Goal: Information Seeking & Learning: Learn about a topic

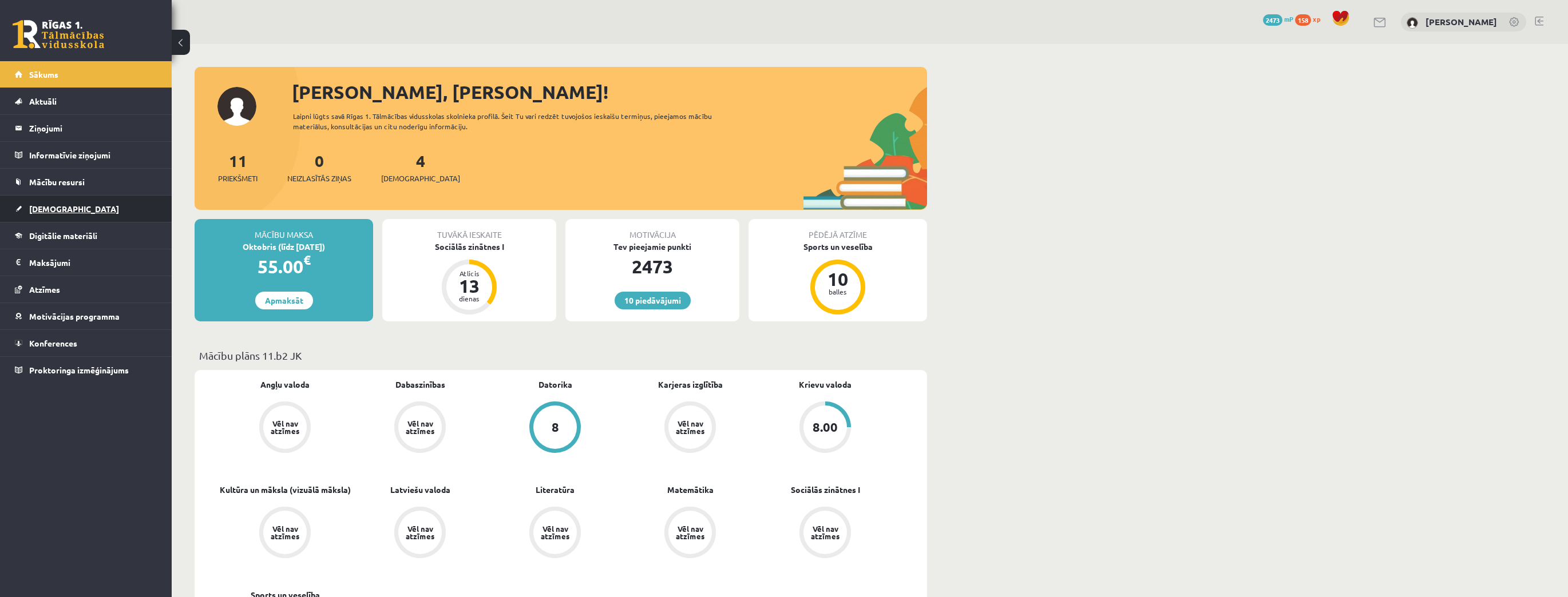
click at [58, 208] on span "[DEMOGRAPHIC_DATA]" at bounding box center [73, 208] width 90 height 10
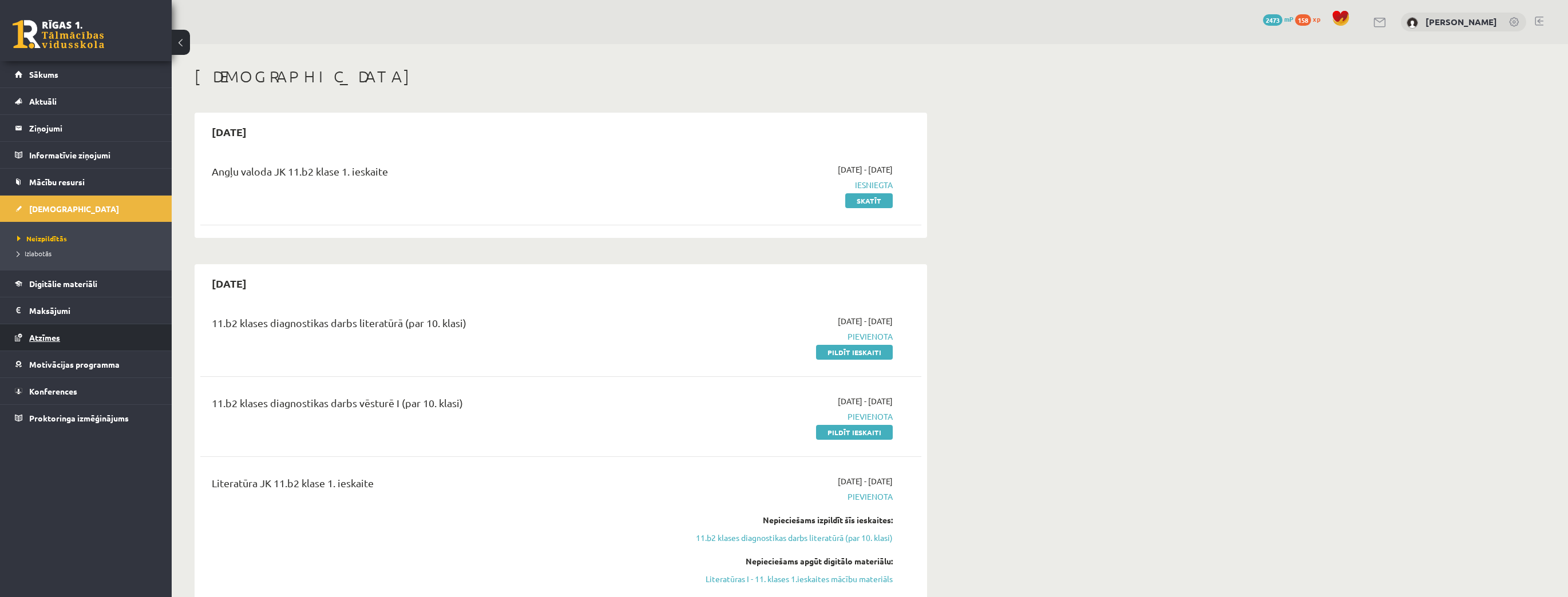
click at [48, 330] on link "Atzīmes" at bounding box center [86, 338] width 142 height 27
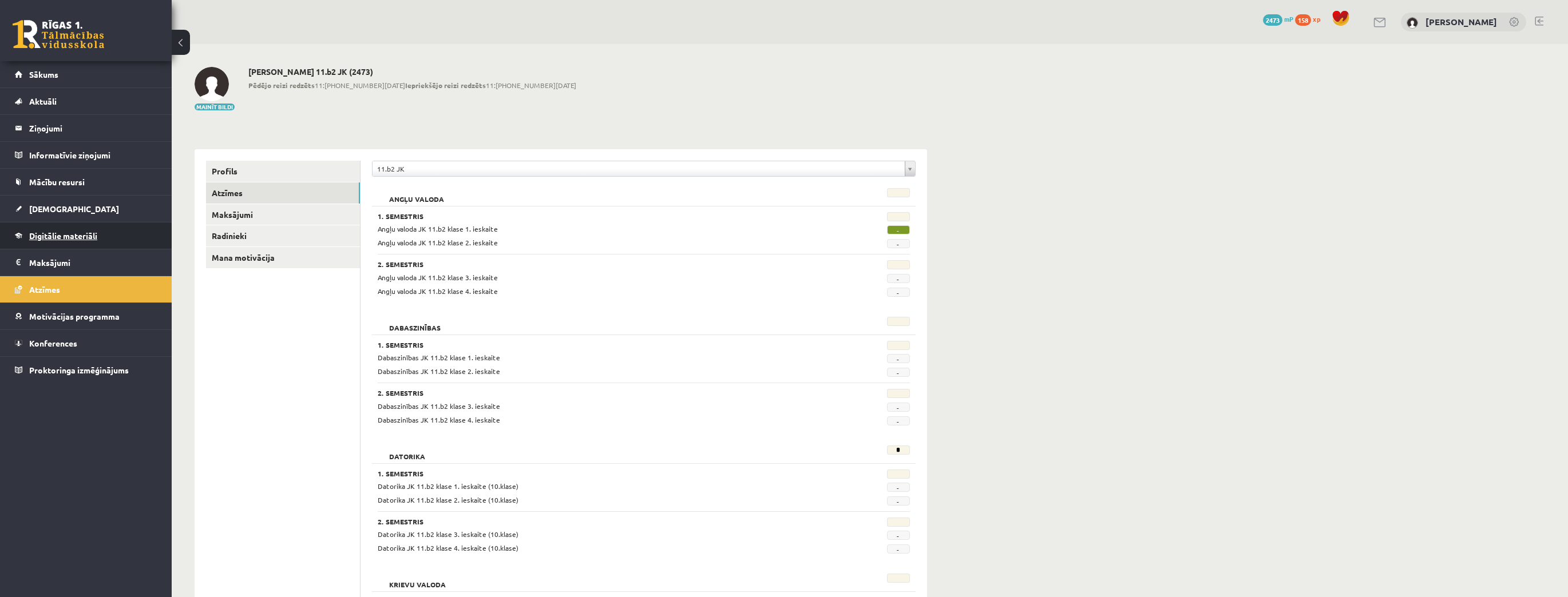
click at [52, 234] on span "Digitālie materiāli" at bounding box center [62, 235] width 68 height 10
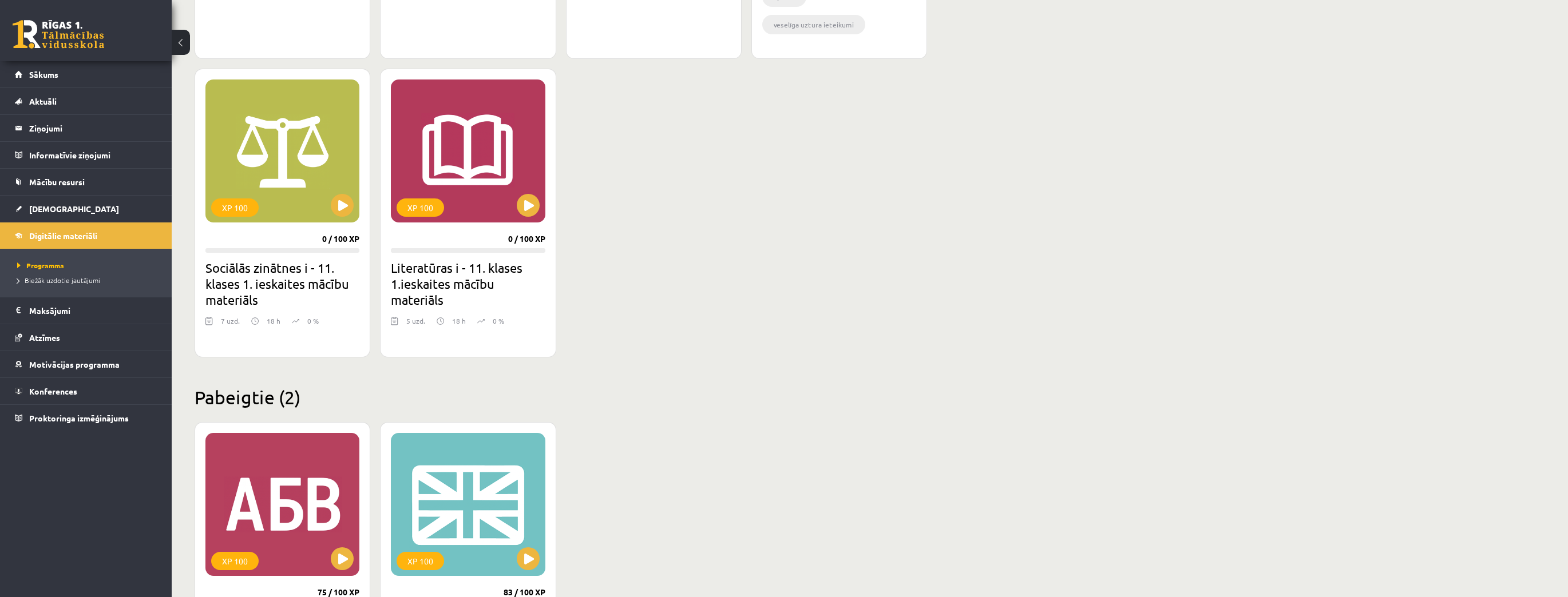
scroll to position [961, 0]
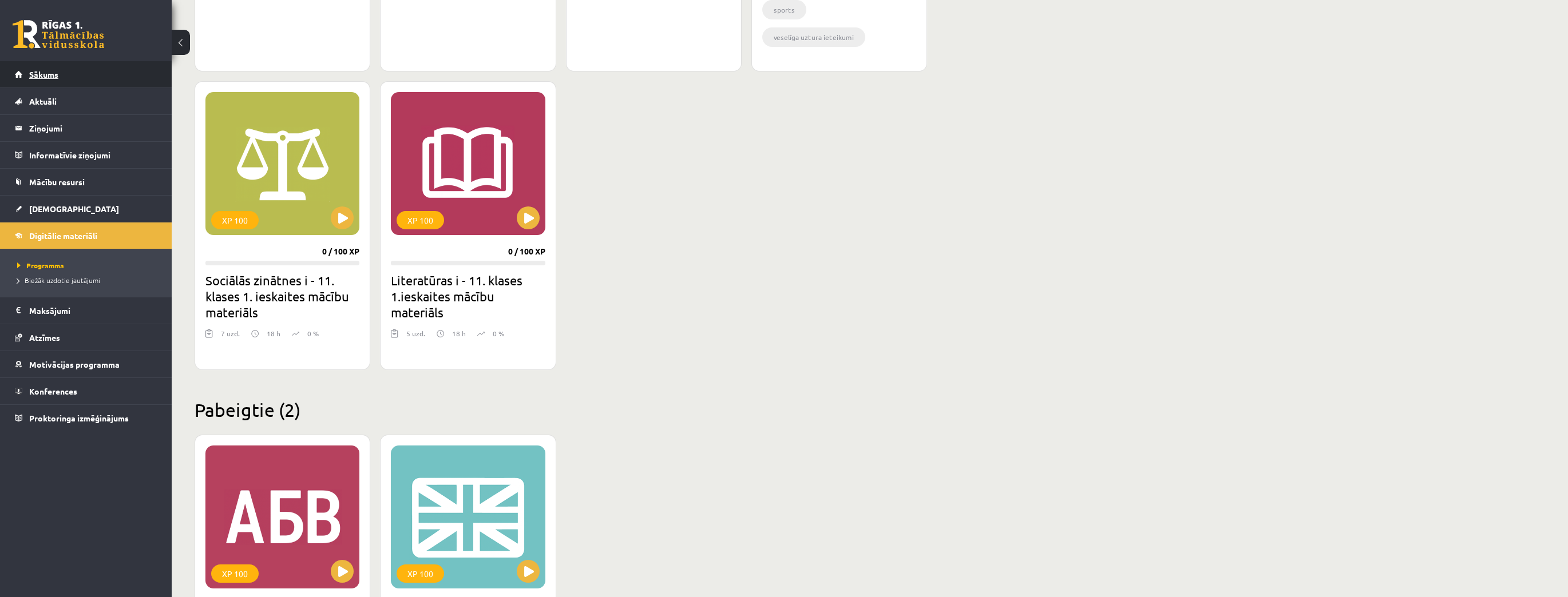
click at [62, 85] on link "Sākums" at bounding box center [86, 74] width 142 height 27
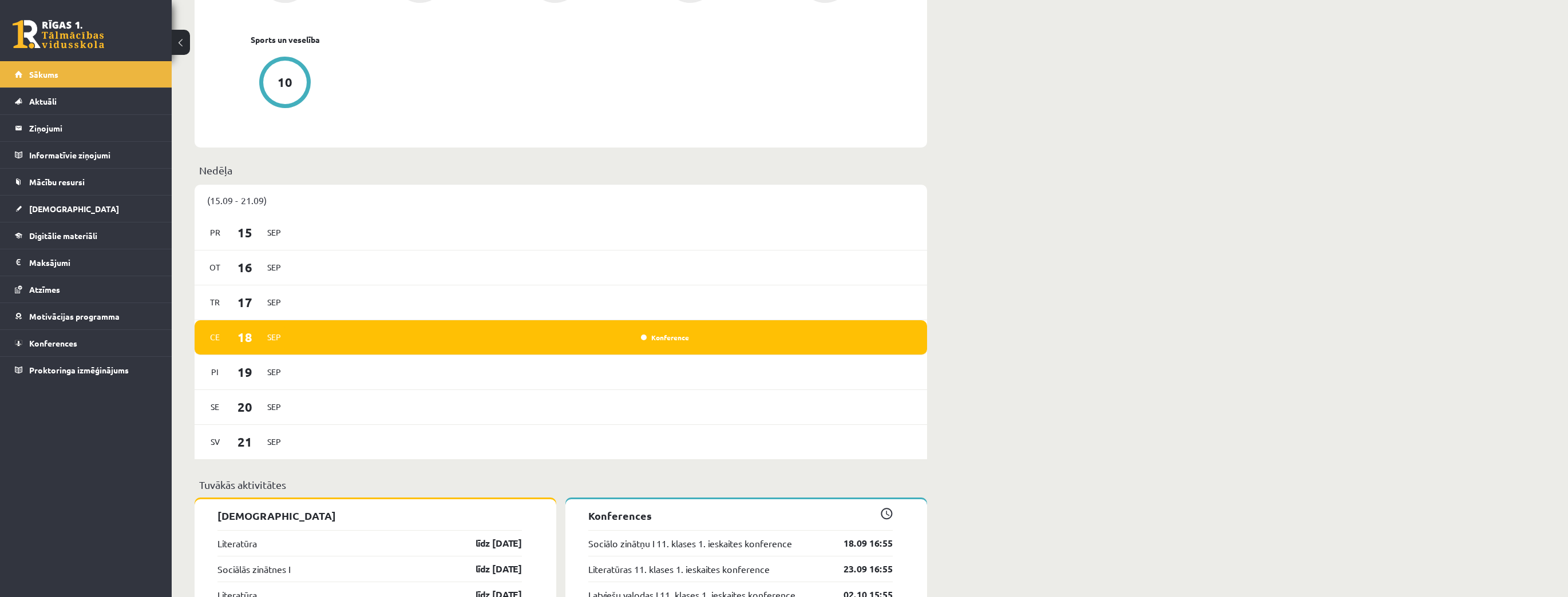
scroll to position [686, 0]
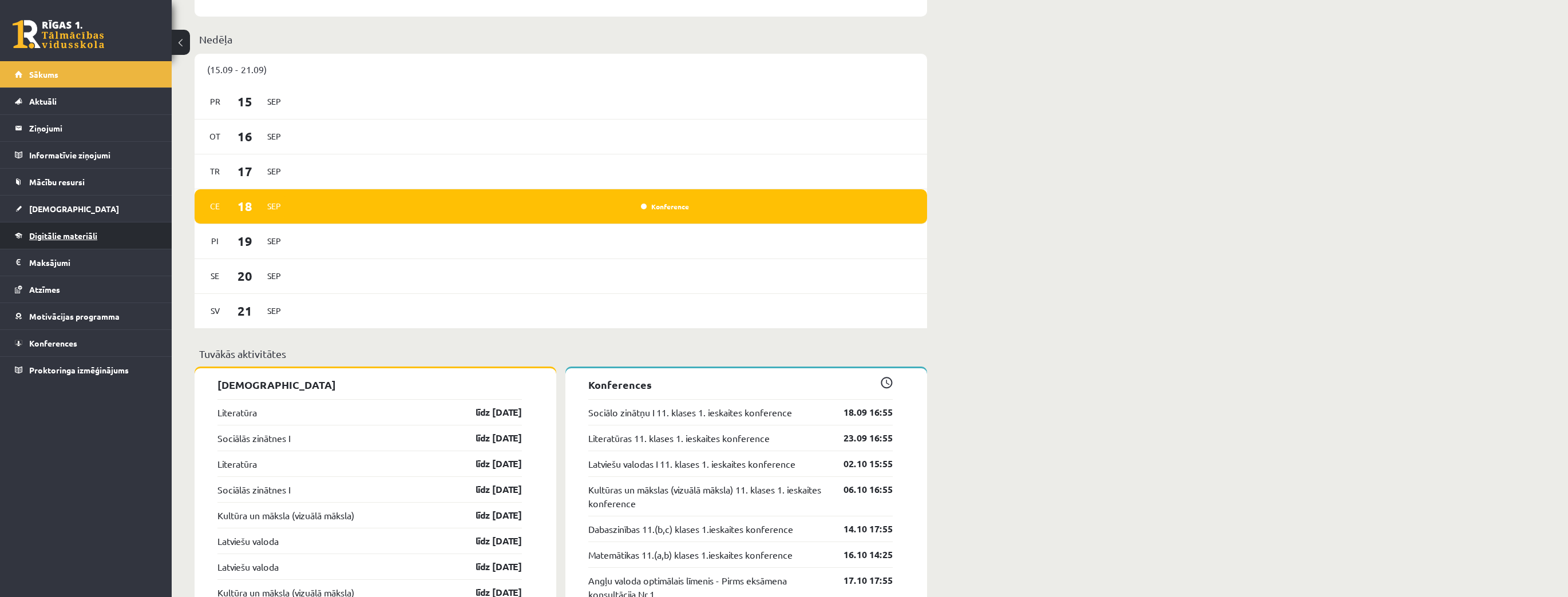
click at [69, 230] on span "Digitālie materiāli" at bounding box center [62, 235] width 68 height 10
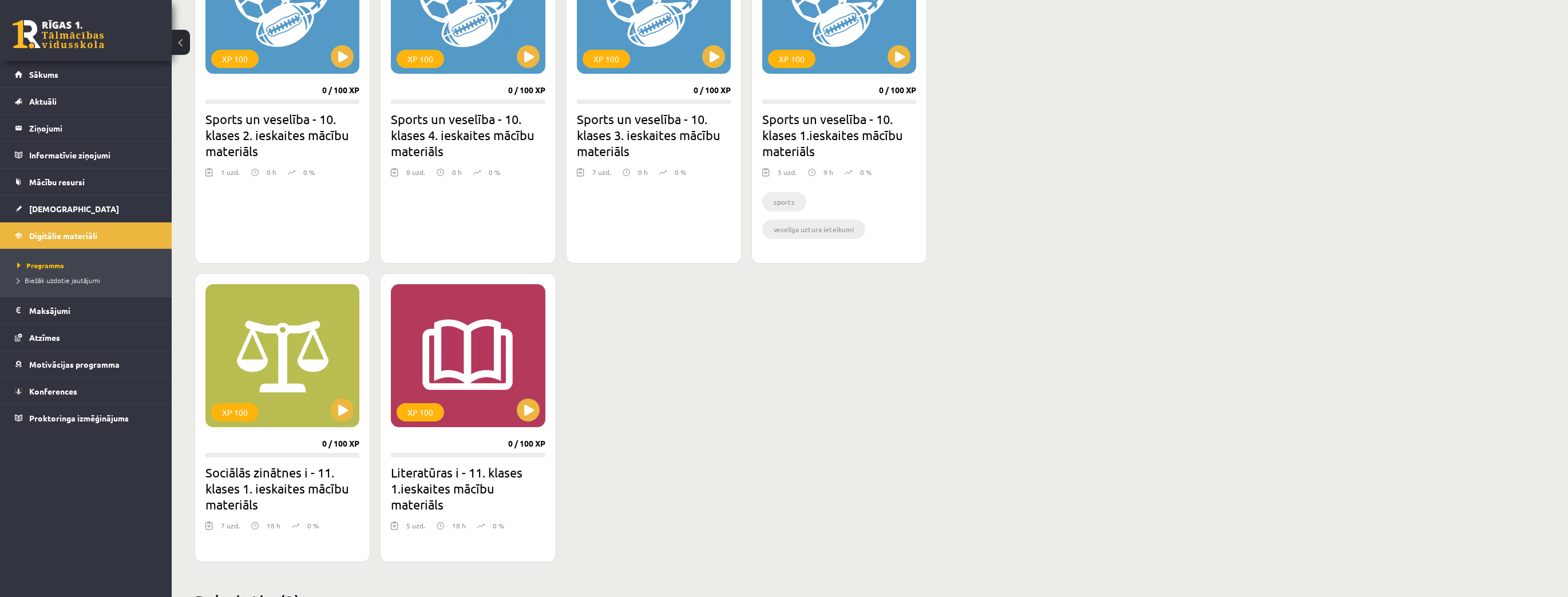
scroll to position [915, 0]
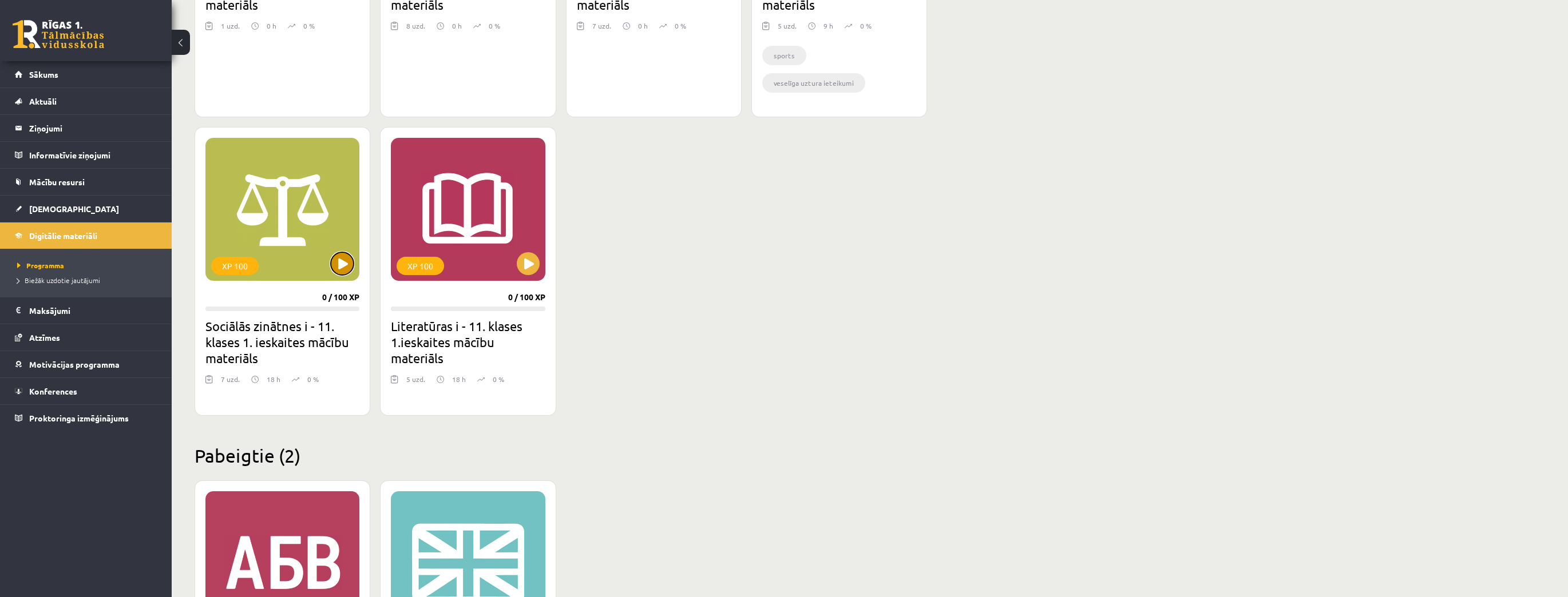
click at [351, 270] on button at bounding box center [342, 263] width 23 height 23
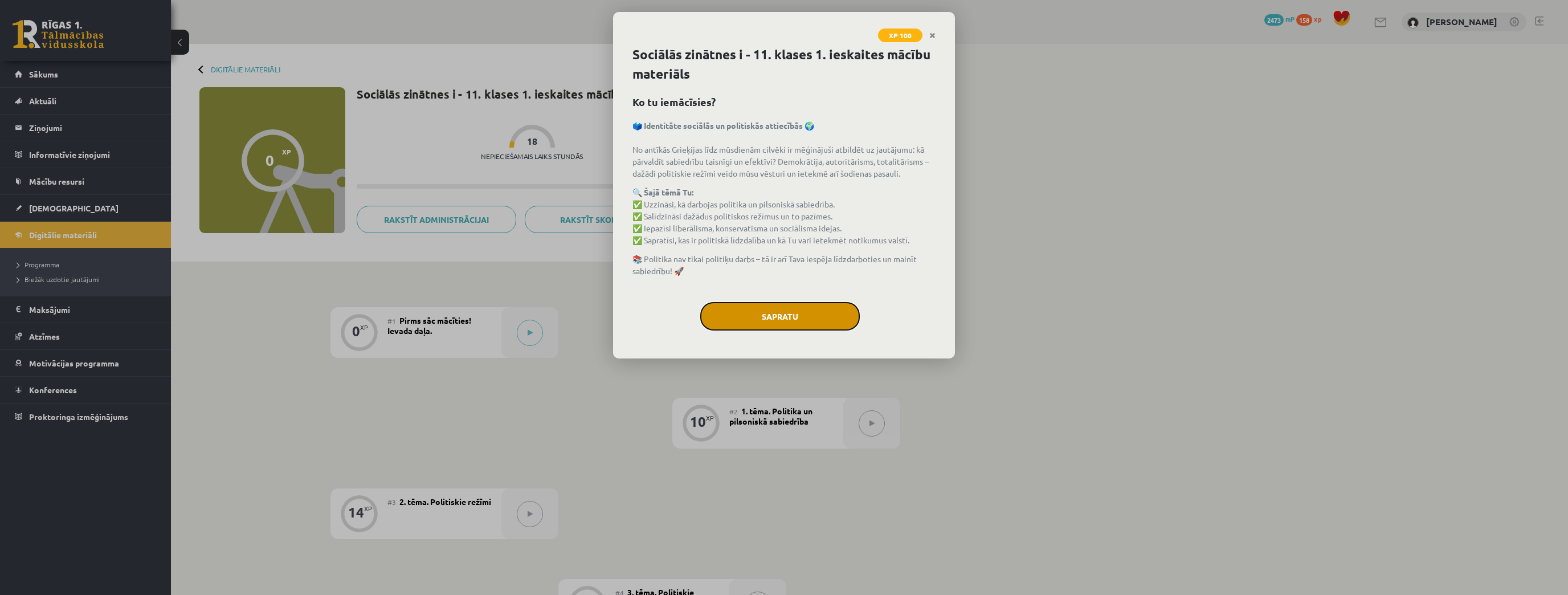
click at [760, 313] on button "Sapratu" at bounding box center [780, 316] width 159 height 29
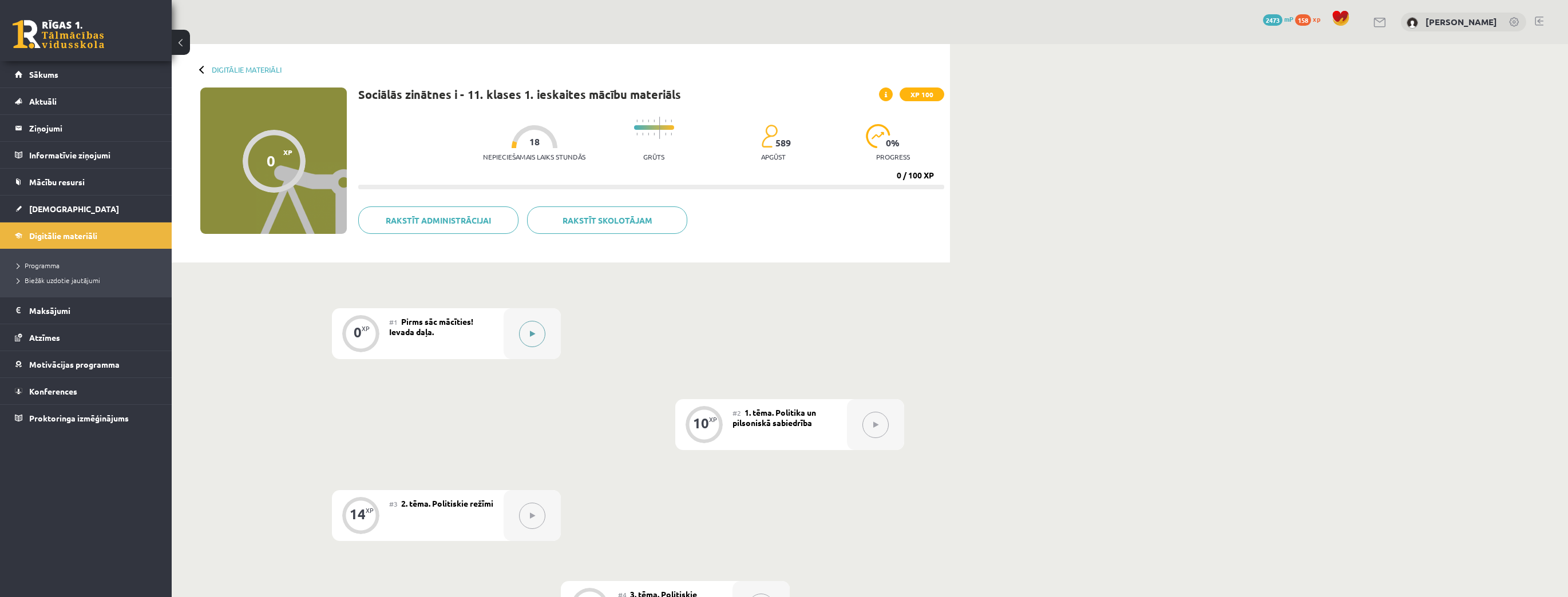
click at [536, 334] on button at bounding box center [533, 334] width 27 height 27
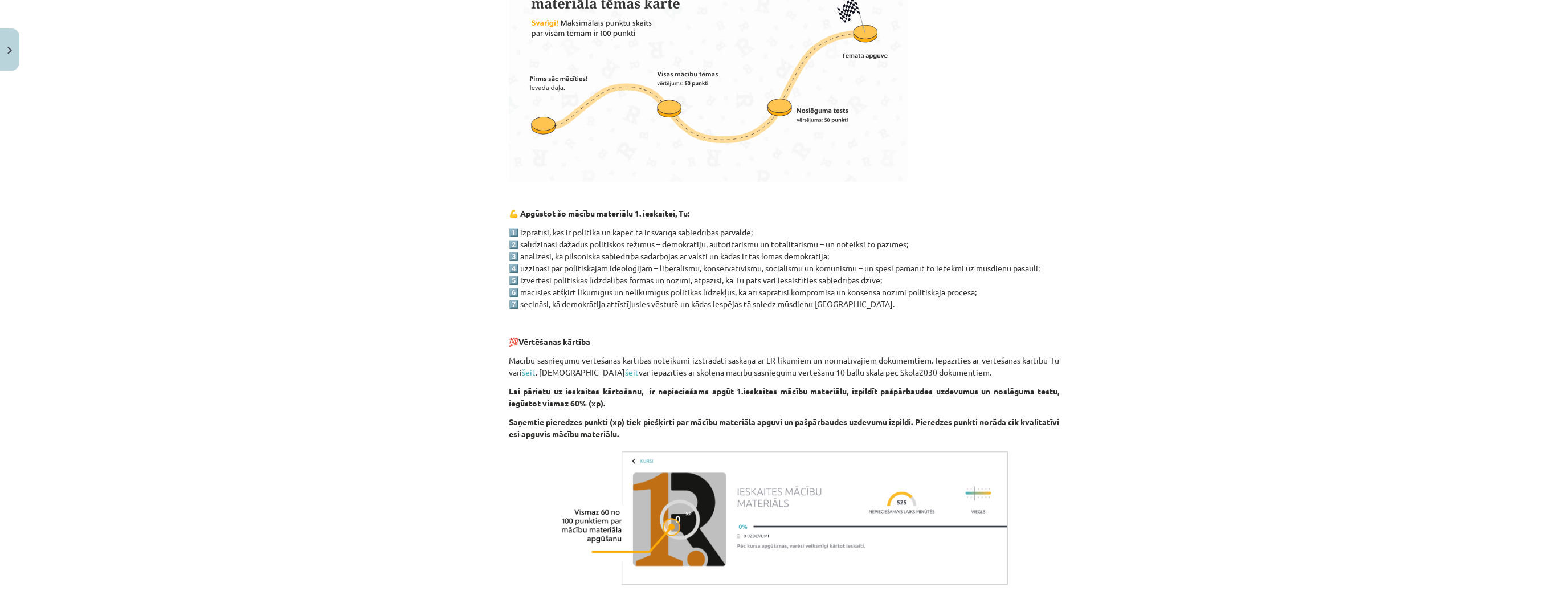
scroll to position [548, 0]
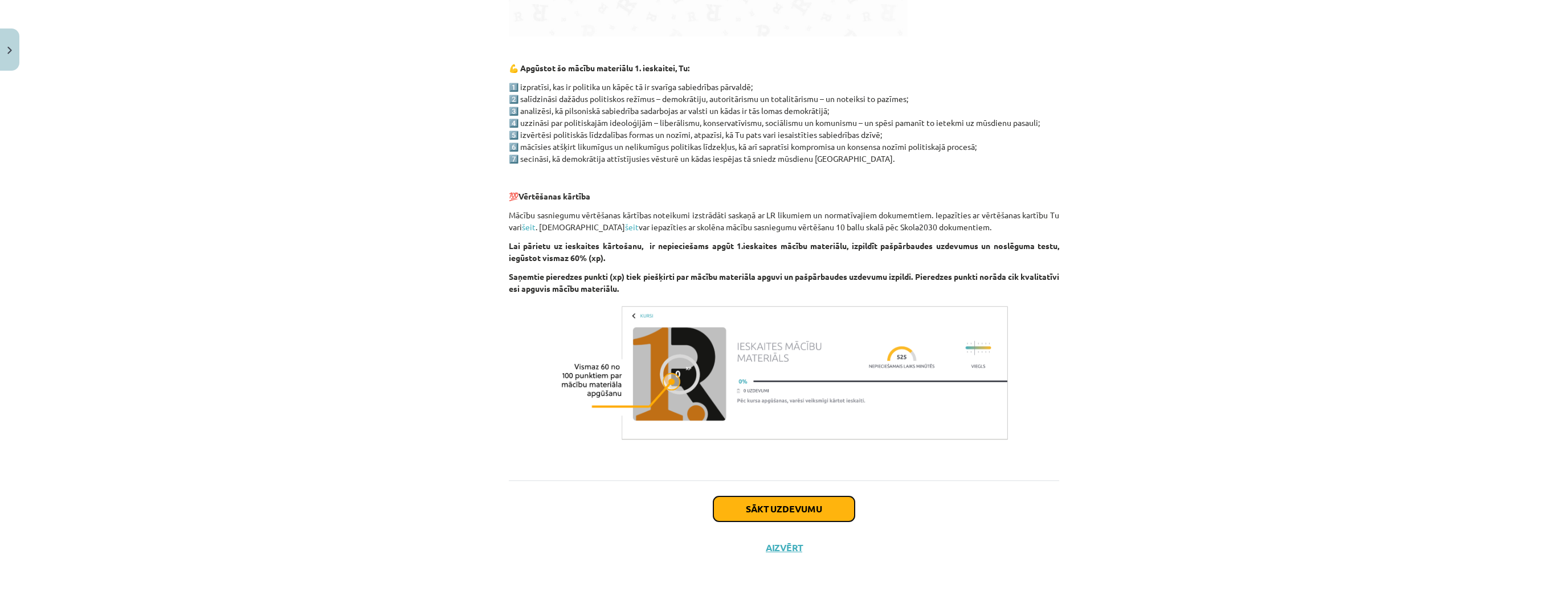
click at [840, 513] on button "Sākt uzdevumu" at bounding box center [784, 509] width 141 height 25
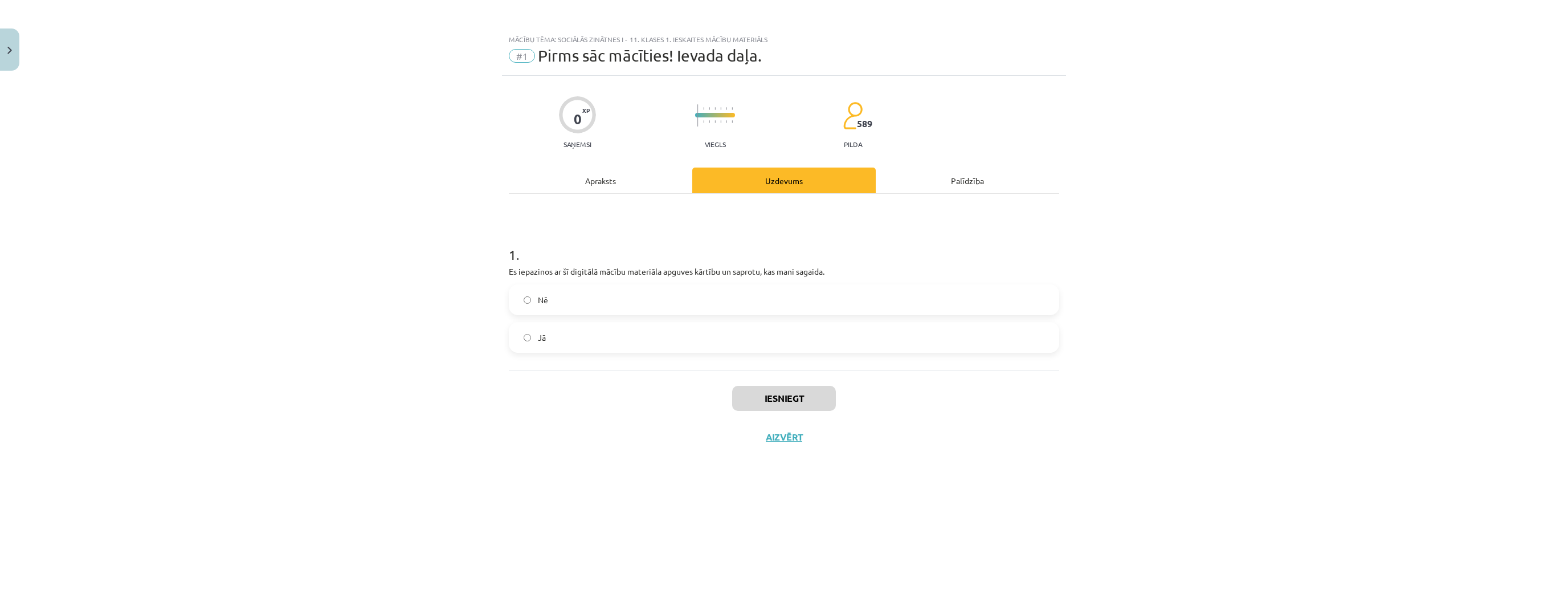
click at [723, 313] on label "Nē" at bounding box center [784, 299] width 548 height 29
click at [733, 359] on div "1 . Es iepazinos ar šī digitālā mācību materiāla apguves kārtību un saprotu, ka…" at bounding box center [784, 282] width 550 height 176
click at [735, 353] on div "1 . Es iepazinos ar šī digitālā mācību materiāla apguves kārtību un saprotu, ka…" at bounding box center [784, 282] width 550 height 176
click at [742, 351] on label "Jā" at bounding box center [784, 338] width 548 height 29
click at [789, 406] on button "Iesniegt" at bounding box center [784, 398] width 103 height 25
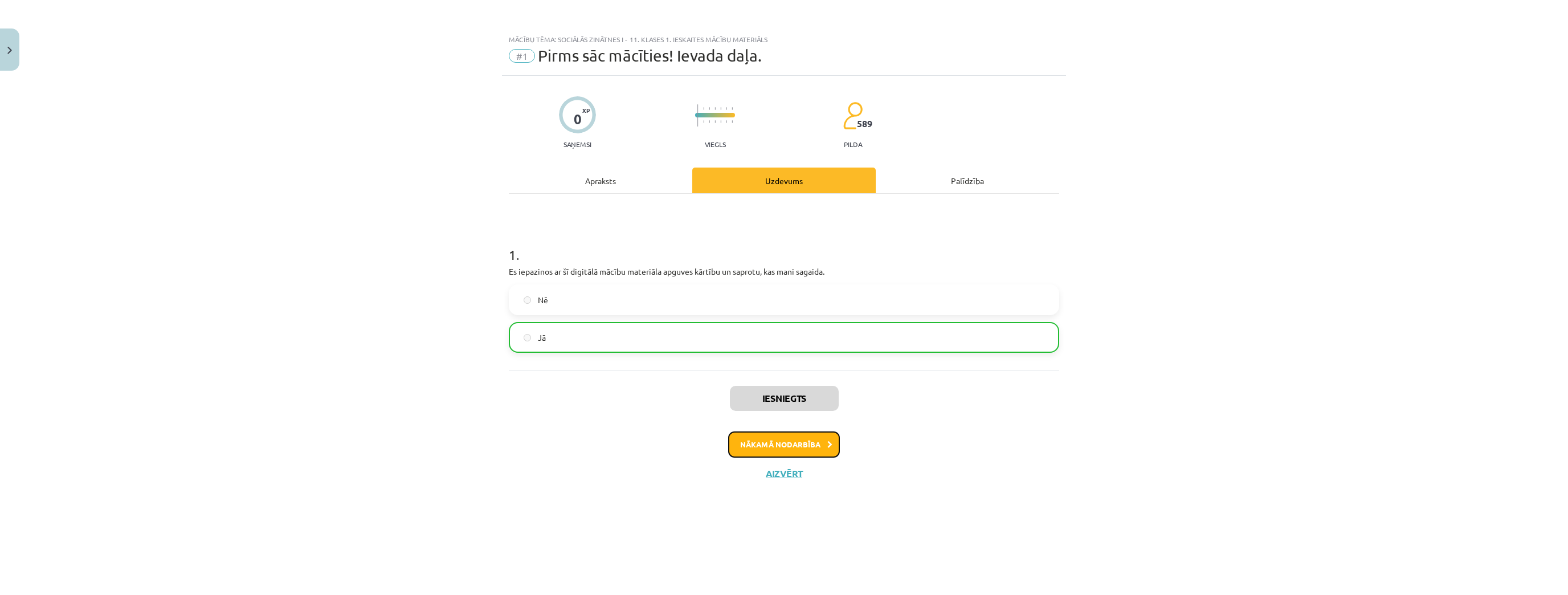
click at [794, 453] on button "Nākamā nodarbība" at bounding box center [784, 445] width 112 height 26
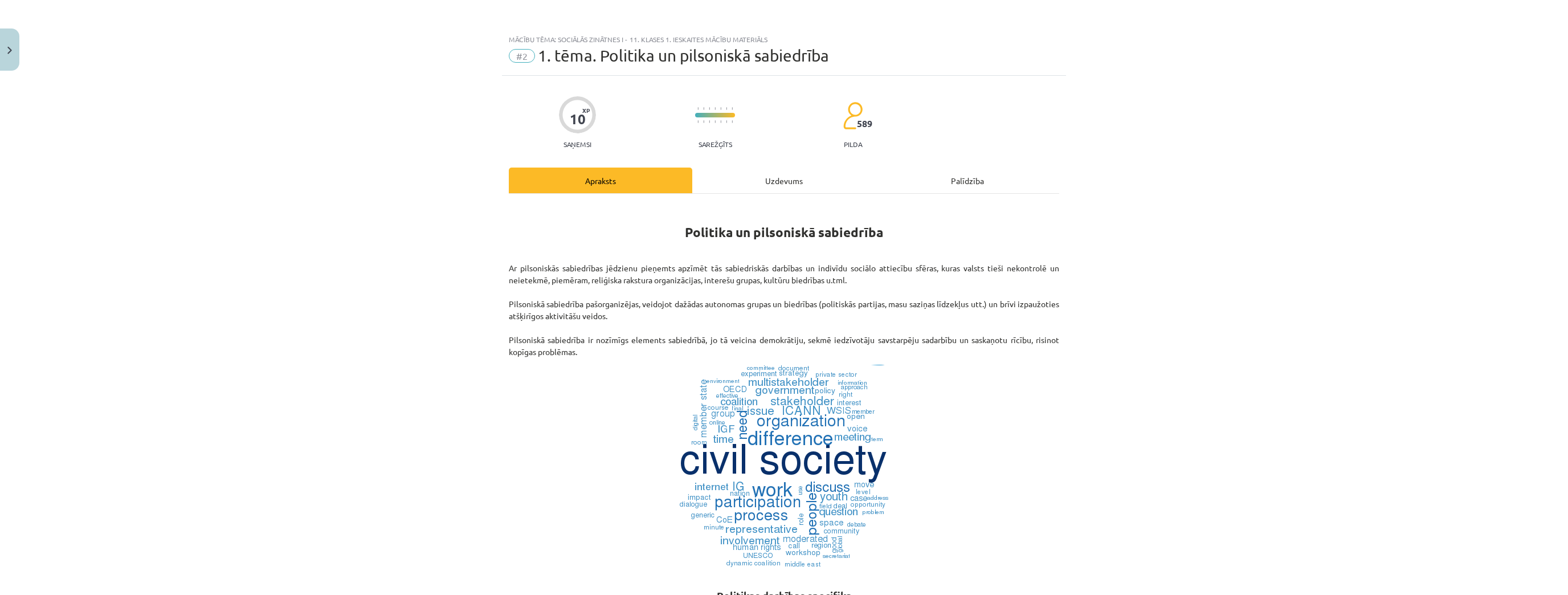
click at [763, 181] on div "Uzdevums" at bounding box center [784, 180] width 183 height 26
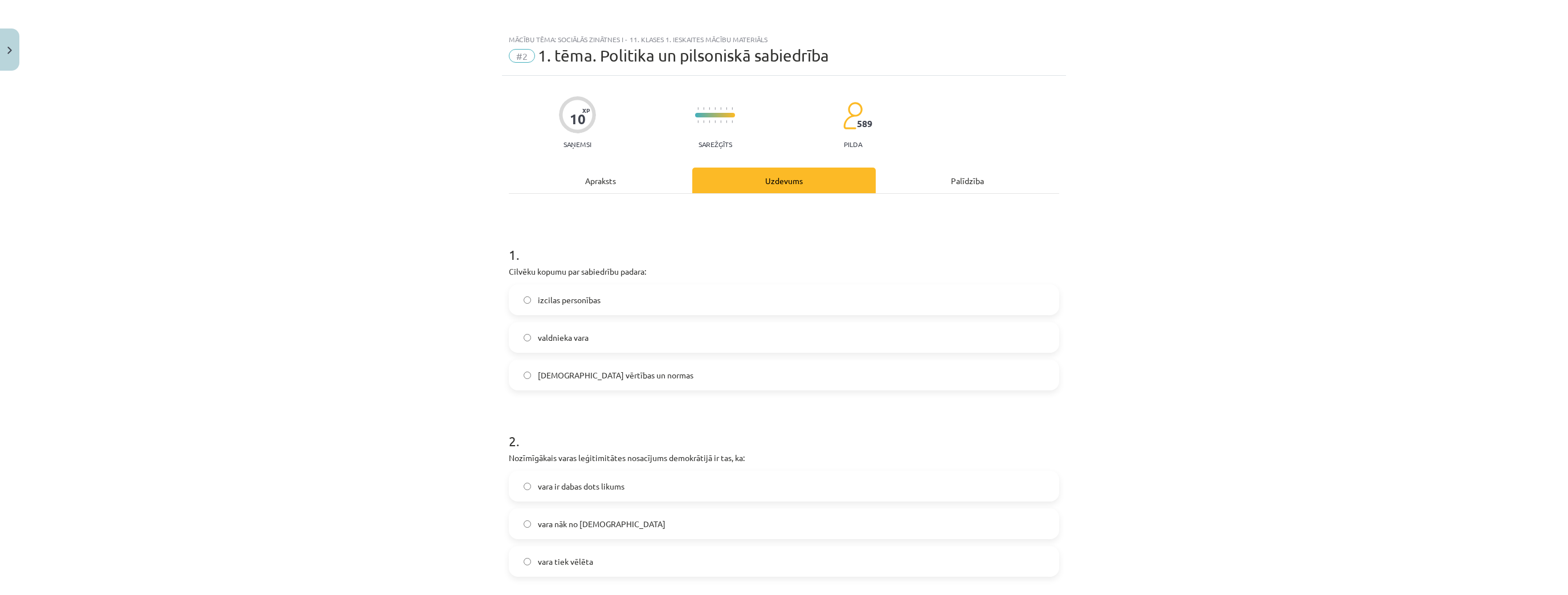
scroll to position [29, 0]
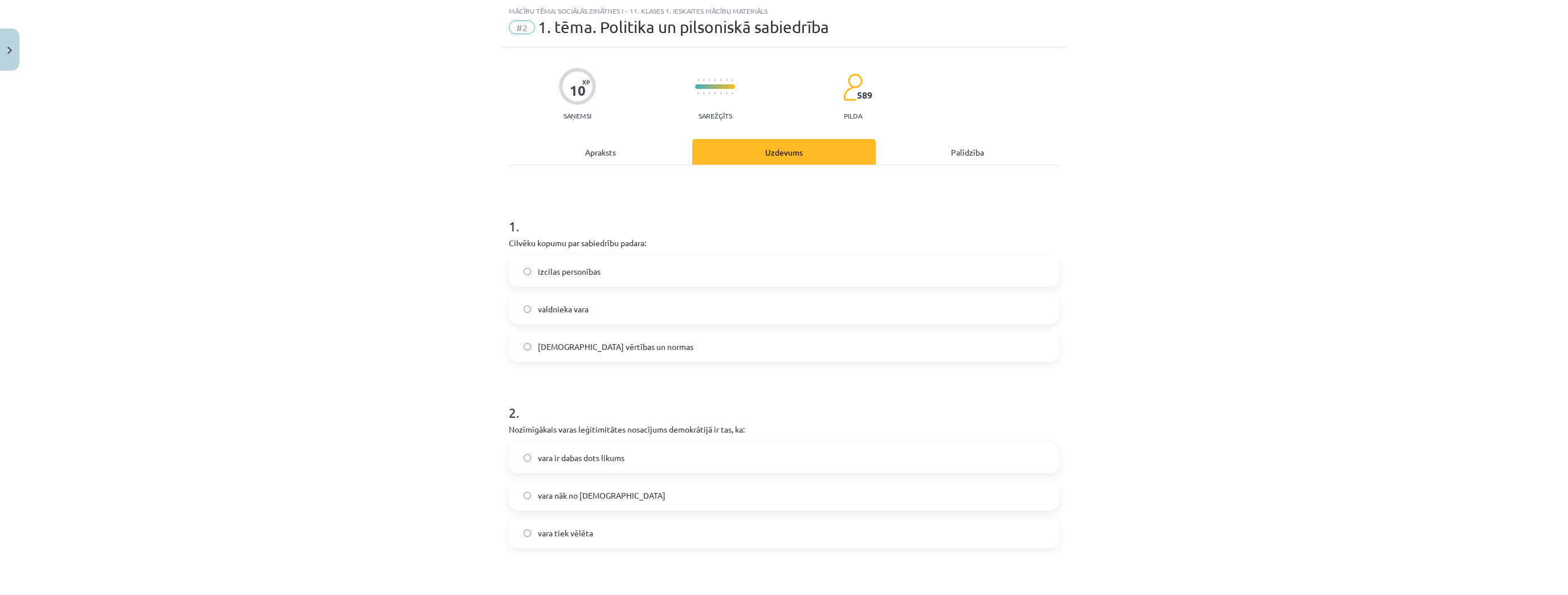
click at [619, 139] on div "Apraksts" at bounding box center [600, 152] width 183 height 26
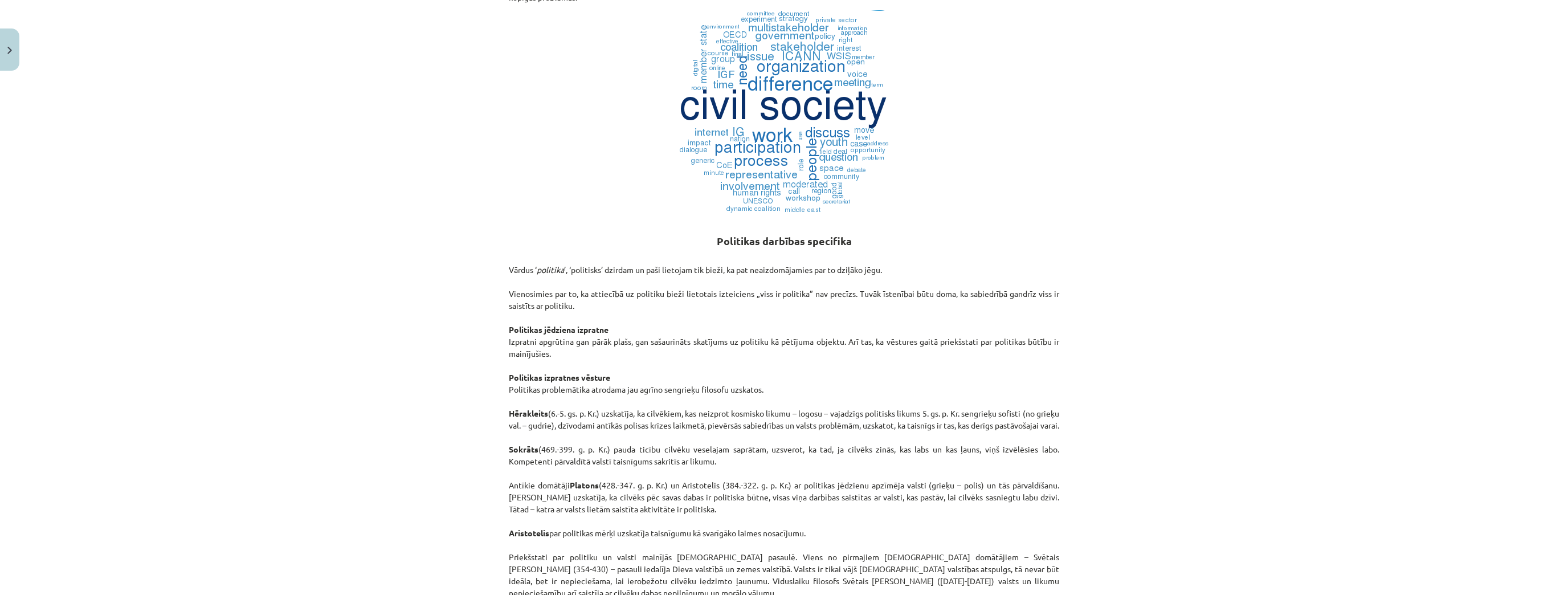
scroll to position [439, 0]
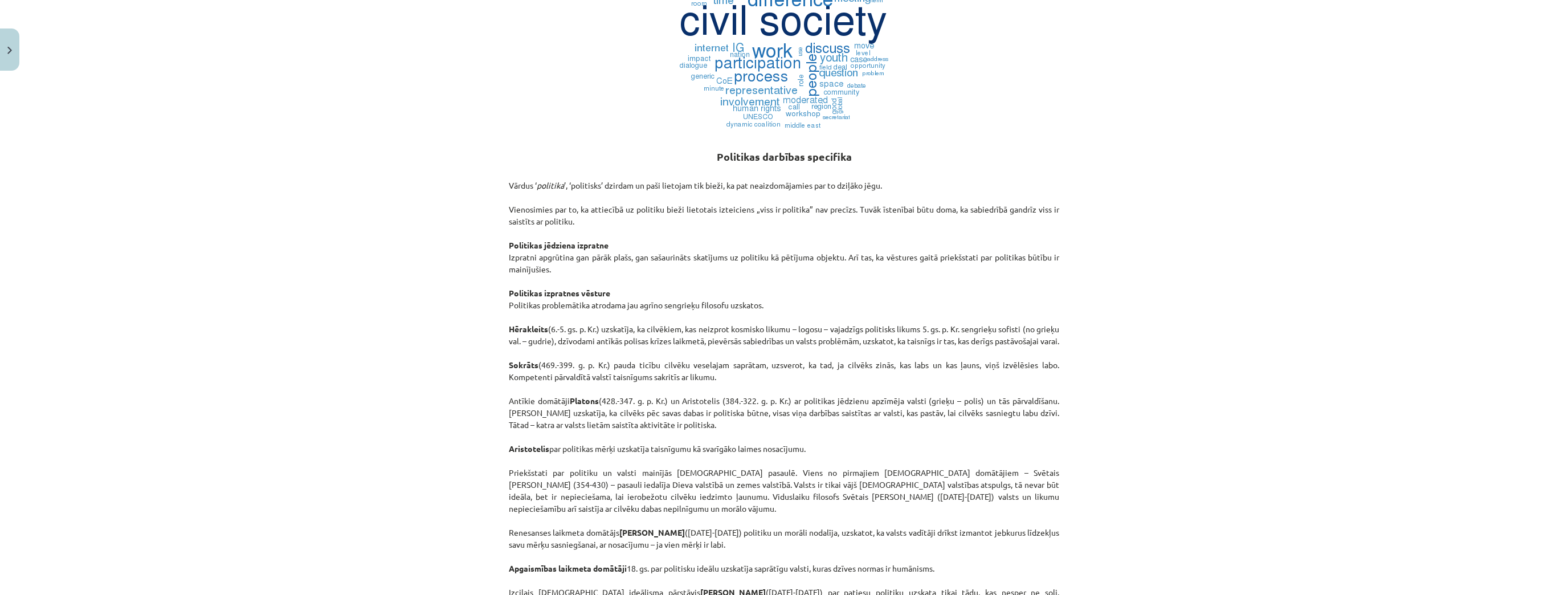
drag, startPoint x: 700, startPoint y: 550, endPoint x: 983, endPoint y: 406, distance: 317.5
click at [983, 406] on p "Vārdus ‘ politika ’, ‘politisks’ dzirdam un paši lietojam tik bieži, ka pat nea…" at bounding box center [784, 407] width 550 height 479
drag, startPoint x: 987, startPoint y: 326, endPoint x: 1189, endPoint y: 152, distance: 266.6
click at [1217, 133] on div "Mācību tēma: Sociālās zinātnes i - 11. klases 1. ieskaites mācību materiāls #2 …" at bounding box center [784, 297] width 1568 height 595
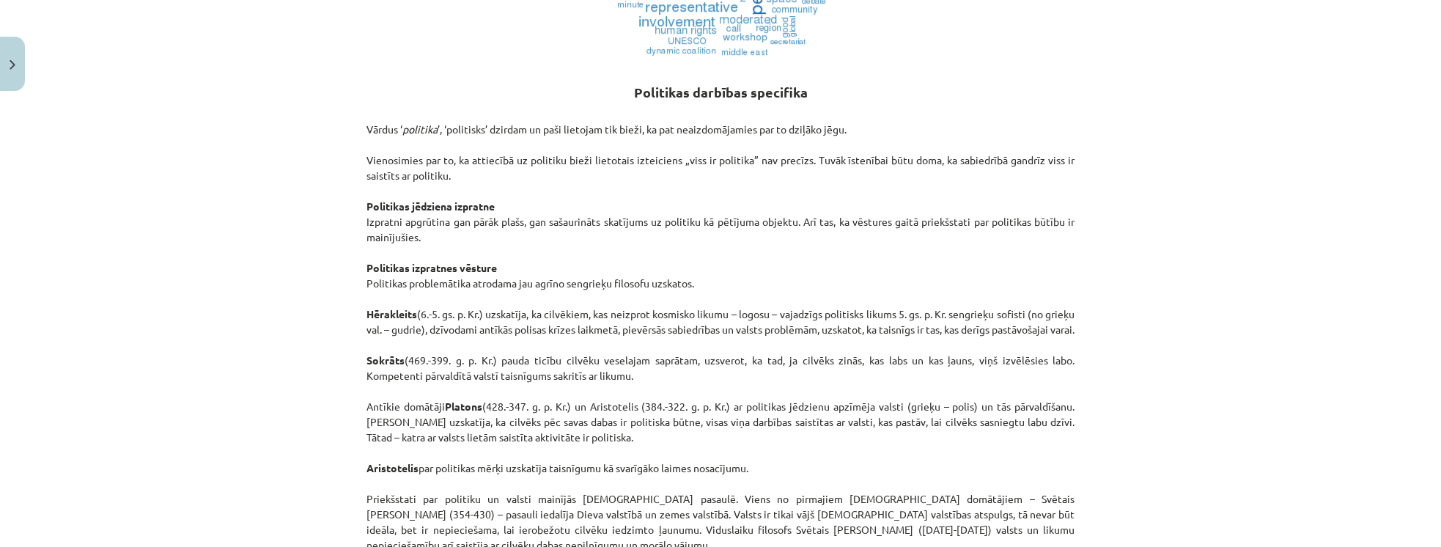
scroll to position [715, 0]
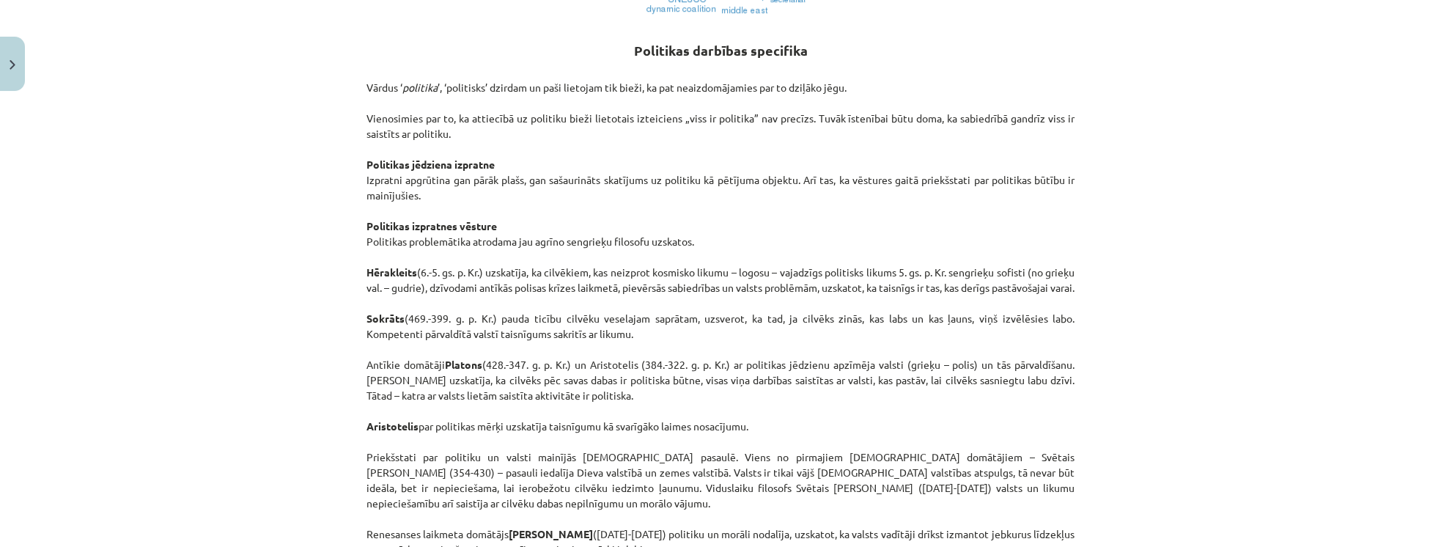
drag, startPoint x: 1209, startPoint y: 422, endPoint x: 1171, endPoint y: 429, distance: 38.0
click at [1201, 423] on div "Mācību tēma: Sociālās zinātnes i - 11. klases 1. ieskaites mācību materiāls #2 …" at bounding box center [720, 273] width 1441 height 547
click at [863, 397] on p "Vārdus ‘ politika ’, ‘politisks’ dzirdam un paši lietojam tik bieži, ka pat nea…" at bounding box center [720, 372] width 708 height 616
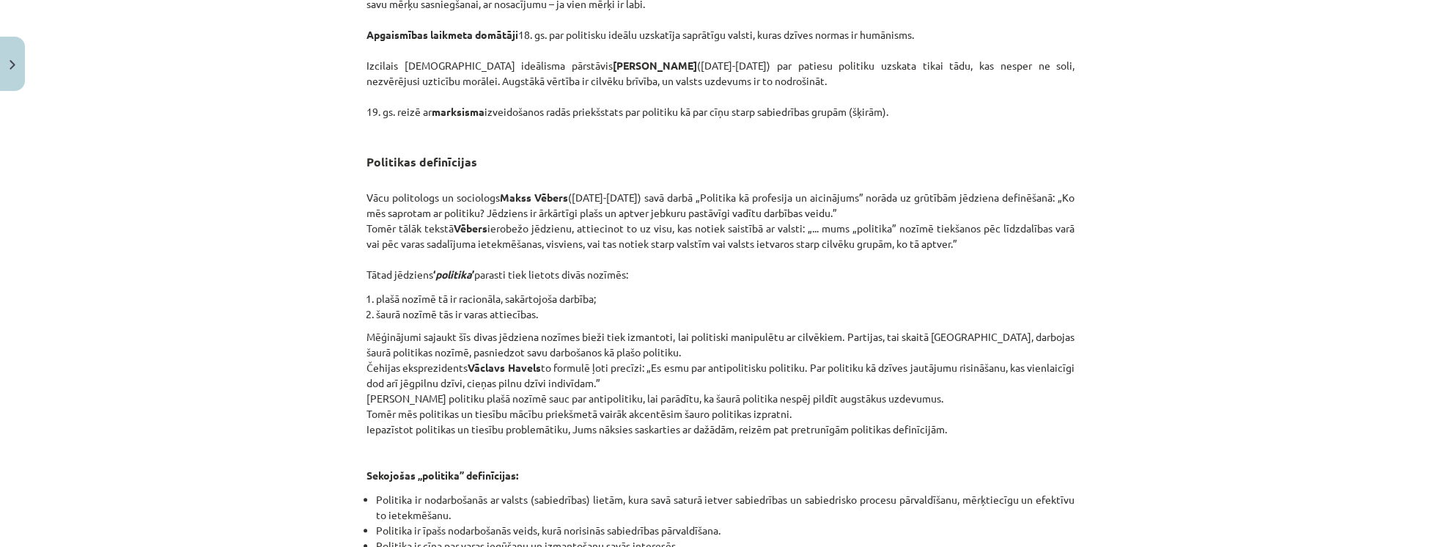
scroll to position [1302, 0]
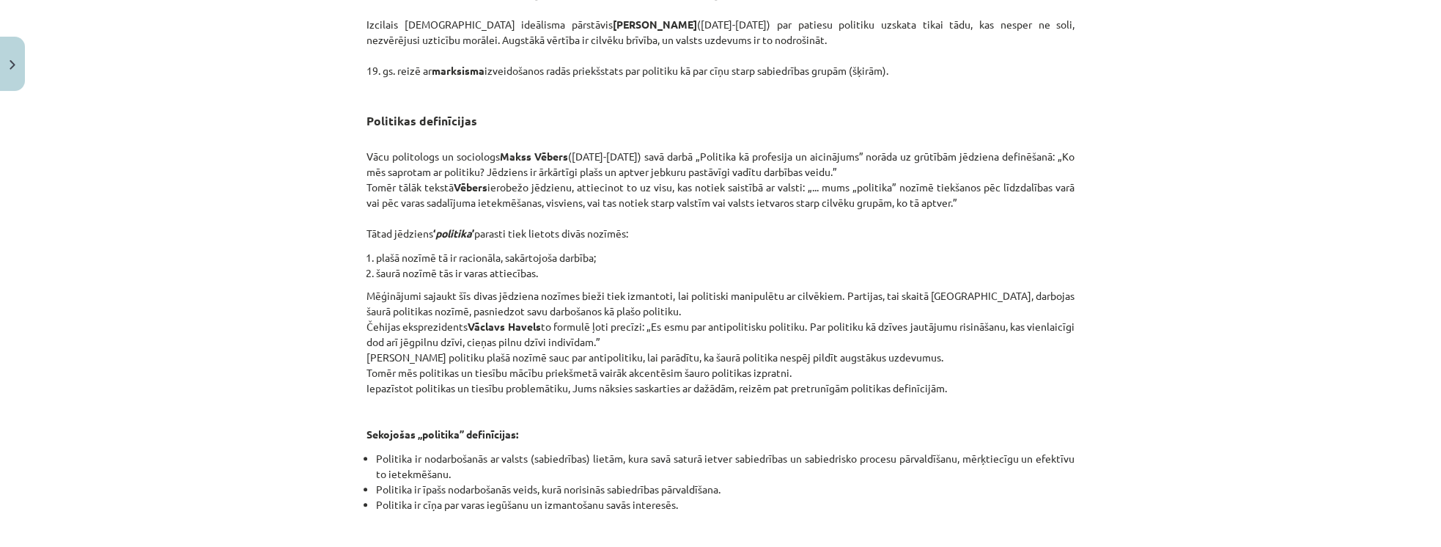
click at [1093, 366] on div "Mācību tēma: Sociālās zinātnes i - 11. klases 1. ieskaites mācību materiāls #2 …" at bounding box center [720, 273] width 1441 height 547
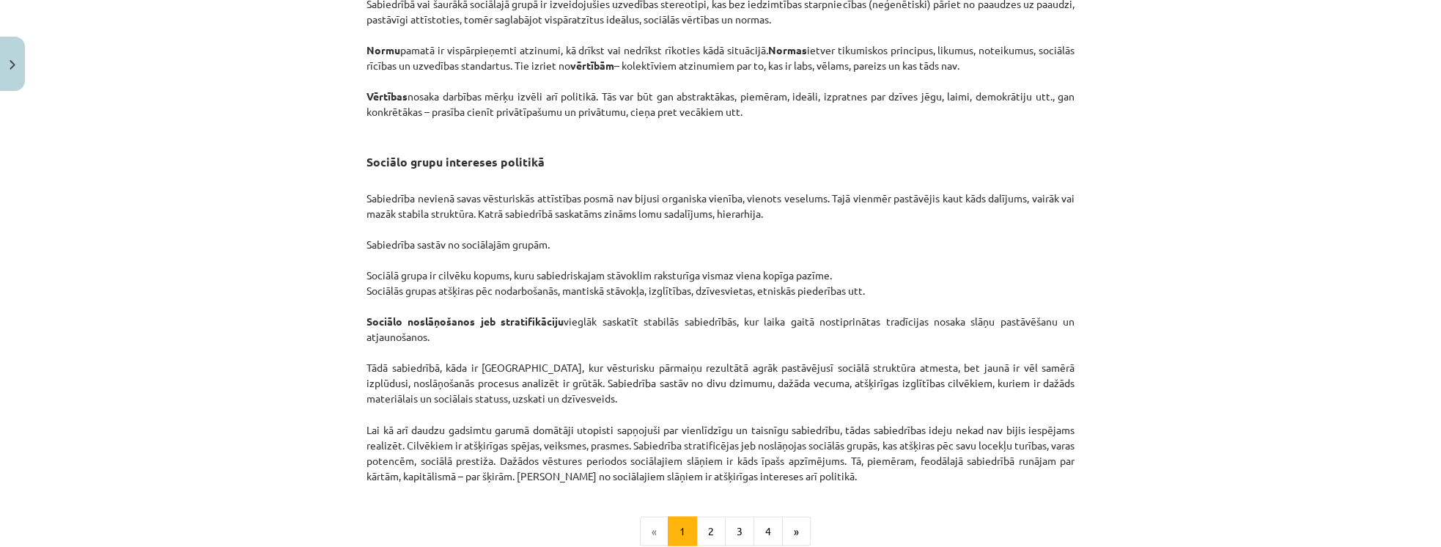
scroll to position [2223, 0]
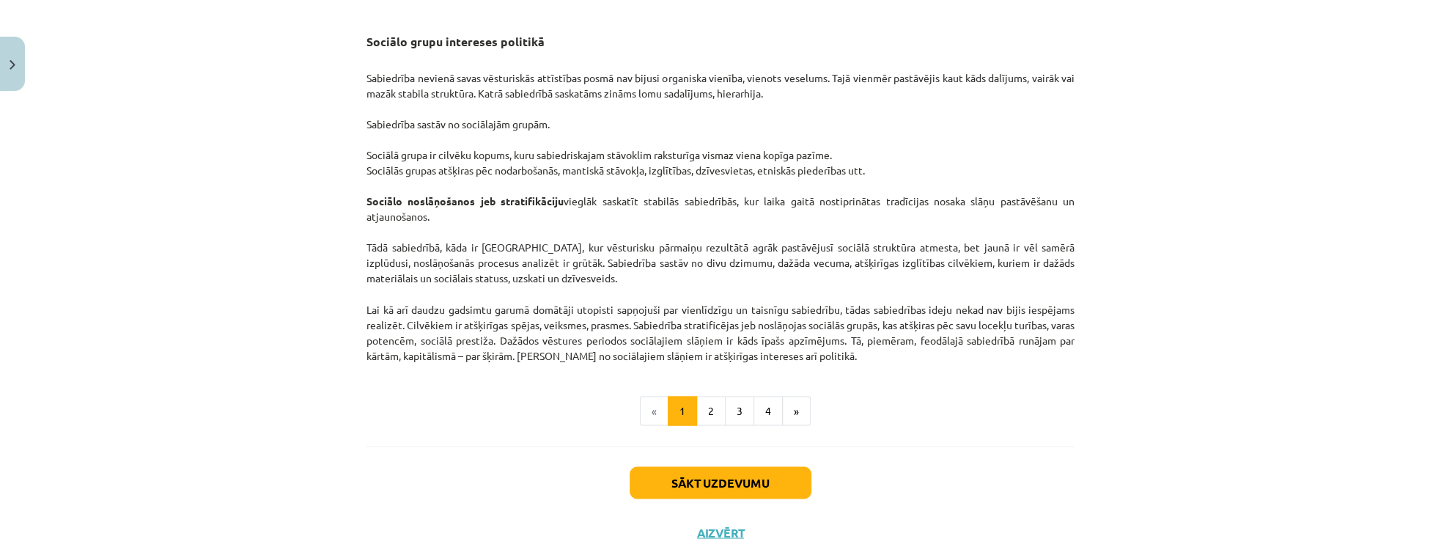
drag, startPoint x: 1074, startPoint y: 385, endPoint x: 1066, endPoint y: 403, distance: 20.0
click at [870, 487] on div "Sākt uzdevumu Aizvērt" at bounding box center [720, 497] width 708 height 103
click at [699, 498] on button "Sākt uzdevumu" at bounding box center [721, 482] width 182 height 32
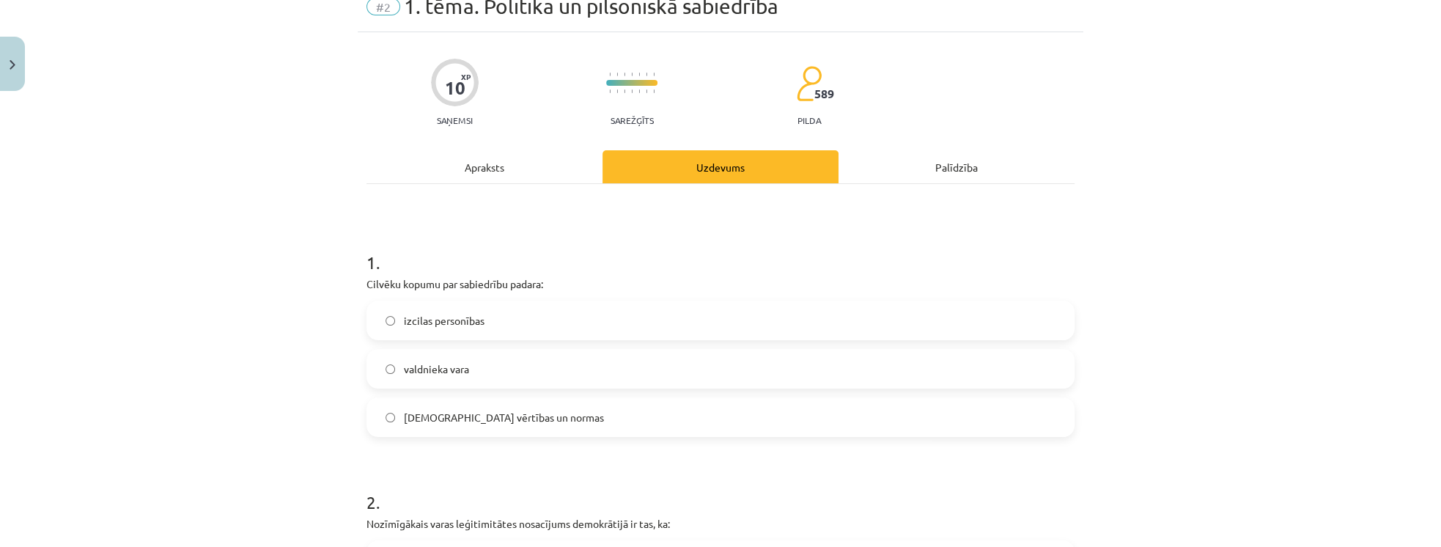
scroll to position [78, 0]
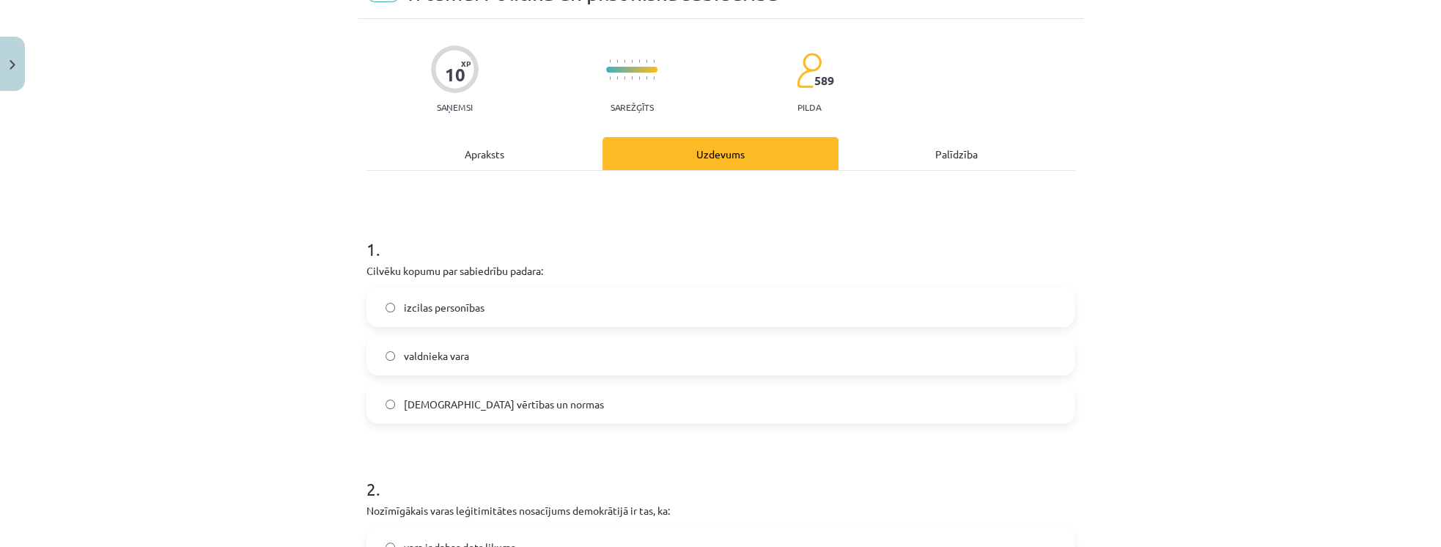
click at [523, 405] on span "kopīgās vērtības un normas" at bounding box center [504, 404] width 200 height 15
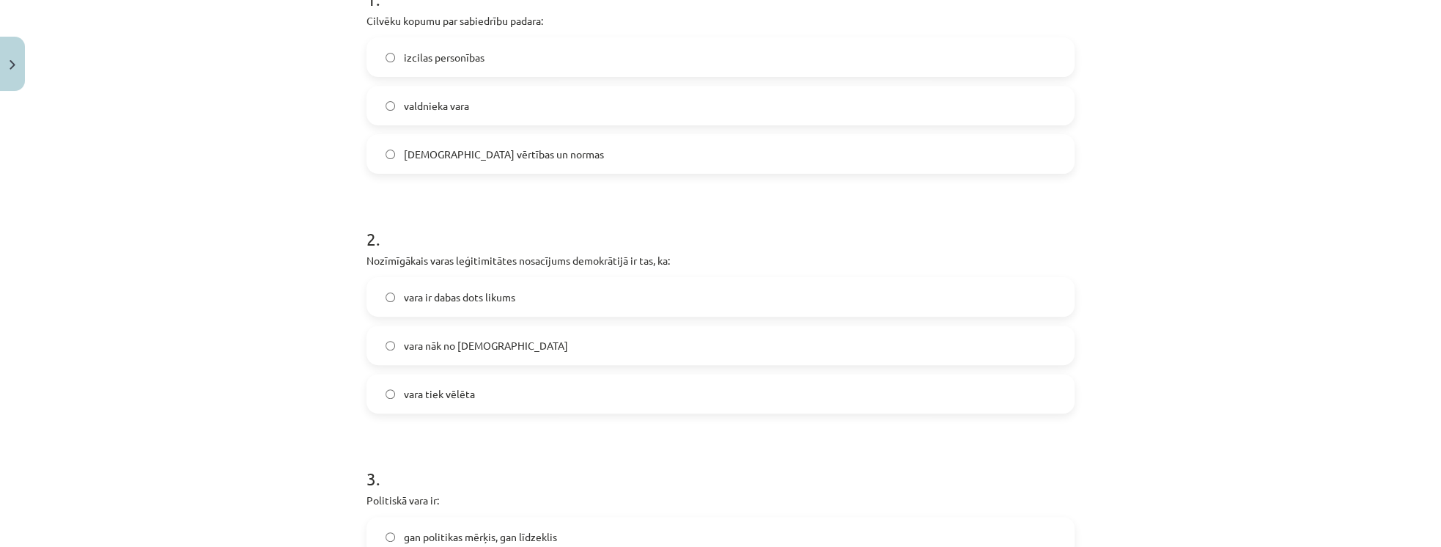
scroll to position [330, 0]
click at [440, 396] on span "vara tiek vēlēta" at bounding box center [439, 392] width 71 height 15
click at [446, 300] on span "vara ir dabas dots likums" at bounding box center [459, 295] width 111 height 15
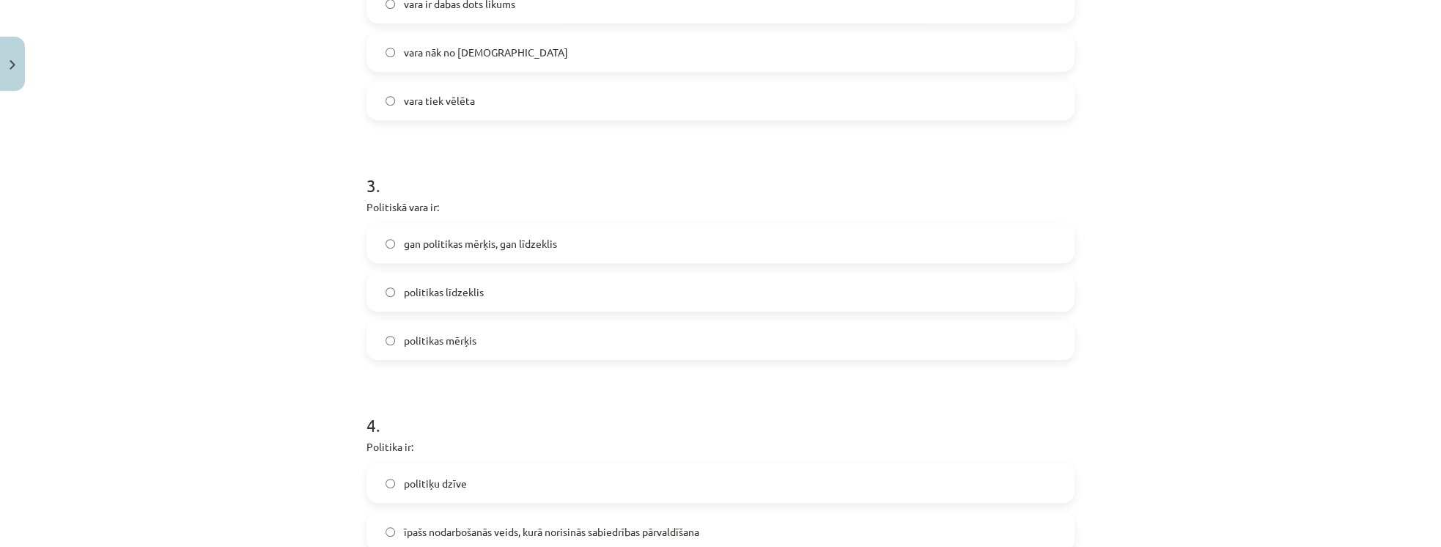
scroll to position [623, 0]
click at [467, 257] on label "gan politikas mērķis, gan līdzeklis" at bounding box center [720, 242] width 705 height 37
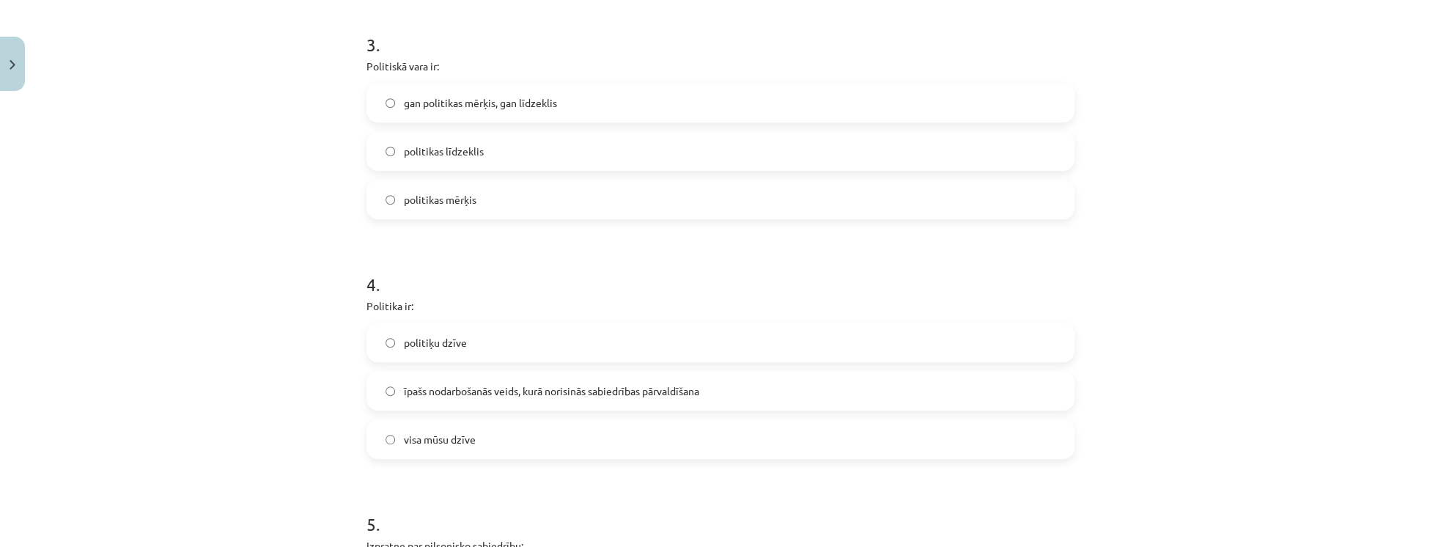
scroll to position [833, 0]
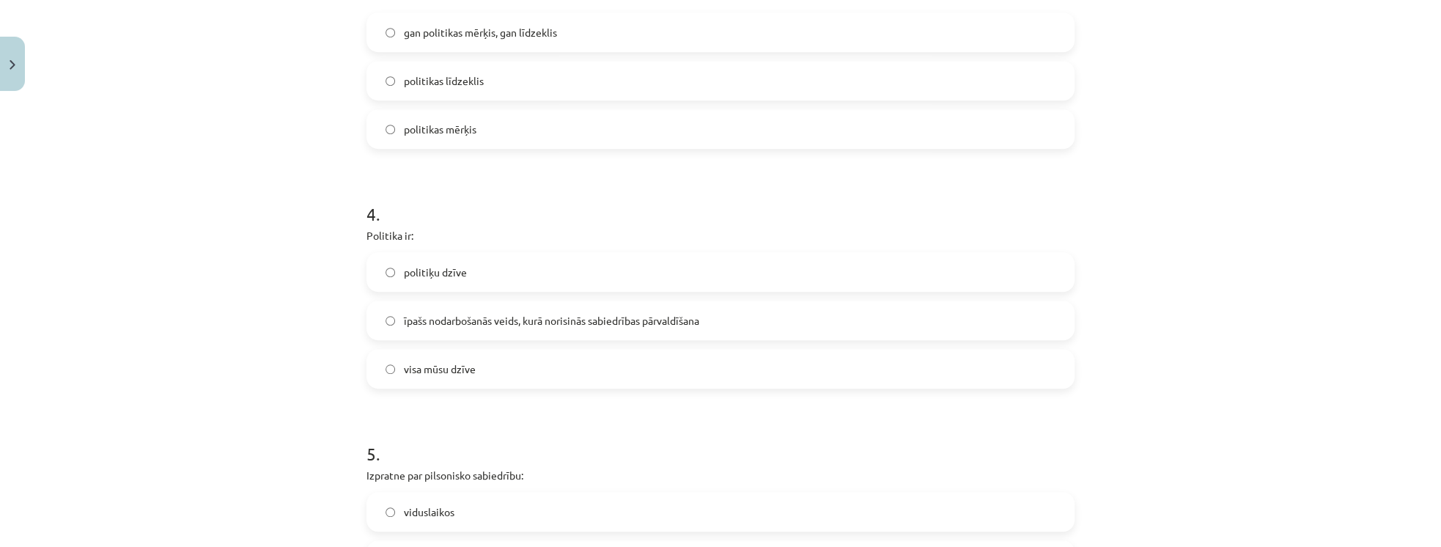
click at [522, 332] on label "īpašs nodarbošanās veids, kurā norisinās sabiedrības pārvaldīšana" at bounding box center [720, 320] width 705 height 37
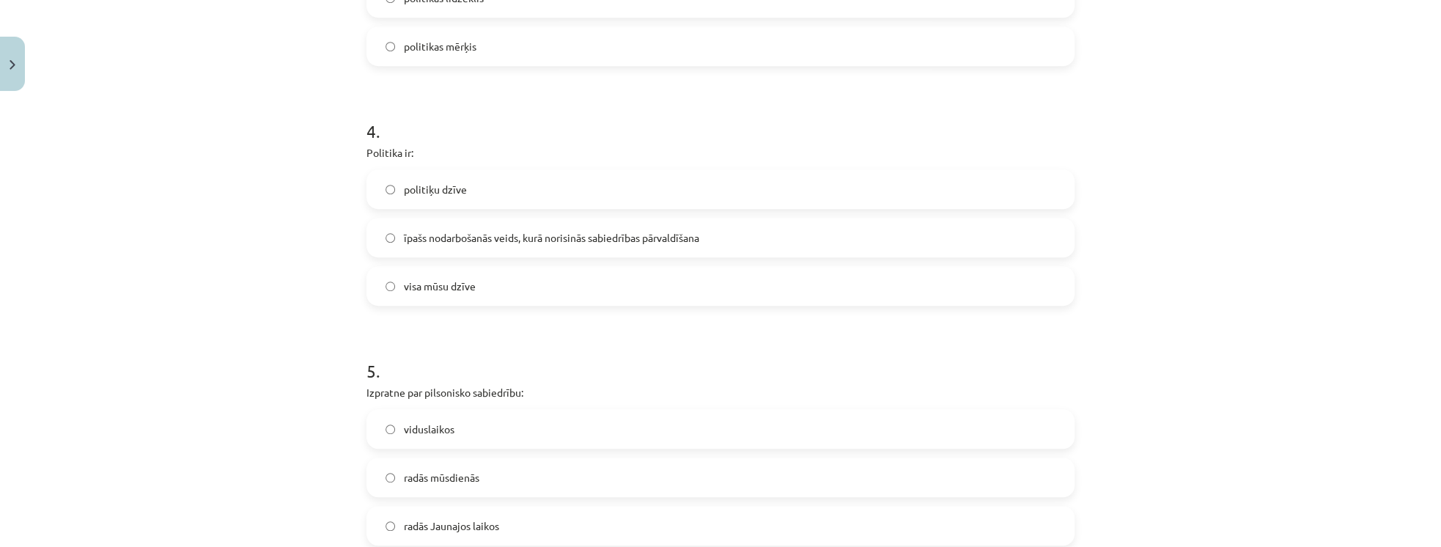
scroll to position [1041, 0]
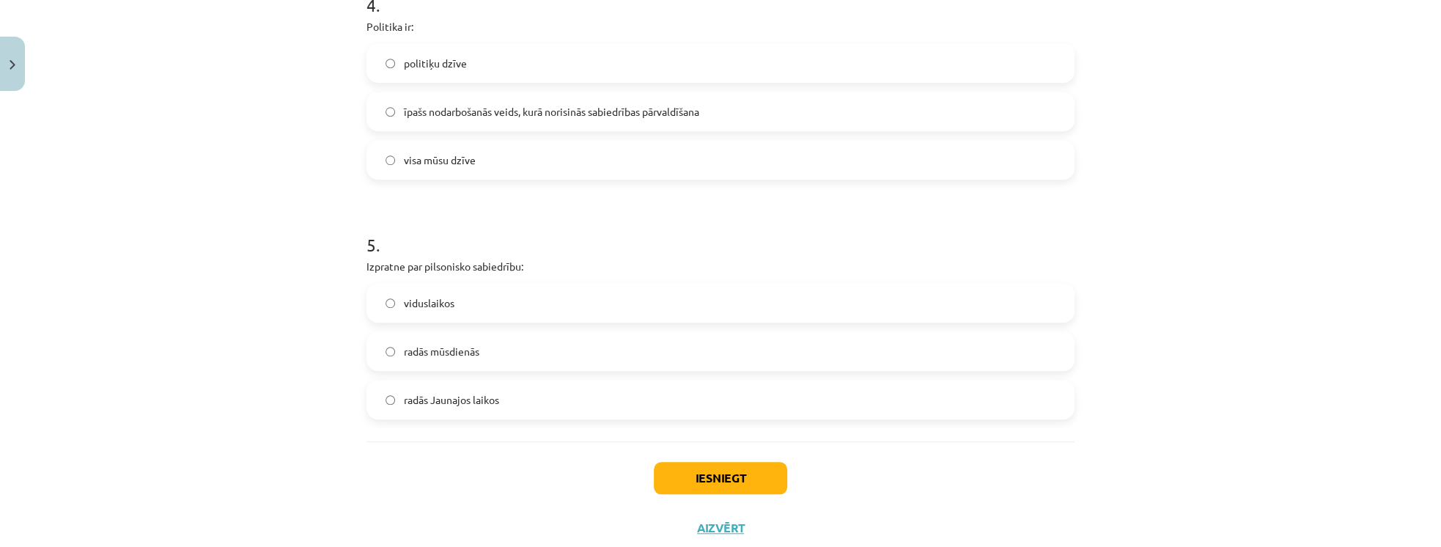
drag, startPoint x: 519, startPoint y: 397, endPoint x: 605, endPoint y: 442, distance: 97.7
click at [522, 397] on label "radās Jaunajos laikos" at bounding box center [720, 399] width 705 height 37
click at [739, 481] on button "Iesniegt" at bounding box center [720, 478] width 133 height 32
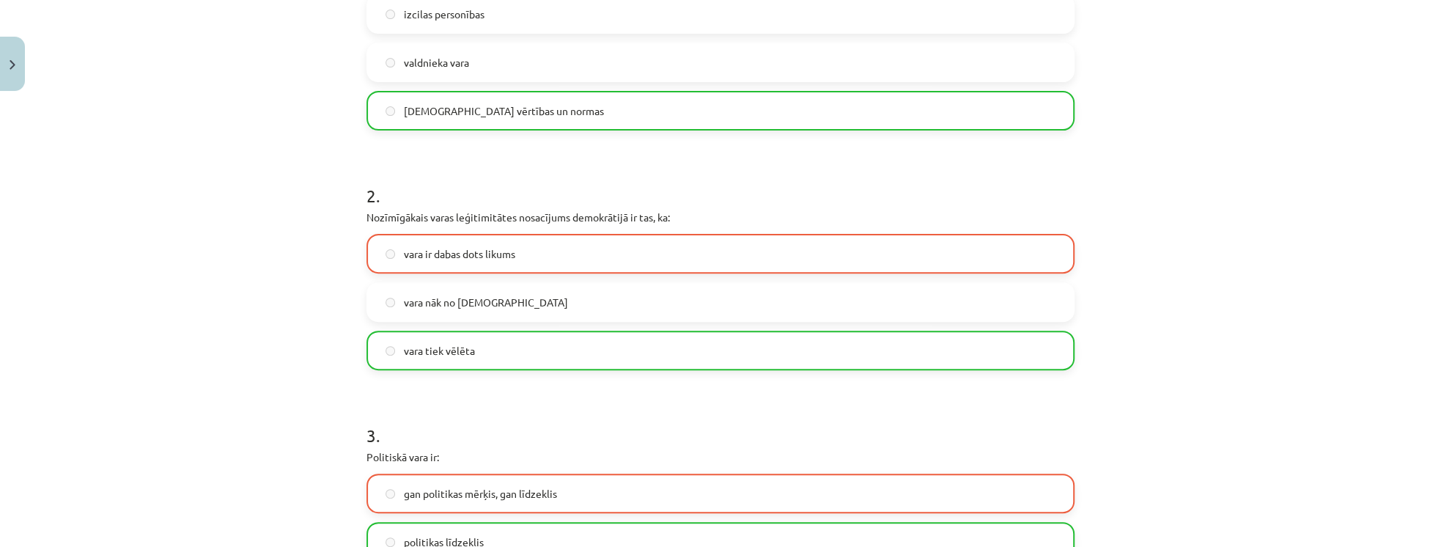
scroll to position [665, 0]
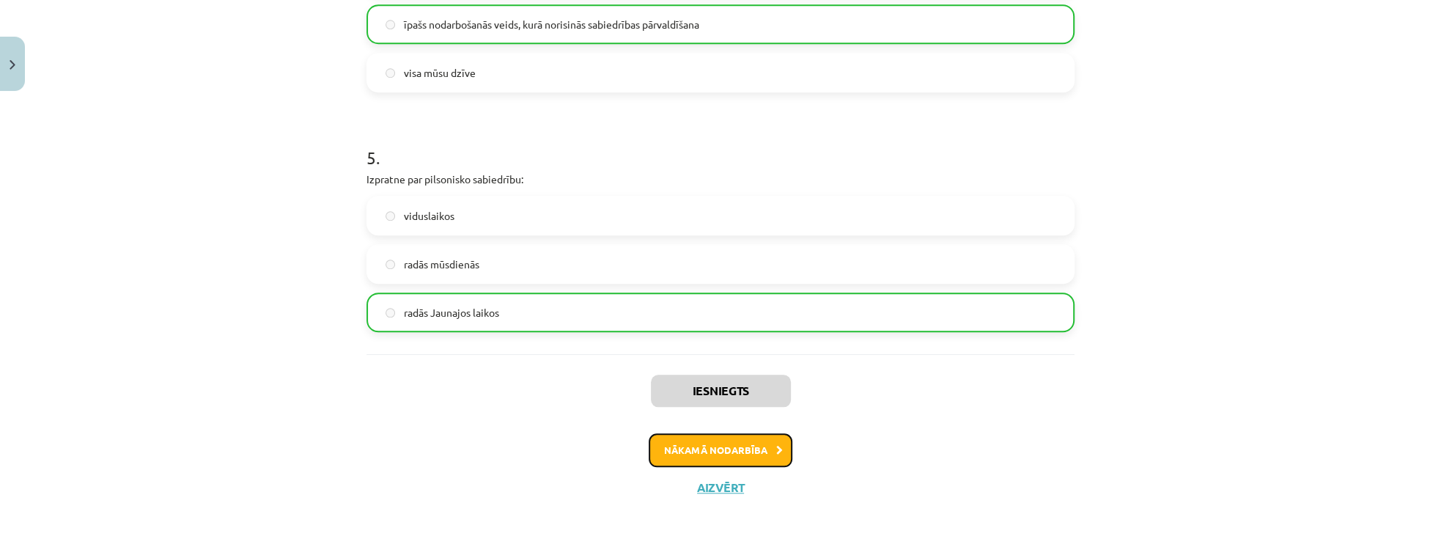
click at [712, 453] on button "Nākamā nodarbība" at bounding box center [721, 450] width 144 height 34
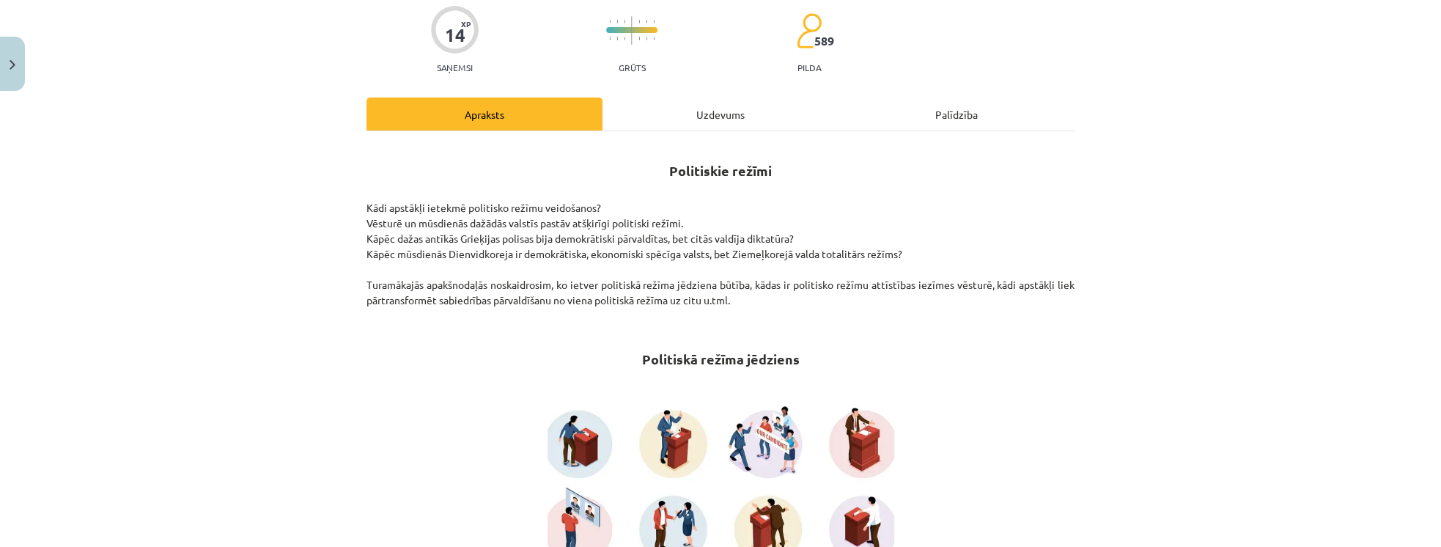
scroll to position [120, 0]
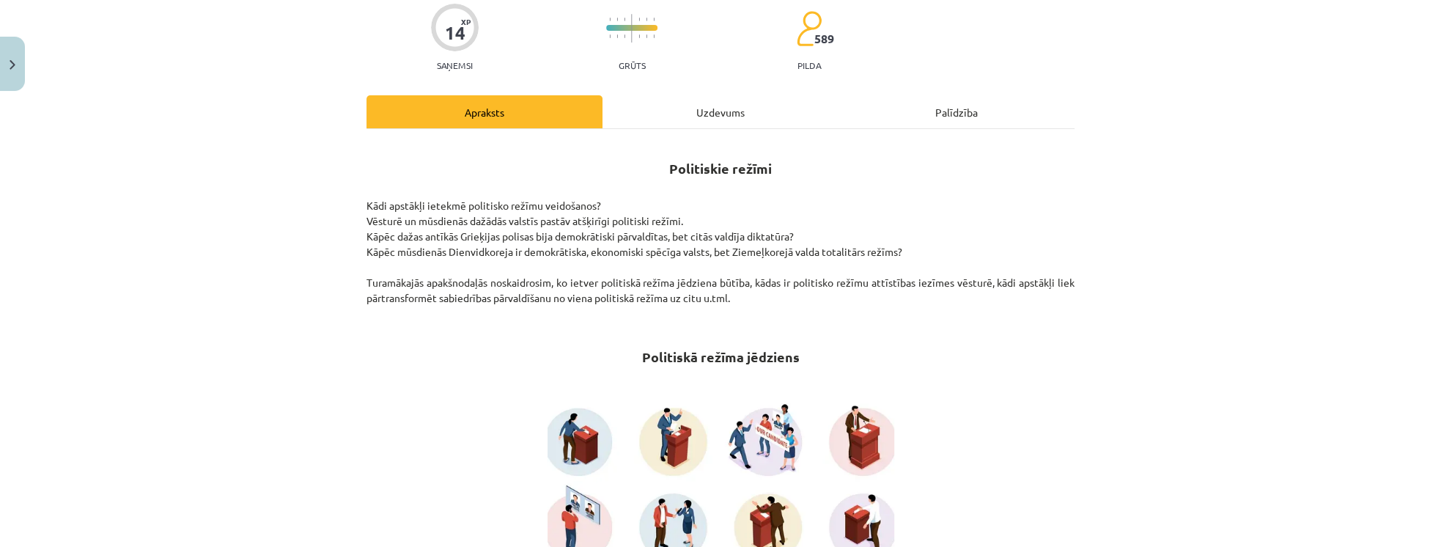
click at [1167, 426] on div "Mācību tēma: Sociālās zinātnes i - 11. klases 1. ieskaites mācību materiāls #3 …" at bounding box center [720, 273] width 1441 height 547
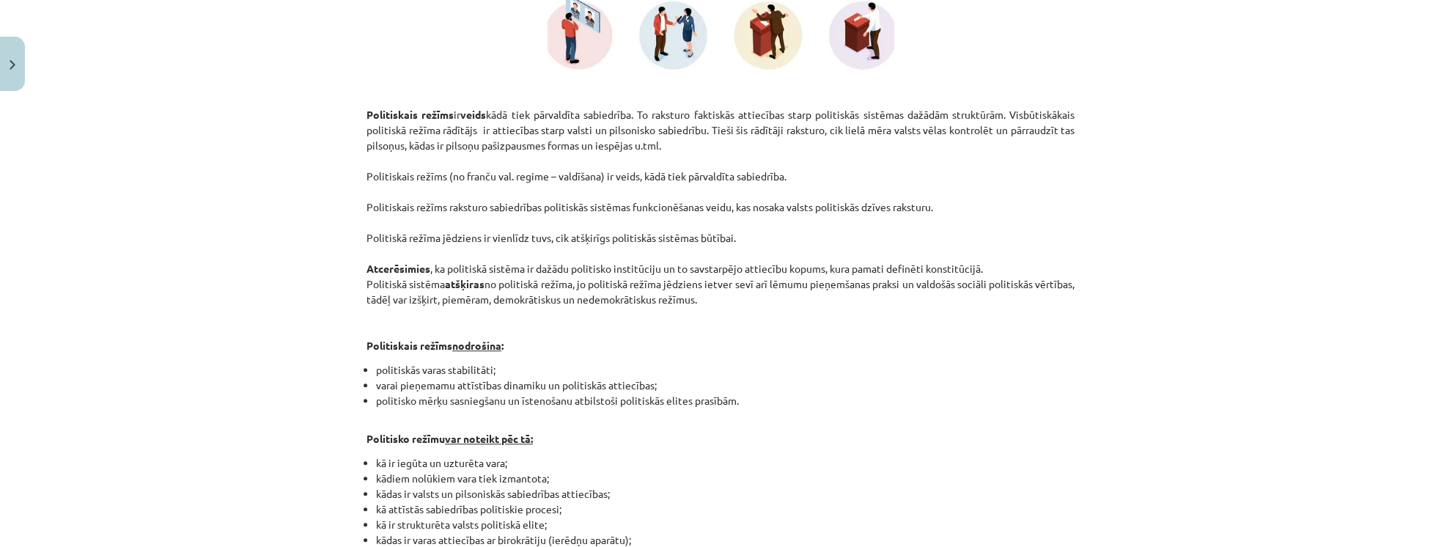
scroll to position [665, 0]
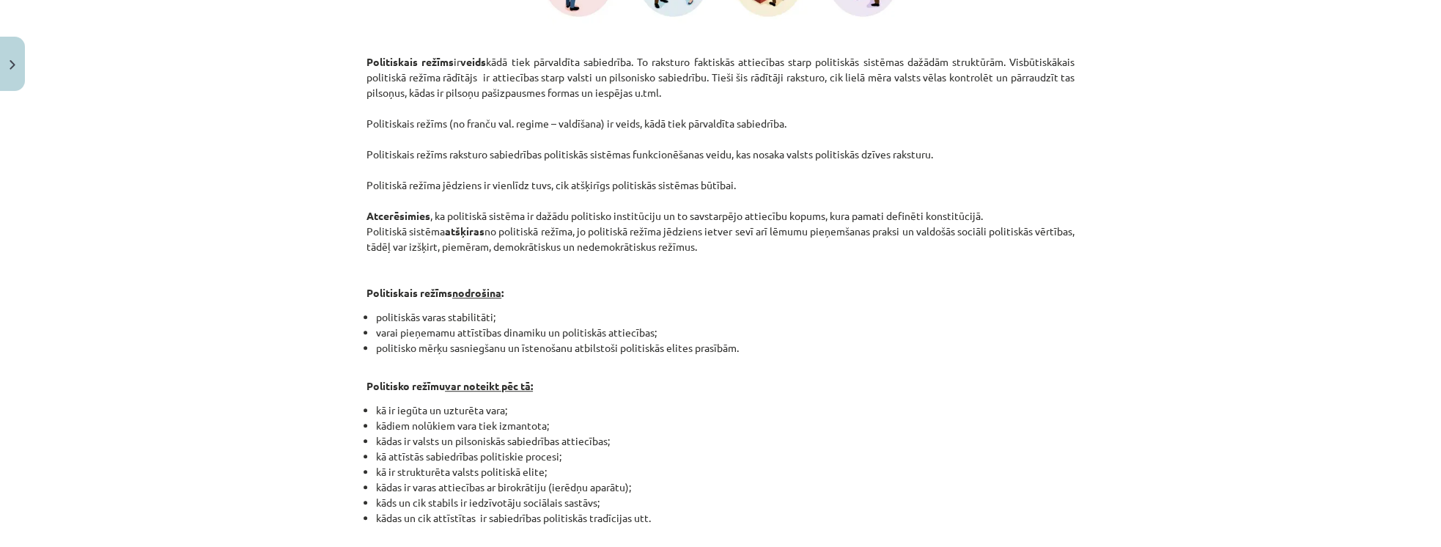
drag, startPoint x: 951, startPoint y: 347, endPoint x: 918, endPoint y: 345, distance: 33.0
click at [918, 345] on li "politisko mērķu sasniegšanu un īstenošanu atbilstoši politiskās elites prasībām." at bounding box center [725, 347] width 698 height 15
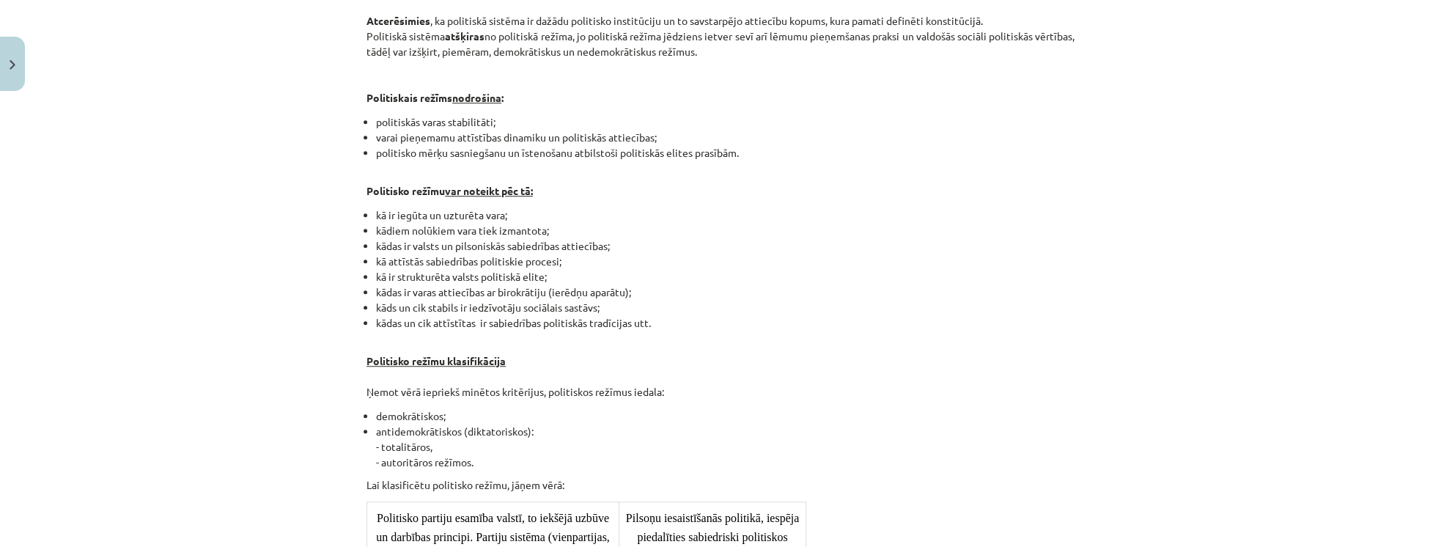
scroll to position [874, 0]
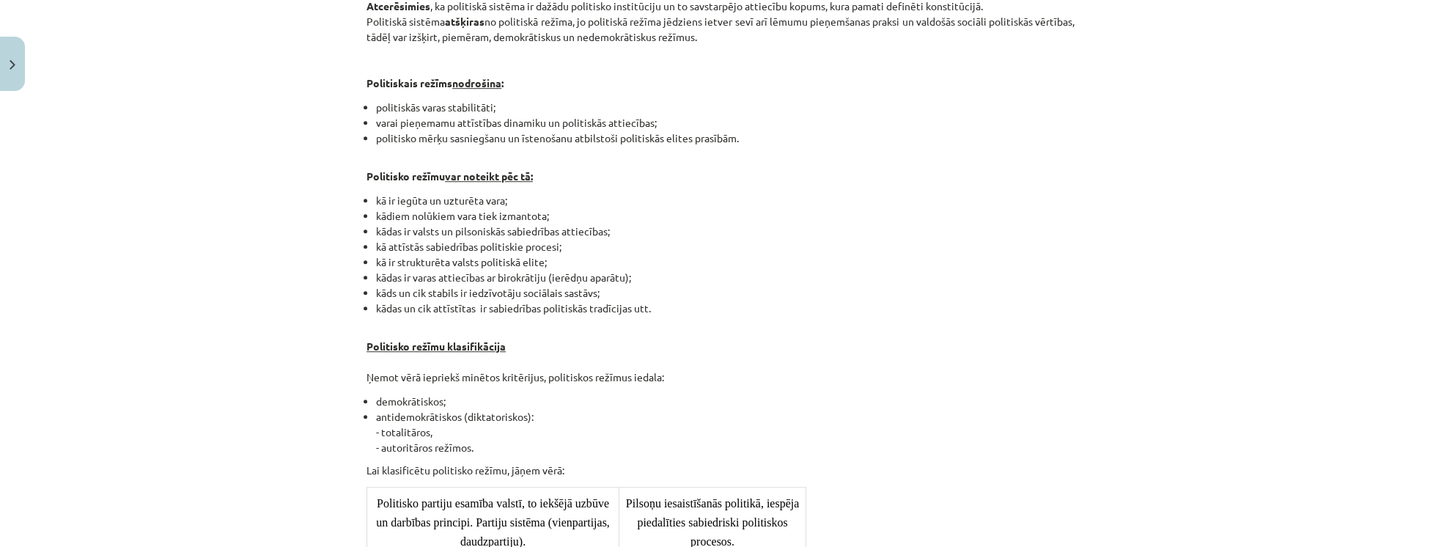
drag, startPoint x: 616, startPoint y: 429, endPoint x: 566, endPoint y: 399, distance: 58.2
click at [566, 399] on li "demokrātiskos;" at bounding box center [725, 401] width 698 height 15
drag, startPoint x: 453, startPoint y: 405, endPoint x: 823, endPoint y: 338, distance: 376.1
click at [835, 332] on p "Politisko režīmu klasifikācija Ņemot vērā iepriekš minētos kritērijus, politisk…" at bounding box center [720, 354] width 708 height 62
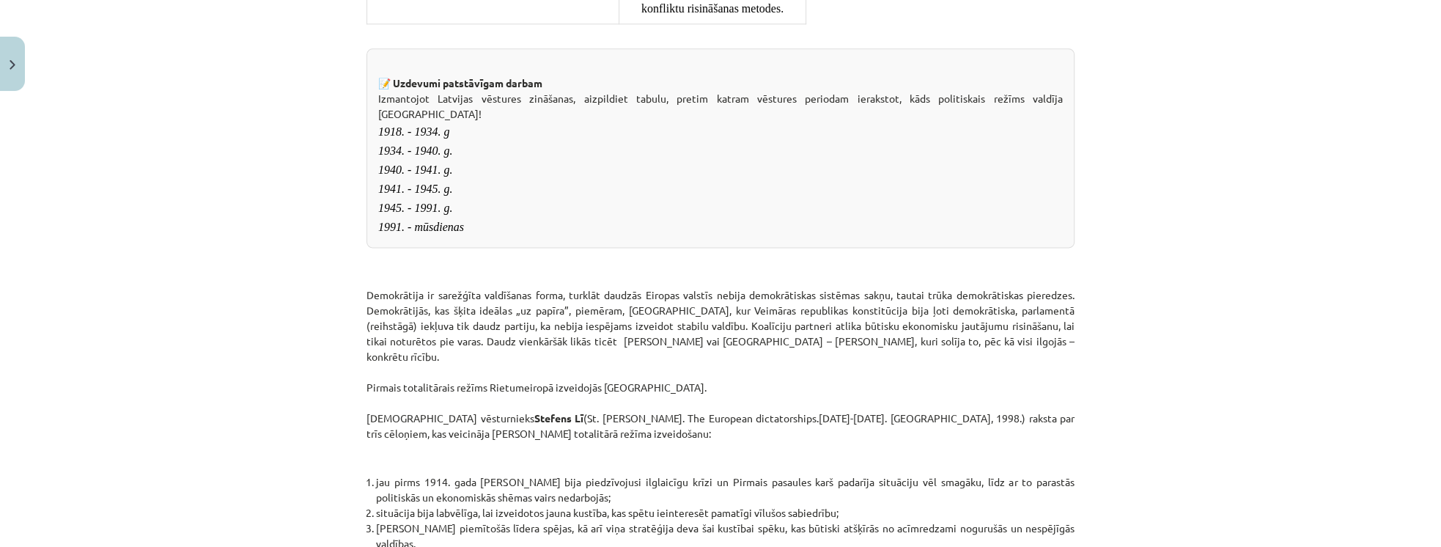
scroll to position [1628, 0]
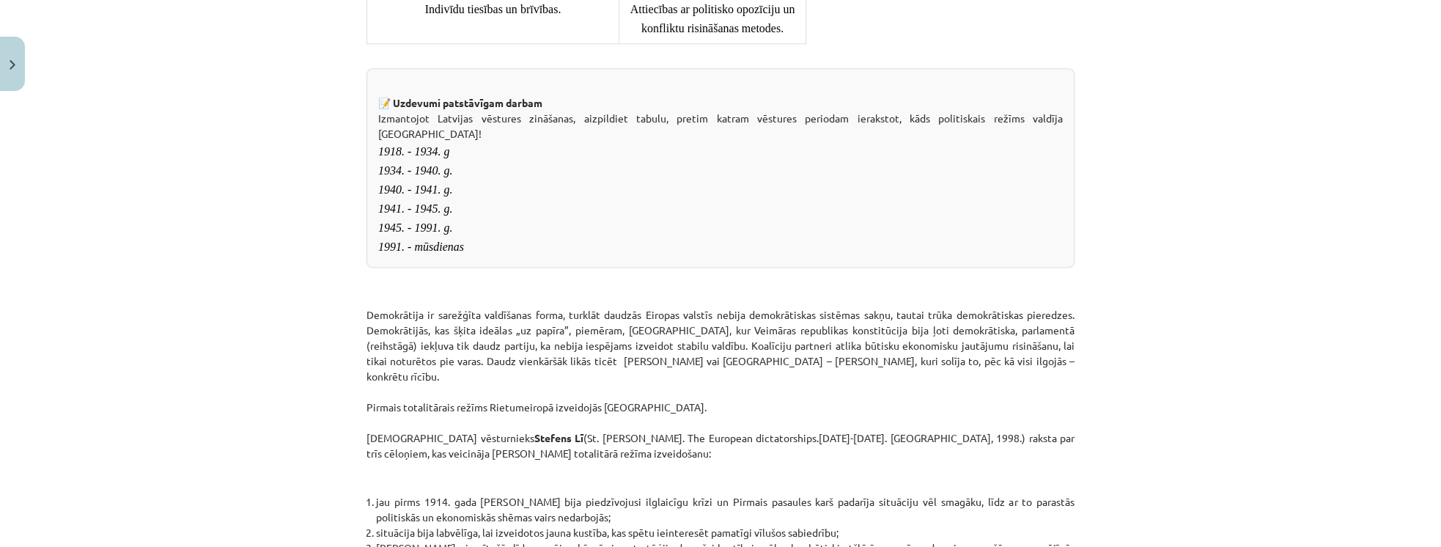
click at [666, 191] on div "📝 Uzdevumi patstāvīgam darbam Izmantojot Latvijas vēstures zināšanas, aizpildie…" at bounding box center [720, 167] width 708 height 199
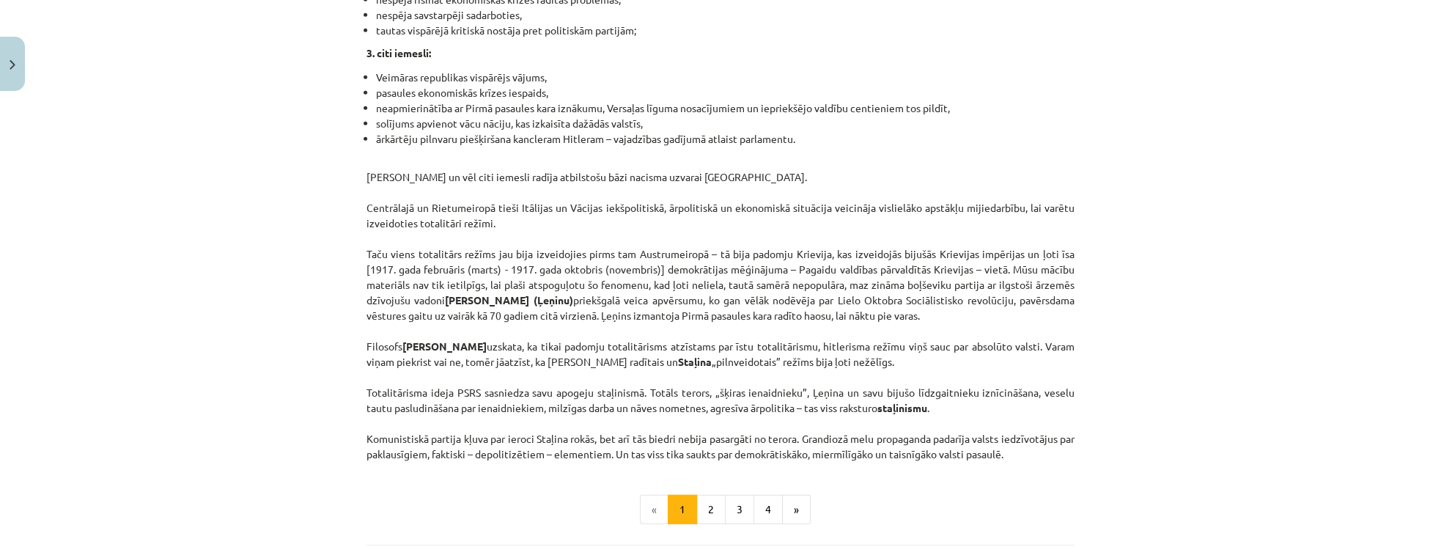
scroll to position [3555, 0]
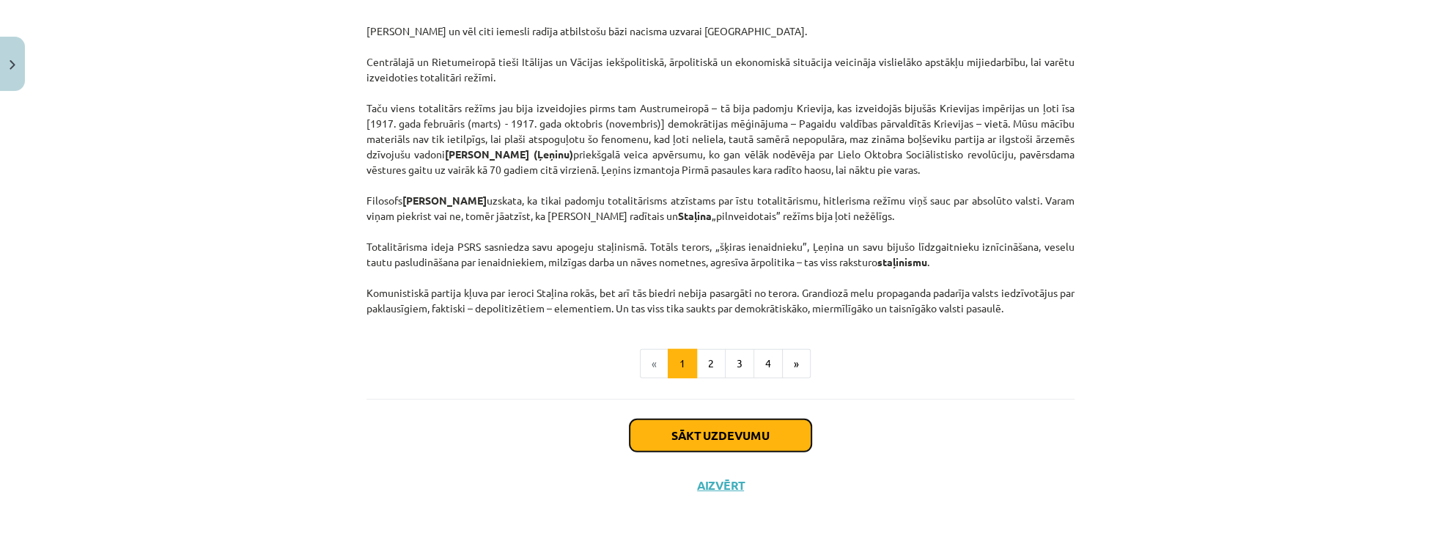
click at [687, 447] on button "Sākt uzdevumu" at bounding box center [721, 435] width 182 height 32
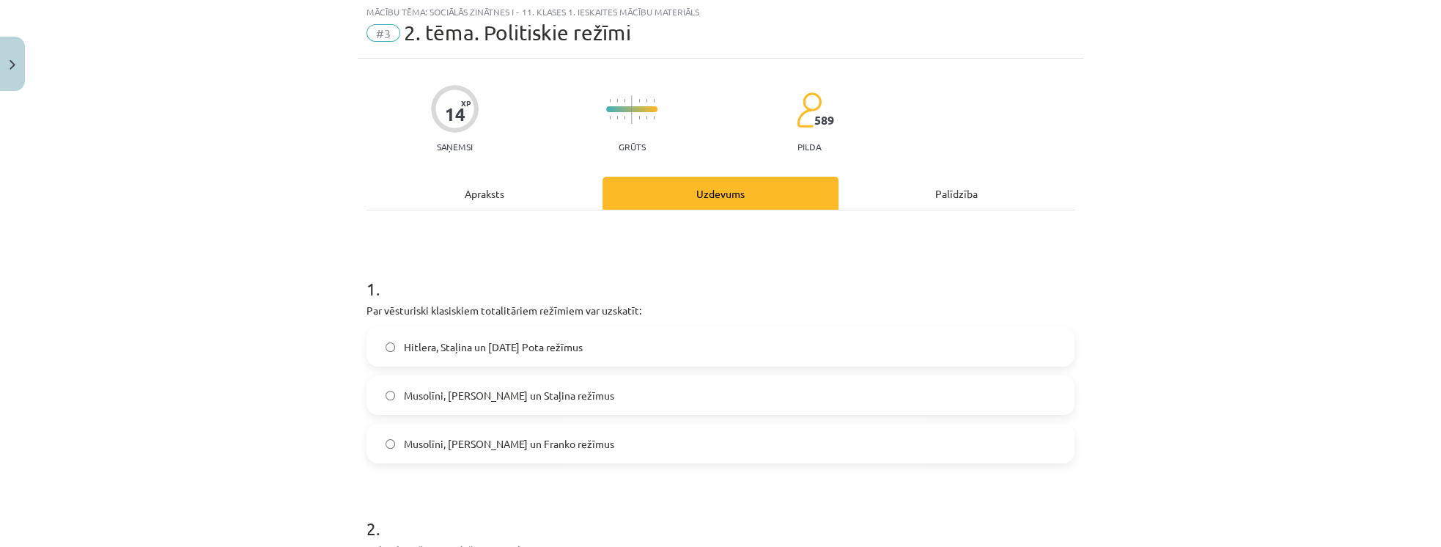
scroll to position [37, 0]
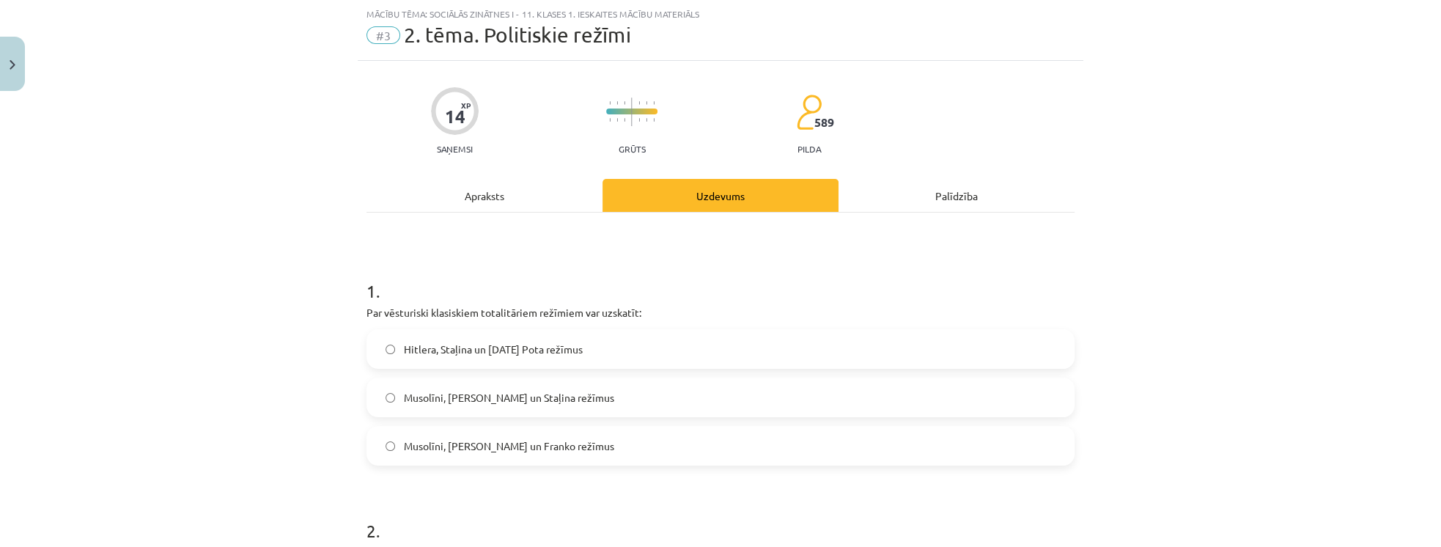
click at [538, 405] on label "Musolīni, Hitlera un Staļina režīmus" at bounding box center [720, 397] width 705 height 37
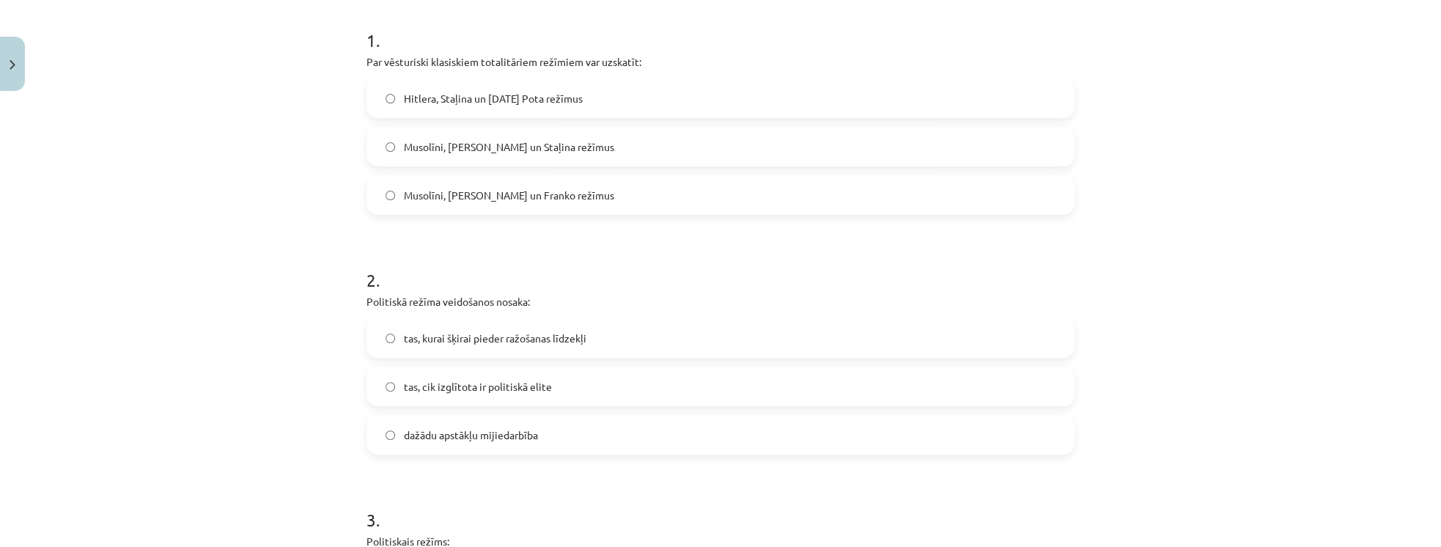
scroll to position [288, 0]
click at [513, 432] on span "dažādu apstākļu mijiedarbība" at bounding box center [471, 434] width 134 height 15
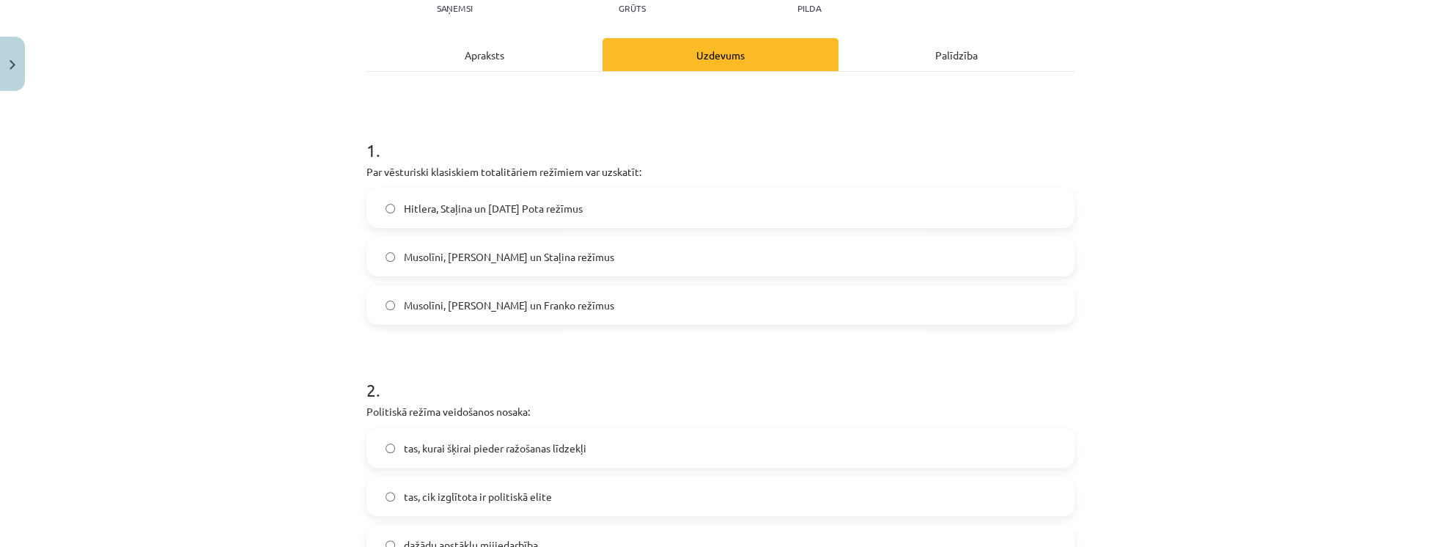
scroll to position [162, 0]
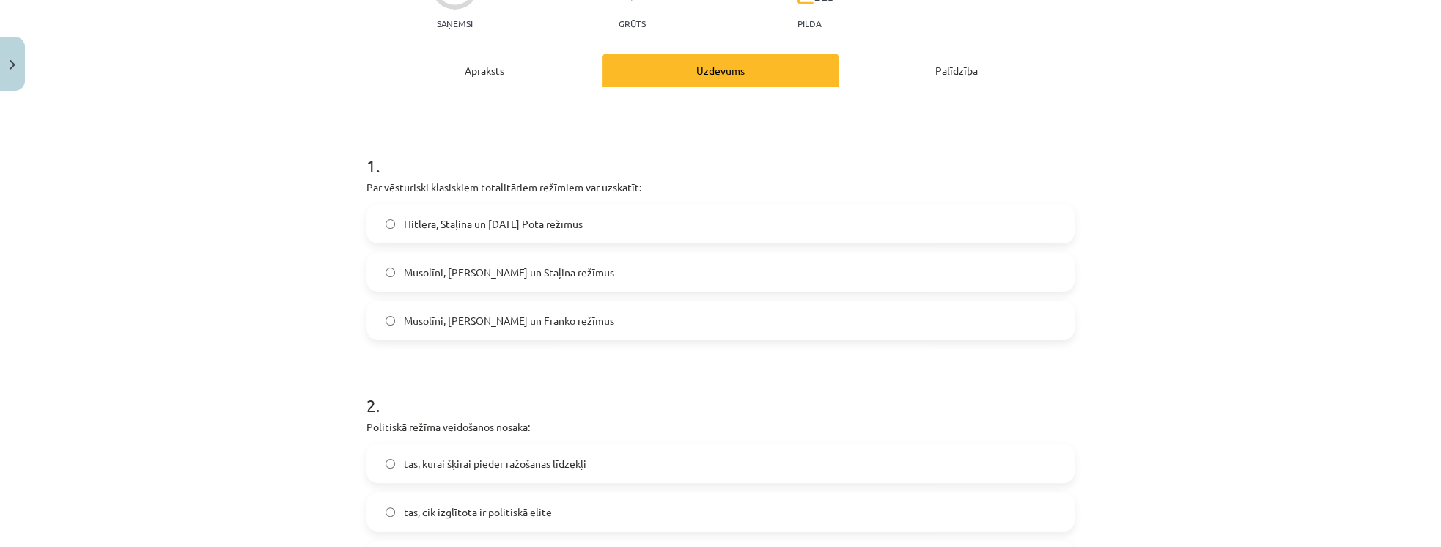
click at [493, 77] on div "Apraksts" at bounding box center [484, 70] width 236 height 33
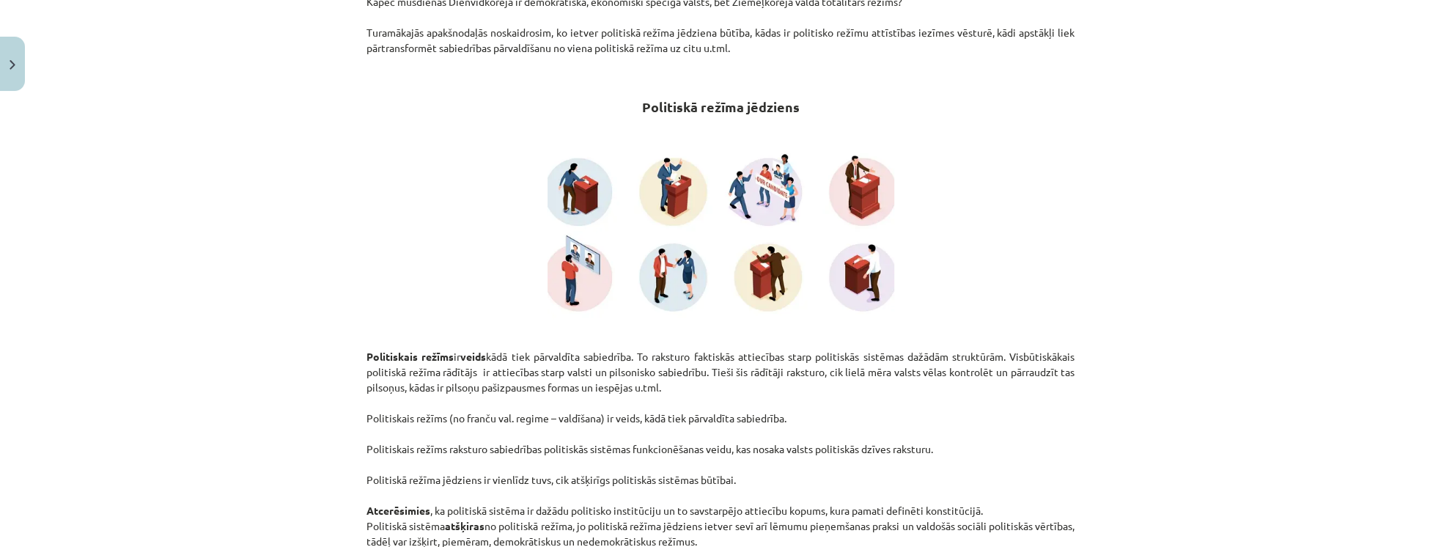
scroll to position [372, 0]
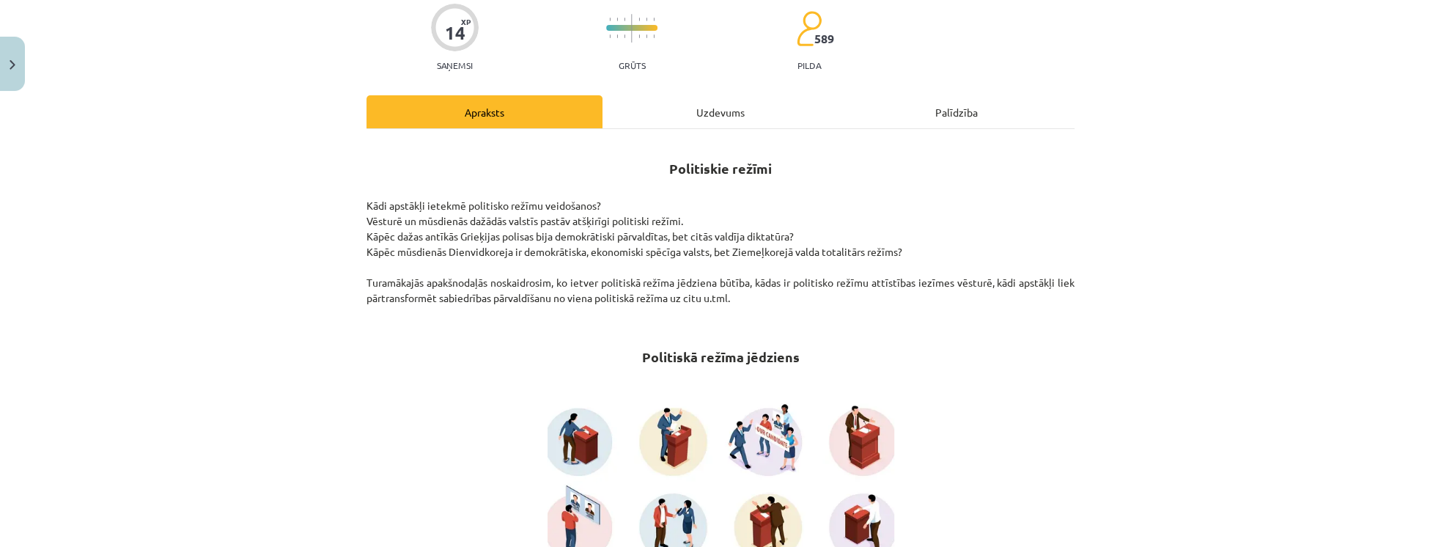
click at [690, 101] on div "Uzdevums" at bounding box center [720, 111] width 236 height 33
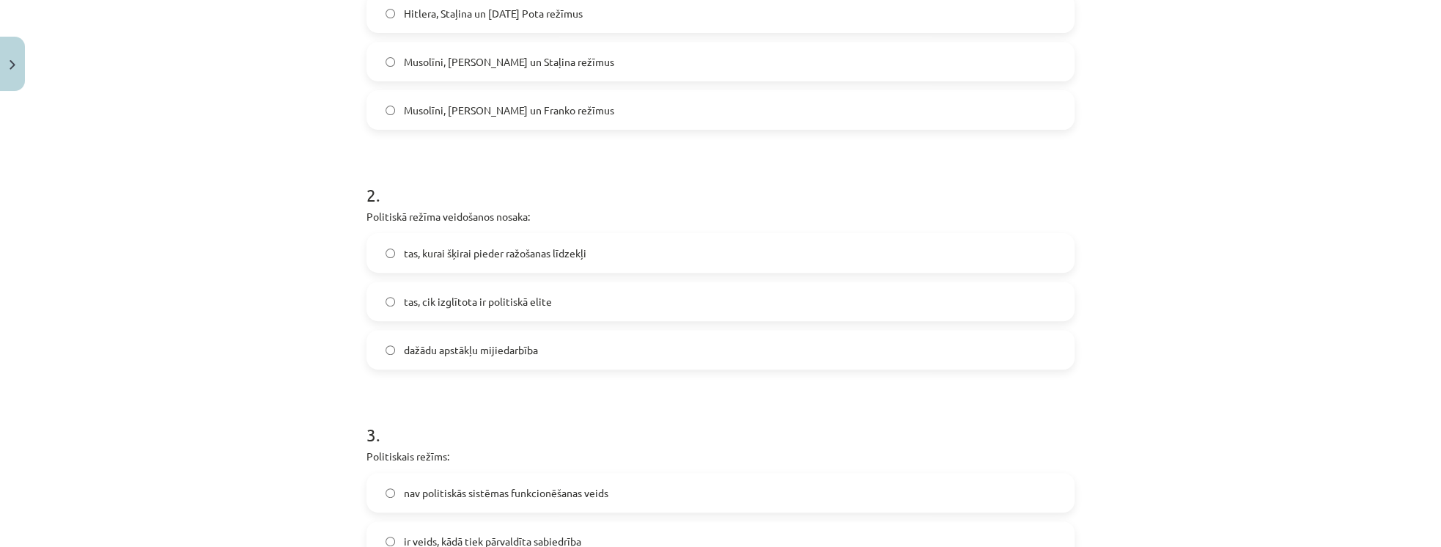
scroll to position [413, 0]
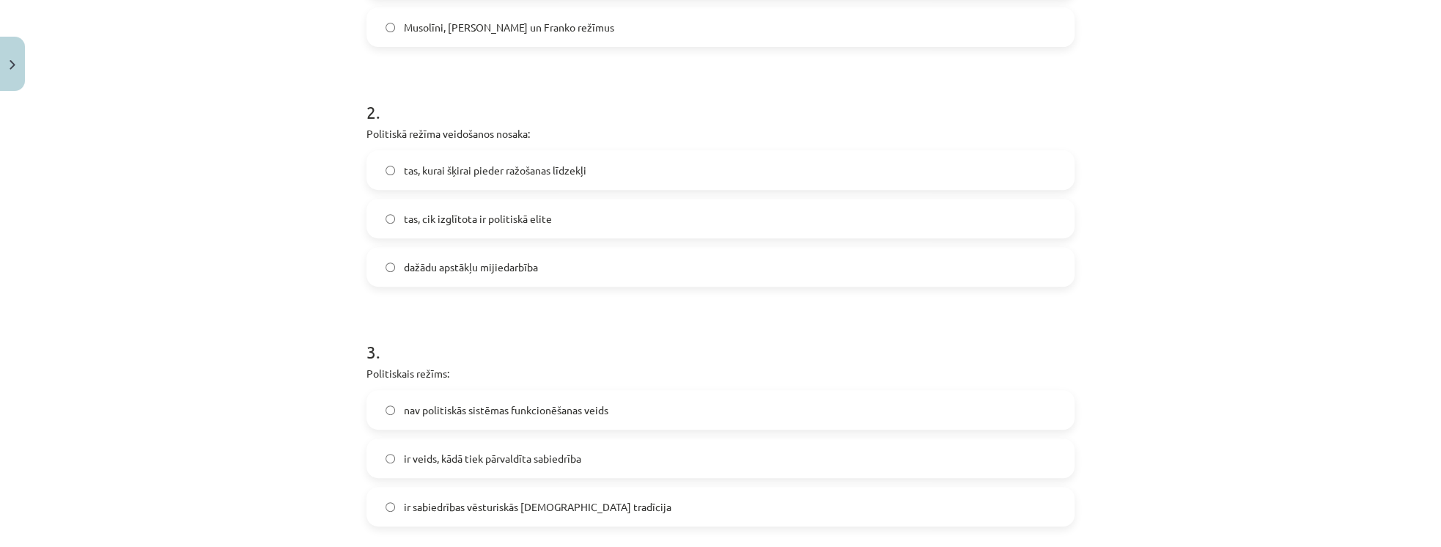
click at [524, 461] on span "ir veids, kādā tiek pārvaldīta sabiedrība" at bounding box center [492, 458] width 177 height 15
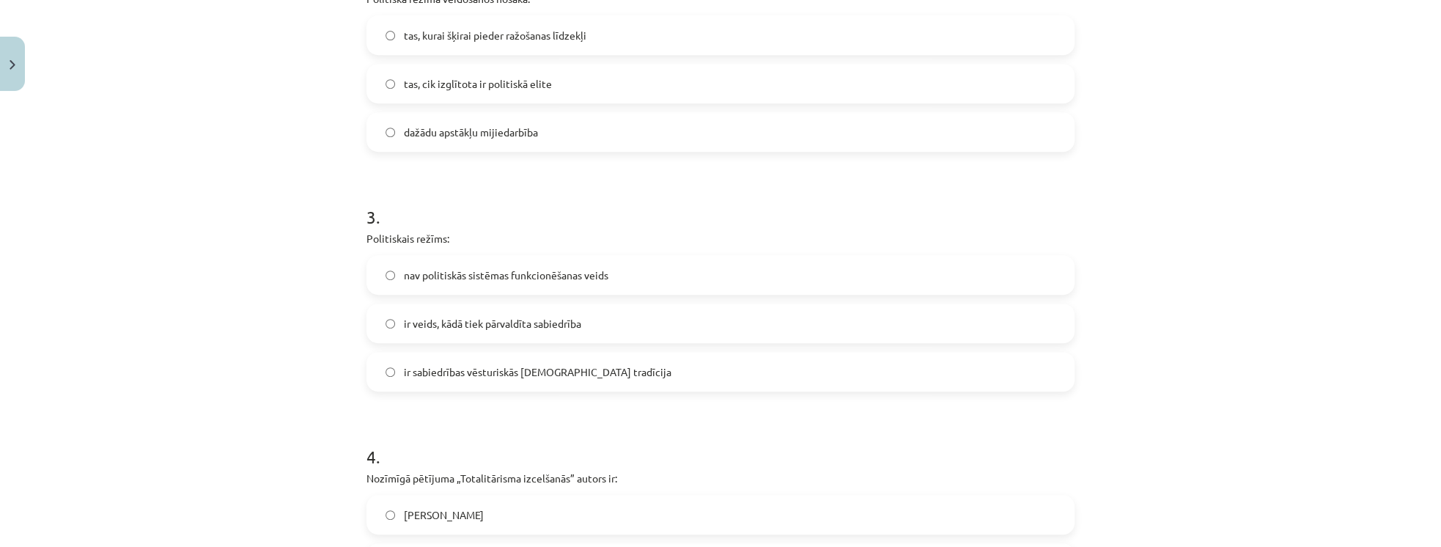
scroll to position [748, 0]
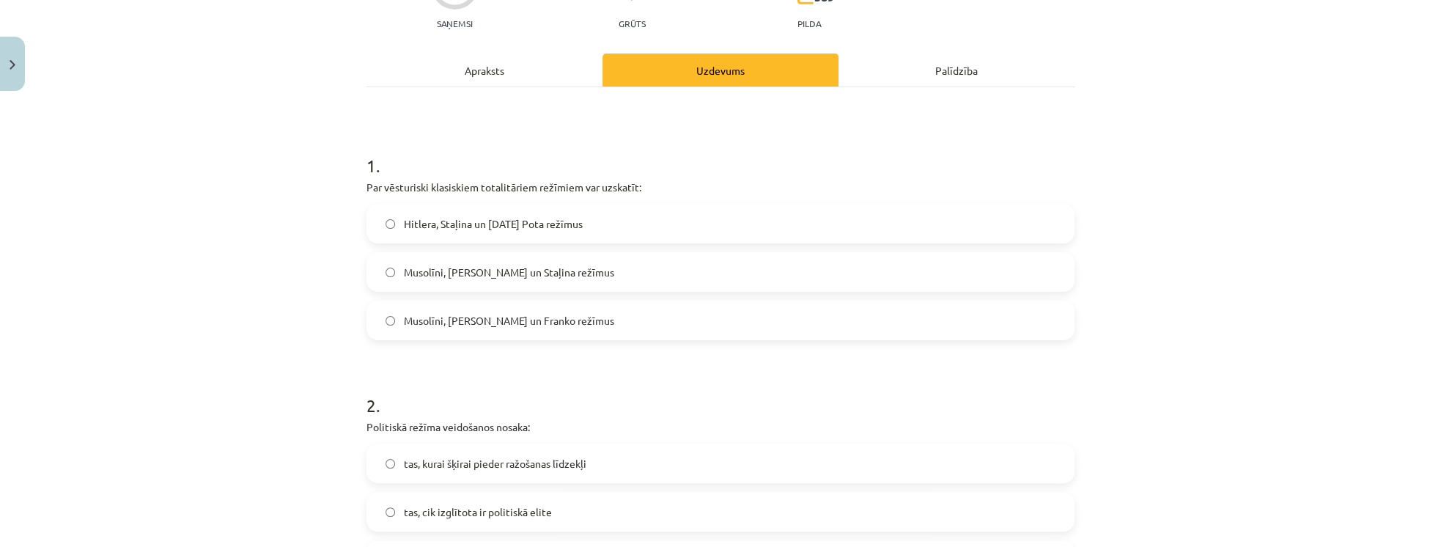
click at [456, 70] on div "Apraksts" at bounding box center [484, 70] width 236 height 33
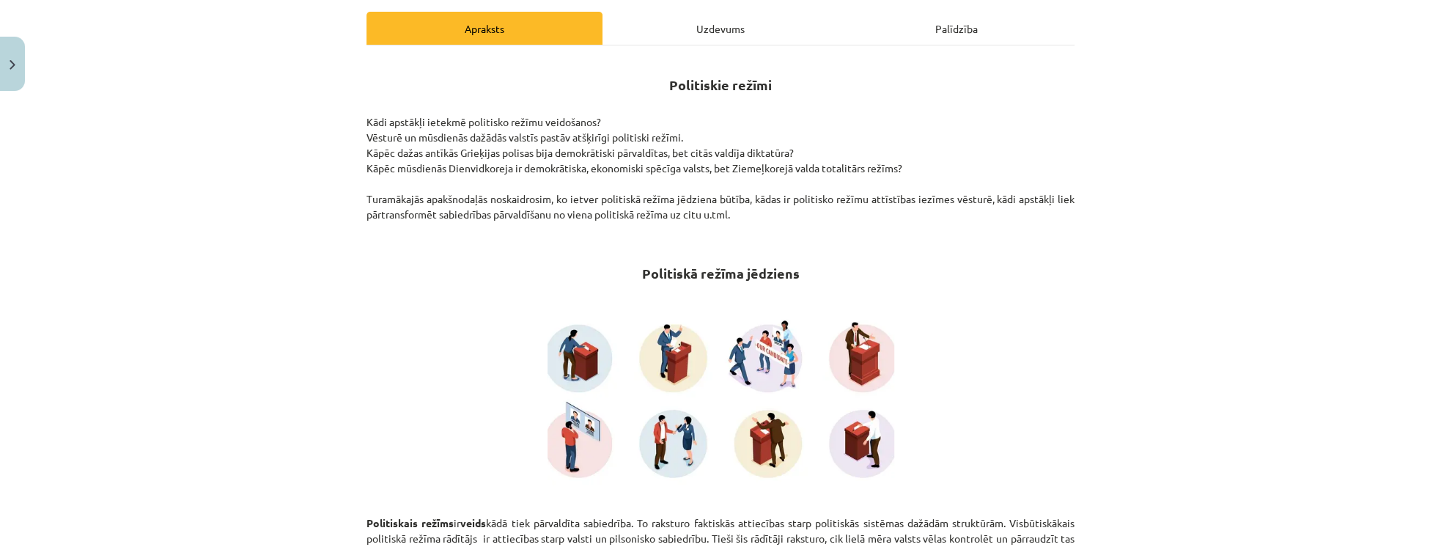
scroll to position [0, 0]
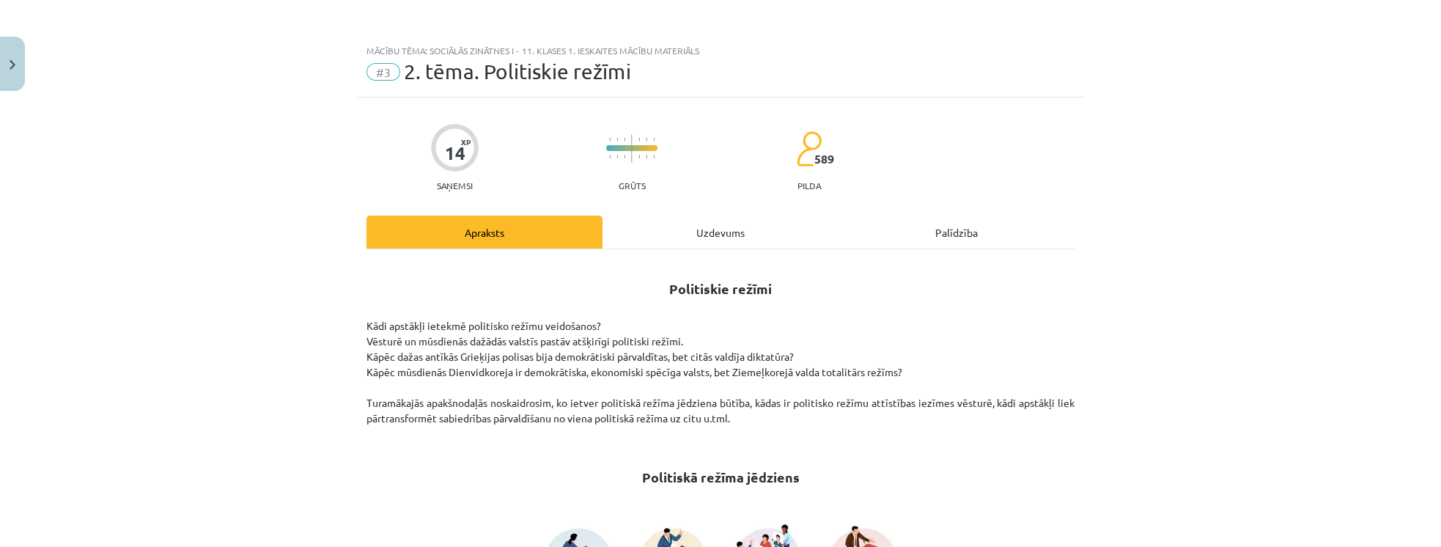
click at [730, 226] on div "Uzdevums" at bounding box center [720, 231] width 236 height 33
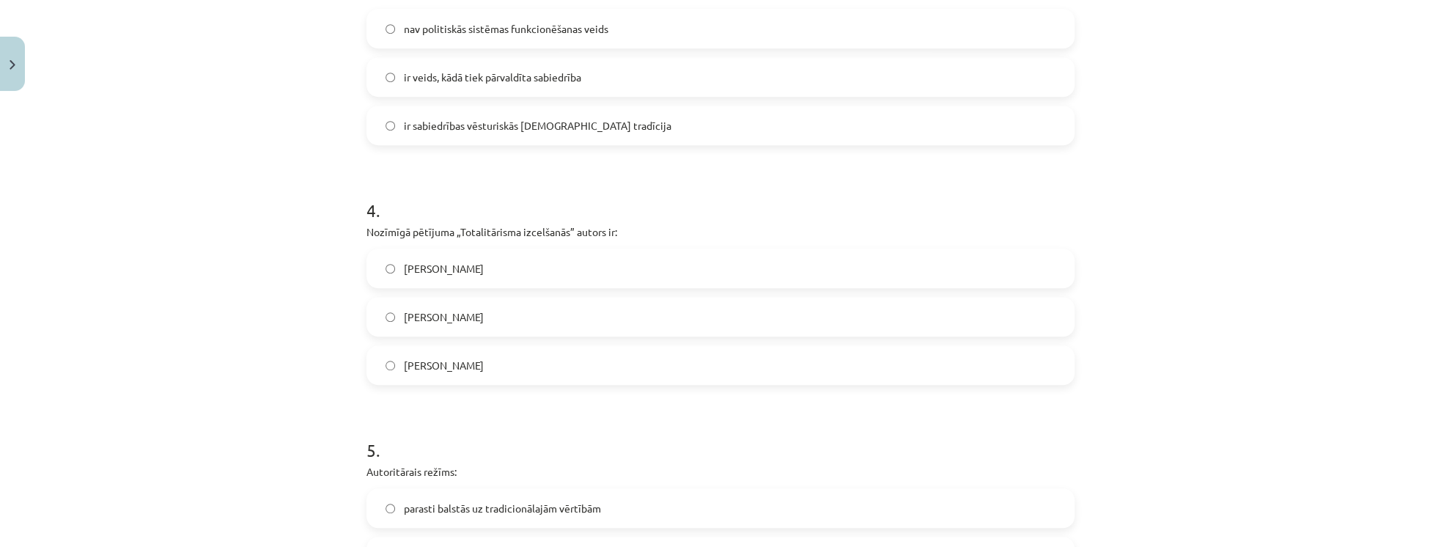
scroll to position [833, 0]
click at [462, 331] on label "Zbigņevs Bžezinskis" at bounding box center [720, 320] width 705 height 37
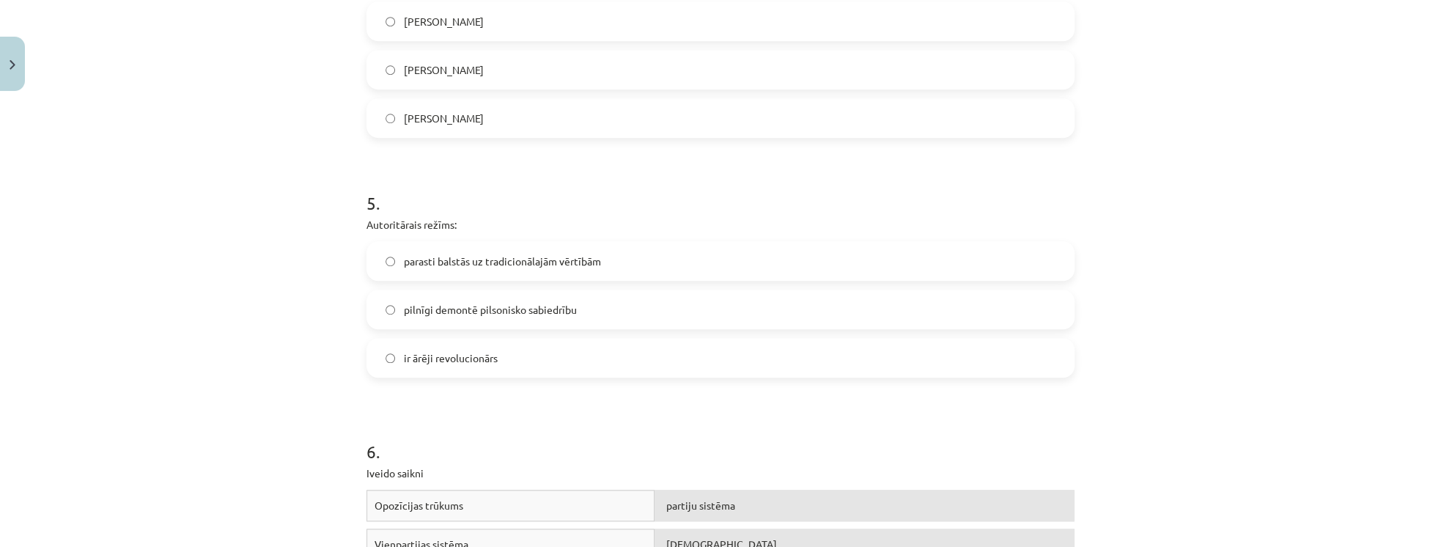
click at [527, 268] on label "parasti balstās uz tradicionālajām vērtībām" at bounding box center [720, 261] width 705 height 37
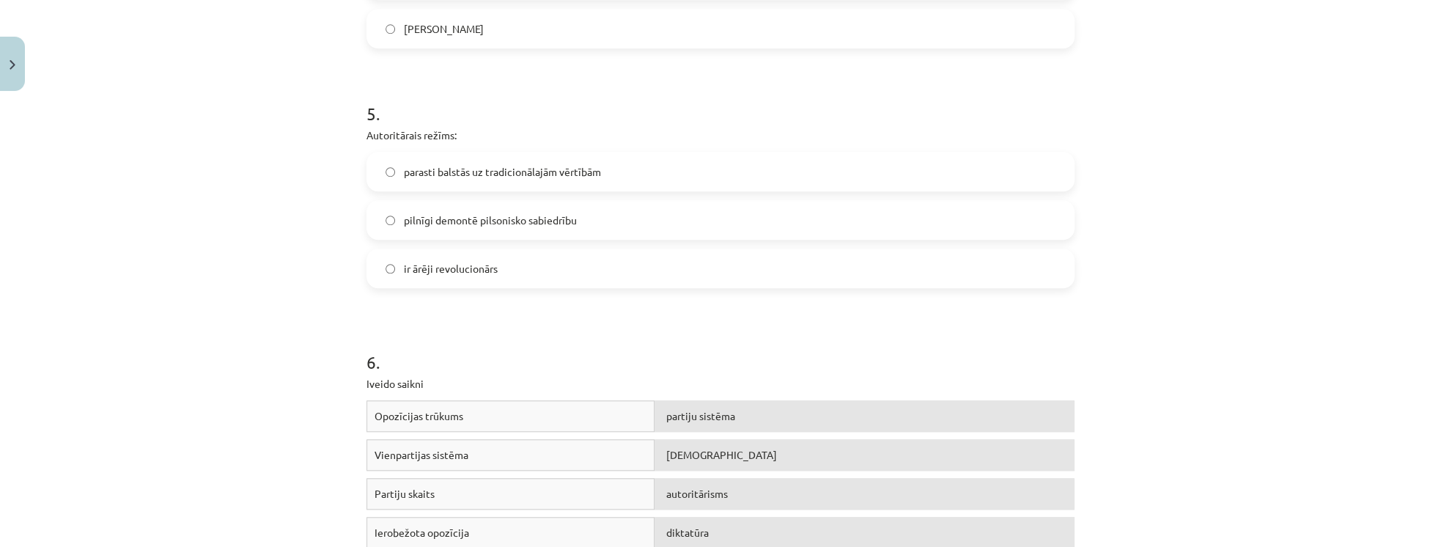
scroll to position [1335, 0]
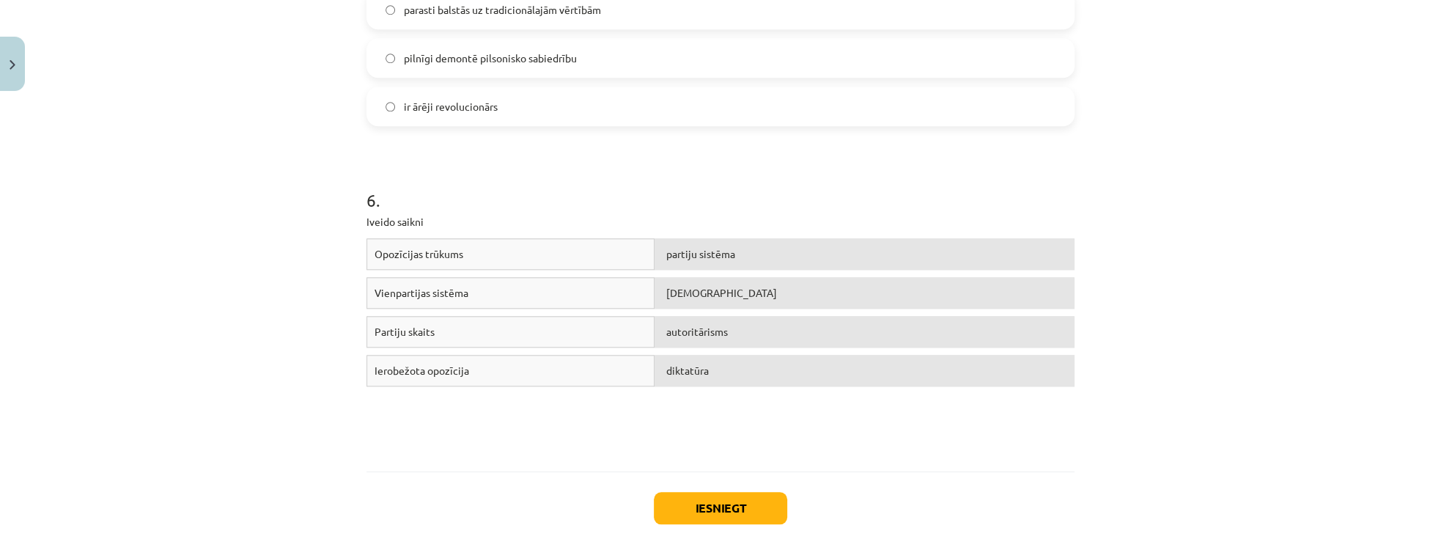
click at [727, 367] on div "diktatūra" at bounding box center [864, 371] width 420 height 32
click at [740, 506] on button "Iesniegt" at bounding box center [720, 508] width 133 height 32
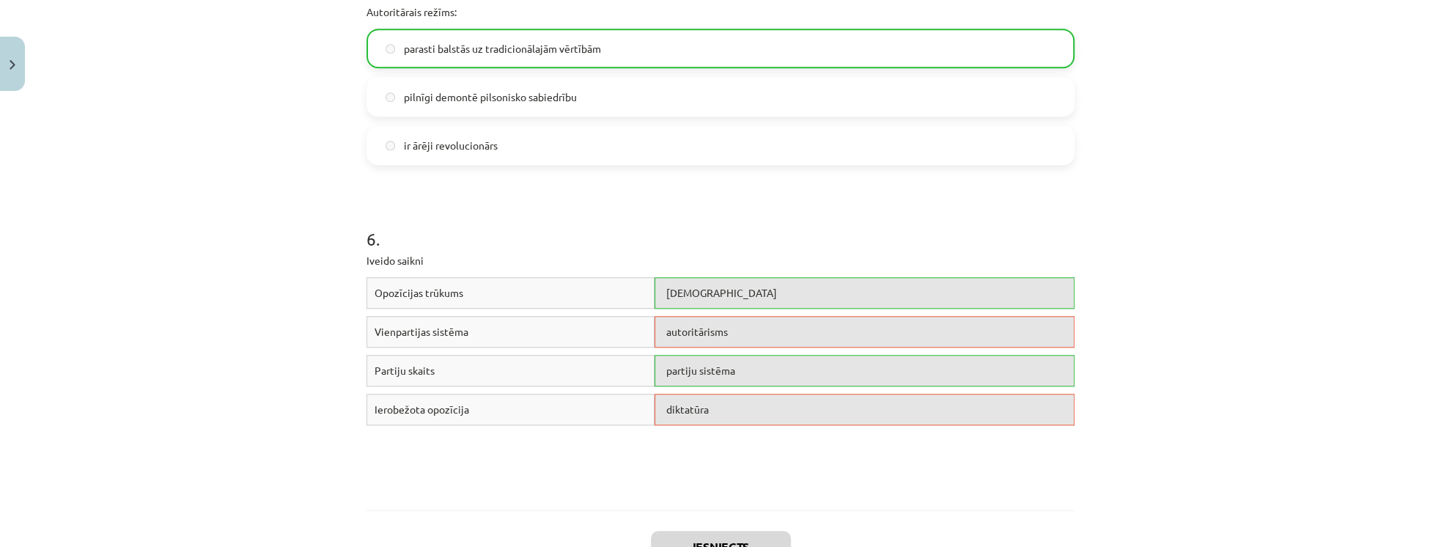
scroll to position [1251, 0]
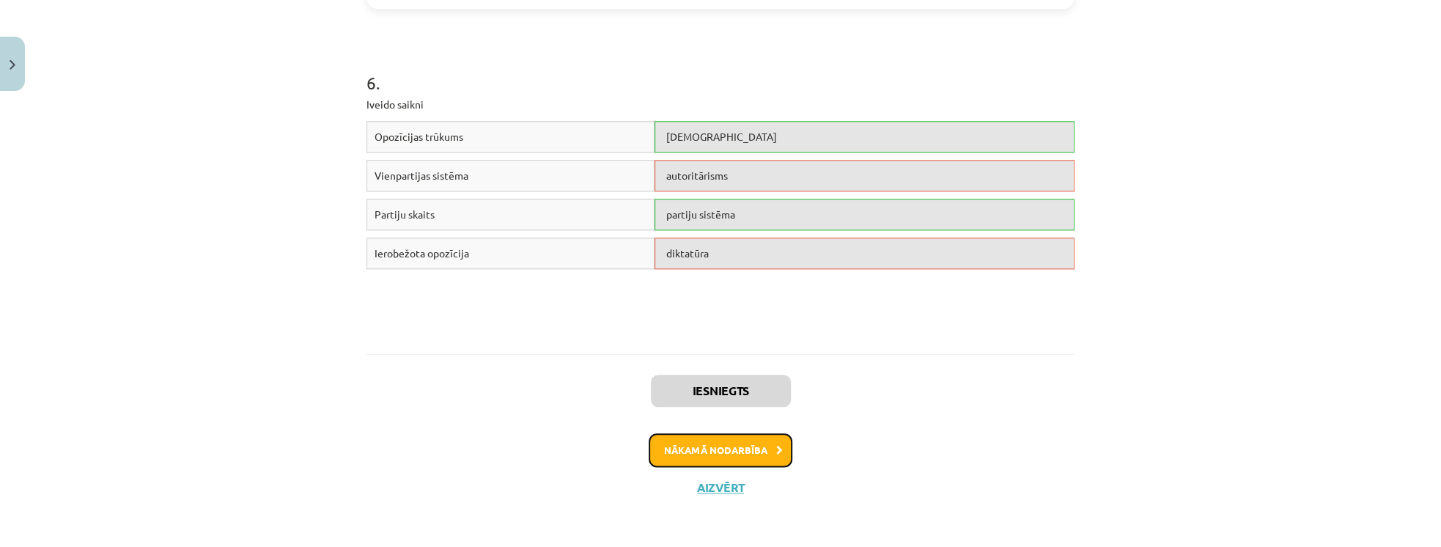
click at [736, 437] on button "Nākamā nodarbība" at bounding box center [721, 450] width 144 height 34
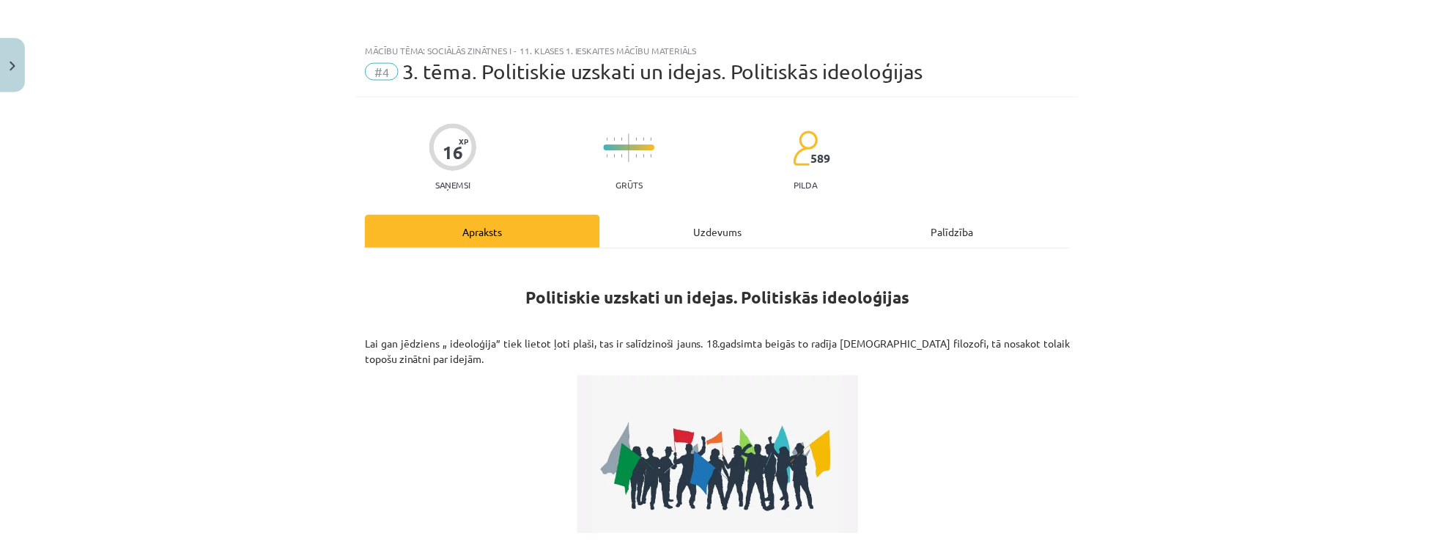
scroll to position [0, 0]
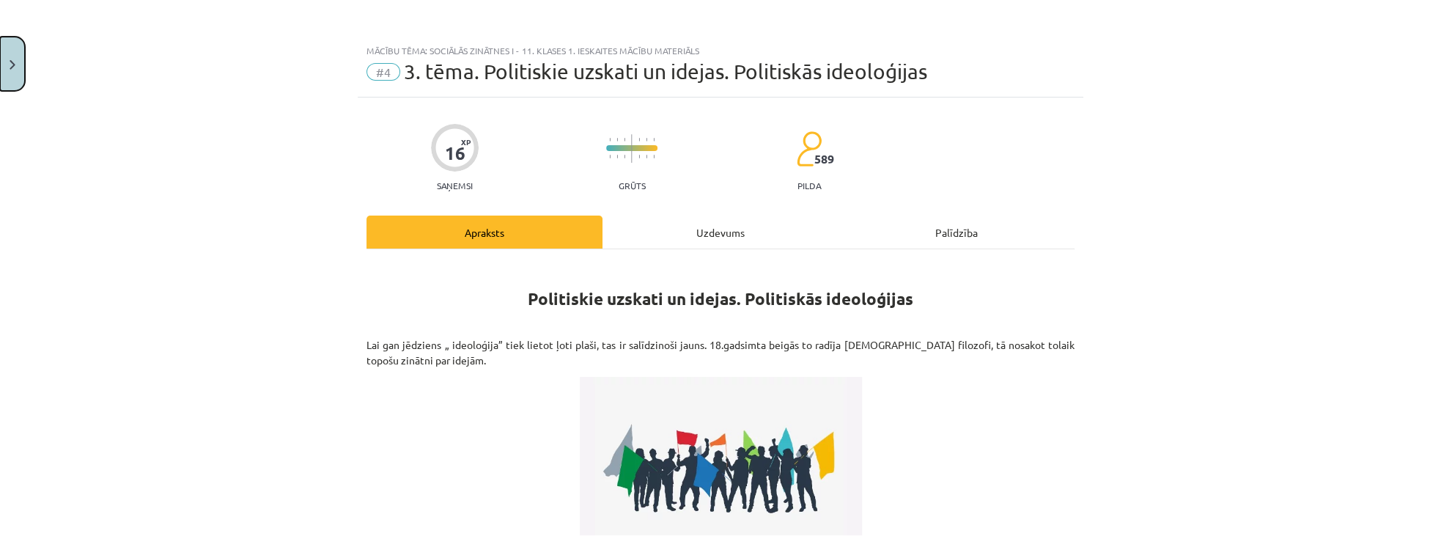
click at [9, 53] on button "Close" at bounding box center [12, 64] width 25 height 54
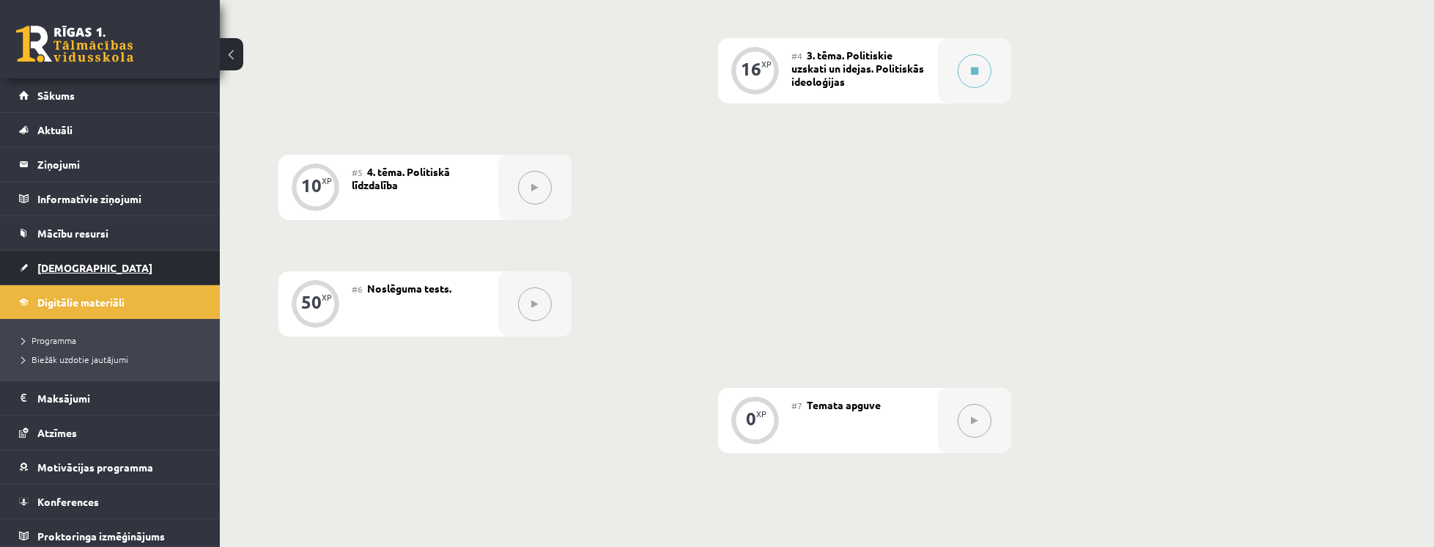
scroll to position [576, 0]
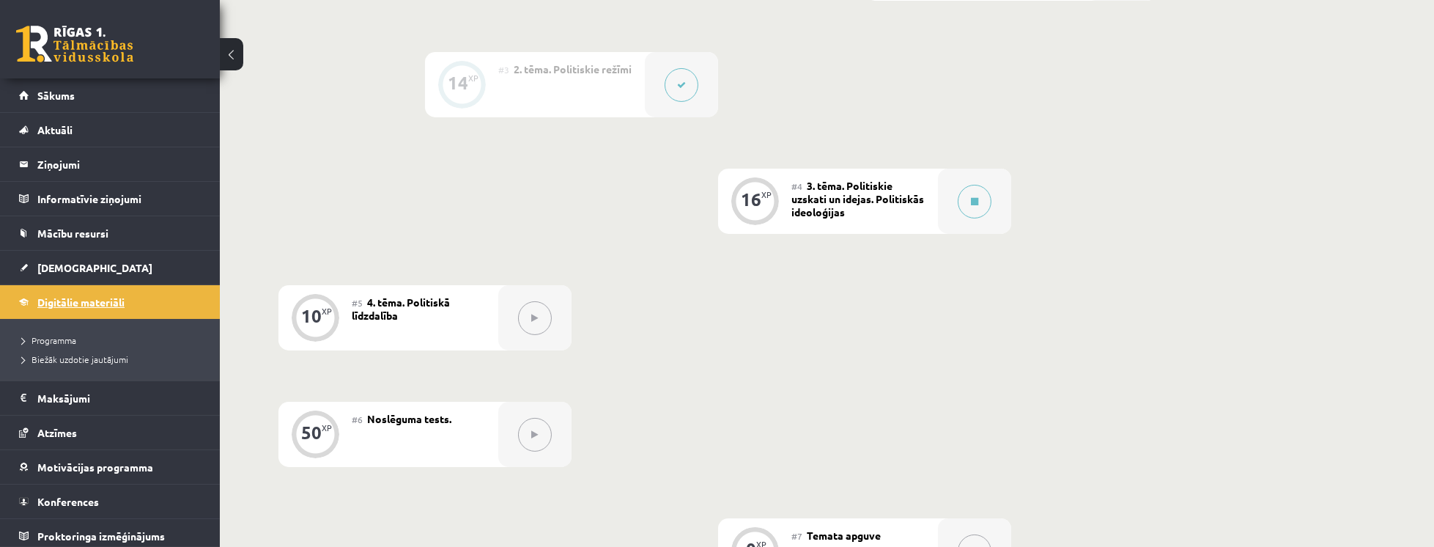
click at [67, 295] on span "Digitālie materiāli" at bounding box center [80, 301] width 87 height 13
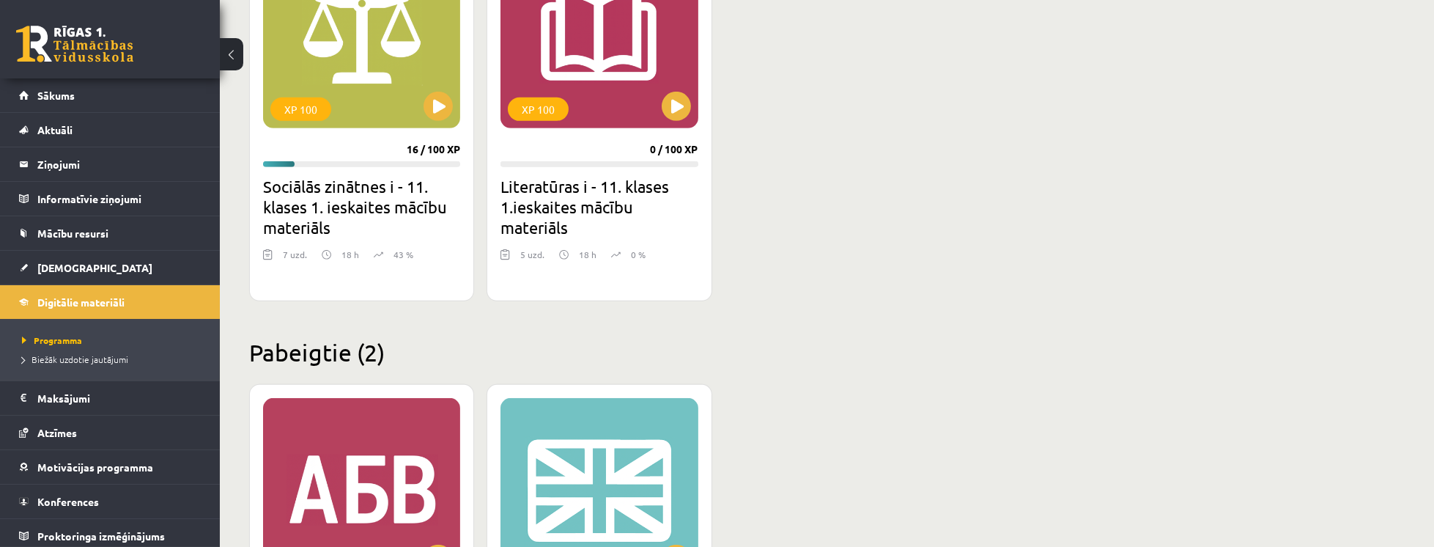
scroll to position [1340, 0]
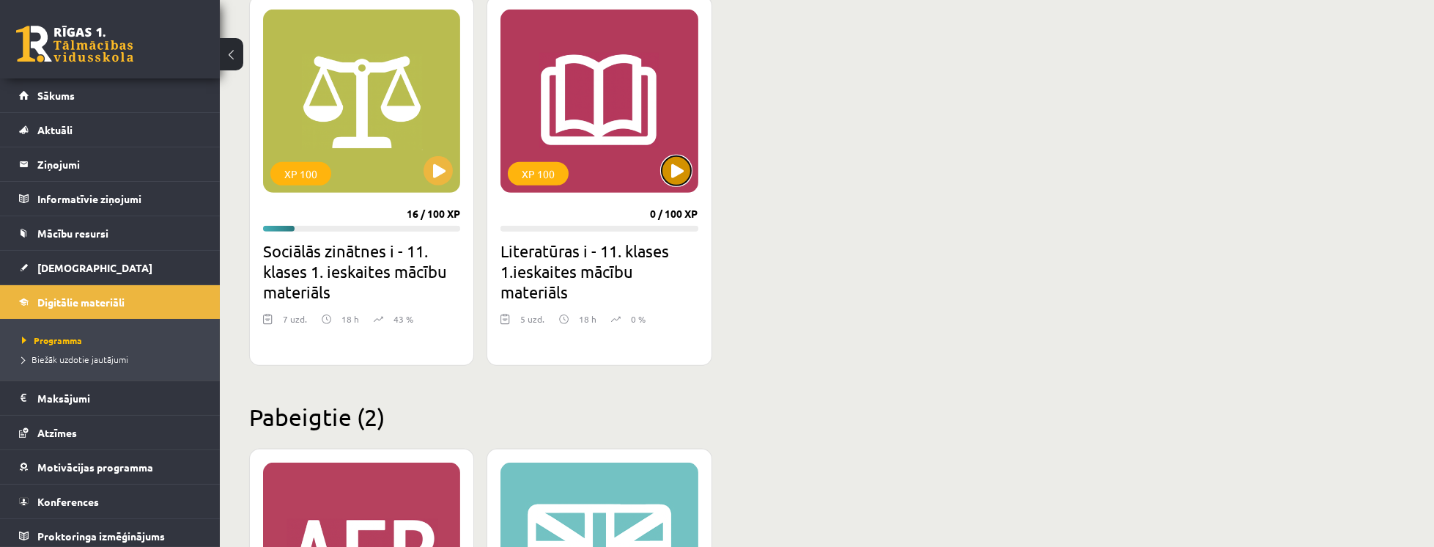
click at [669, 171] on button at bounding box center [676, 170] width 29 height 29
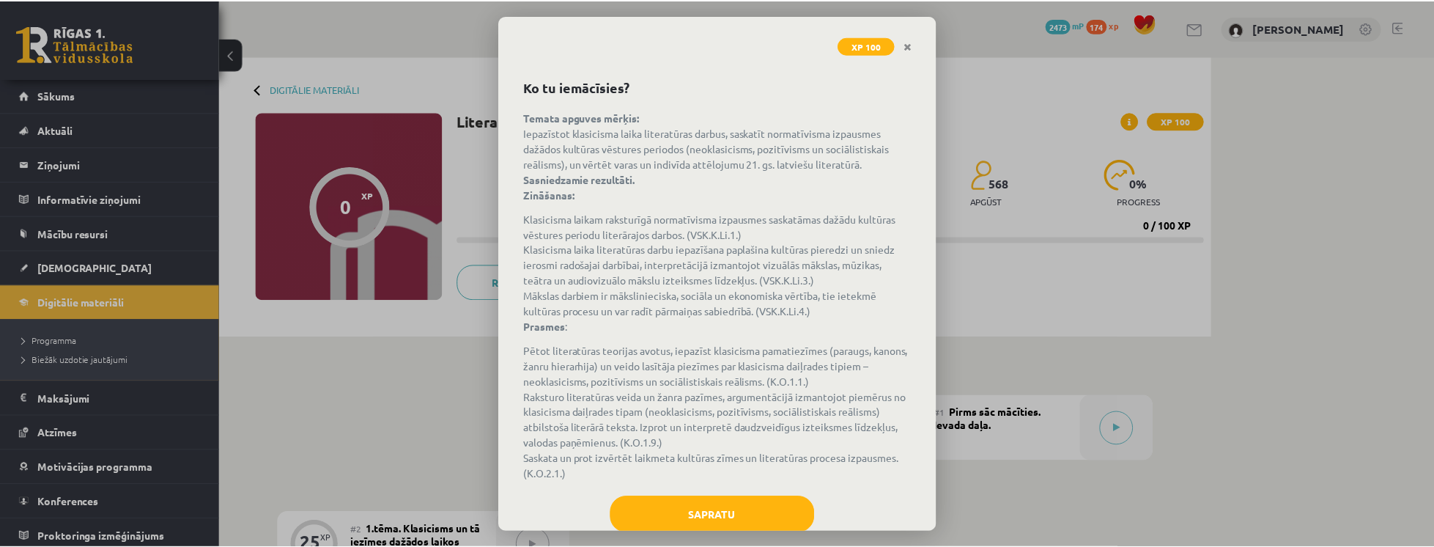
scroll to position [79, 0]
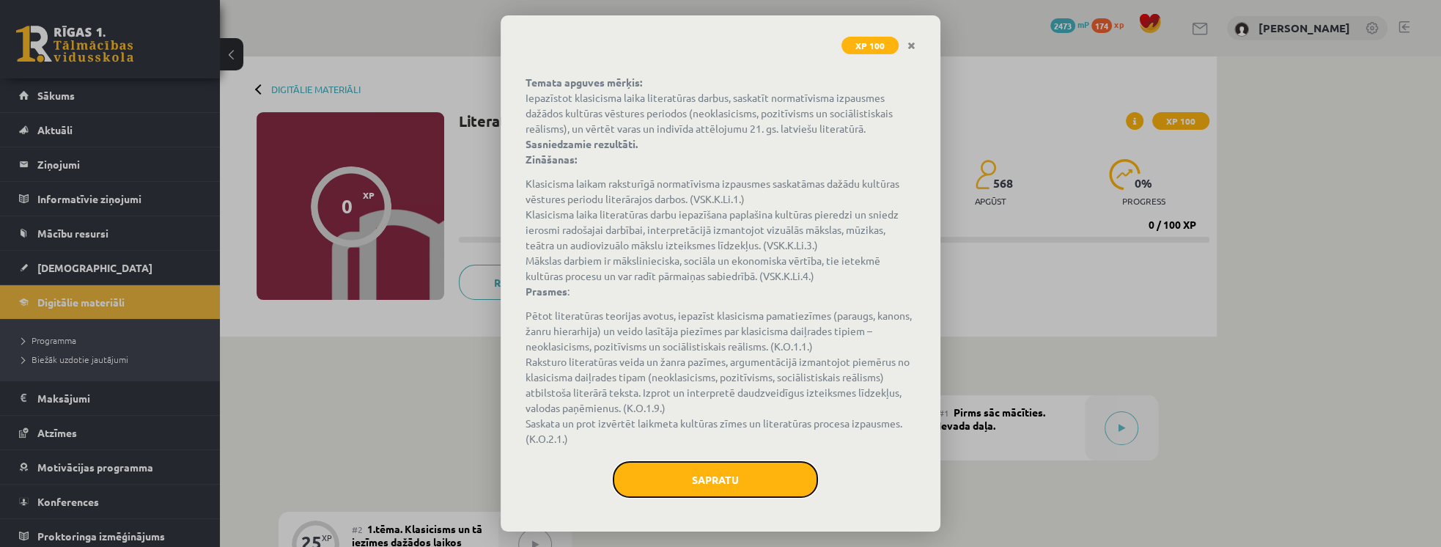
drag, startPoint x: 756, startPoint y: 471, endPoint x: 746, endPoint y: 464, distance: 12.0
click at [756, 471] on button "Sapratu" at bounding box center [715, 479] width 205 height 37
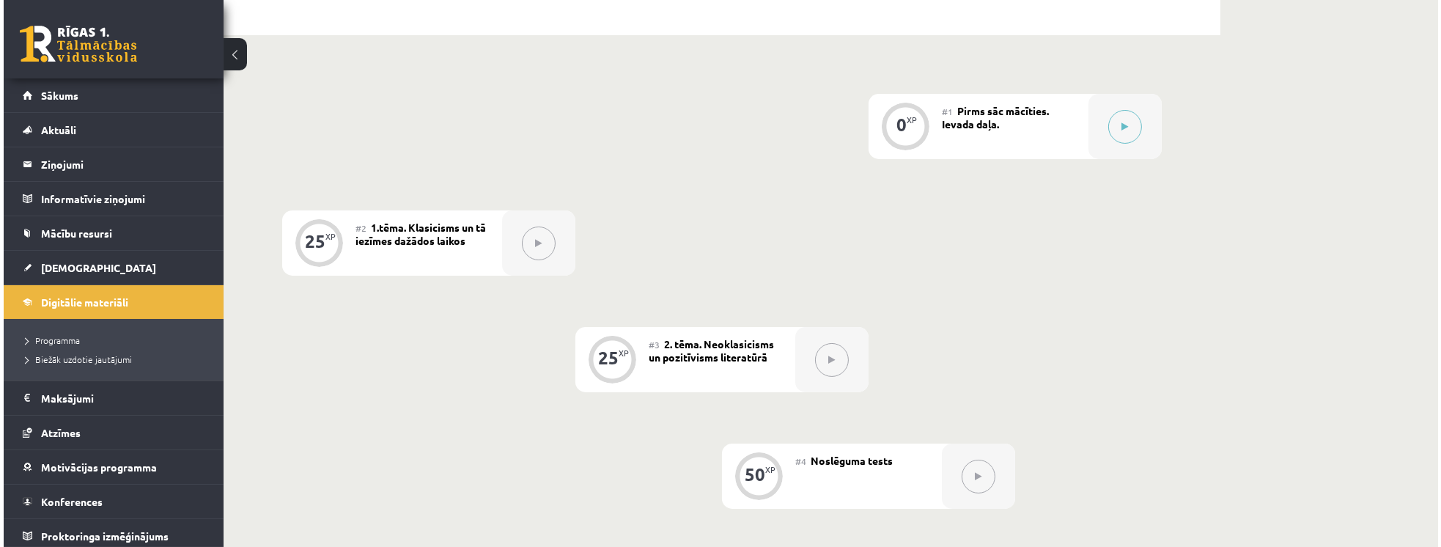
scroll to position [92, 0]
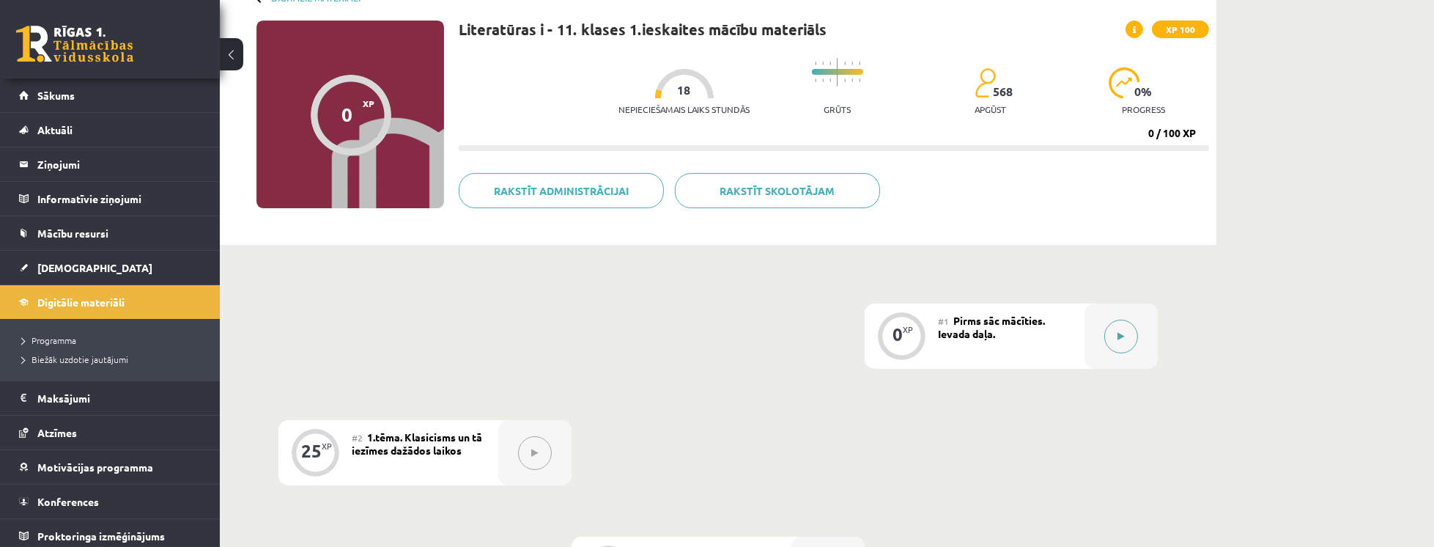
click at [1112, 333] on button at bounding box center [1121, 337] width 34 height 34
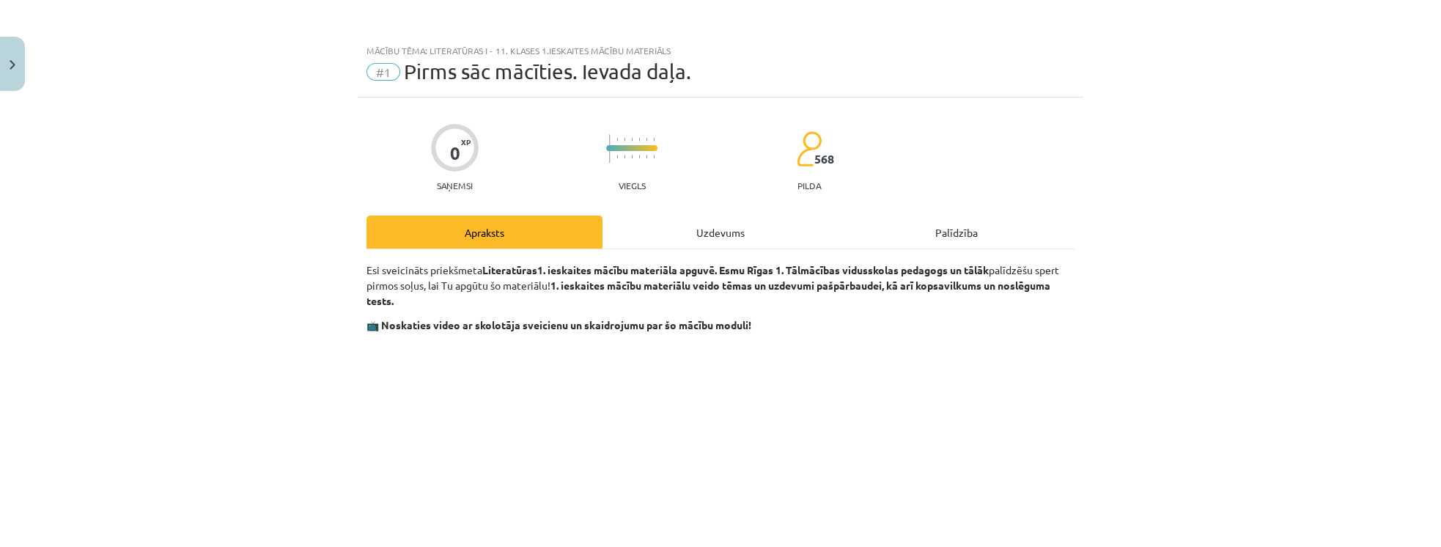
click at [746, 229] on div "Uzdevums" at bounding box center [720, 231] width 236 height 33
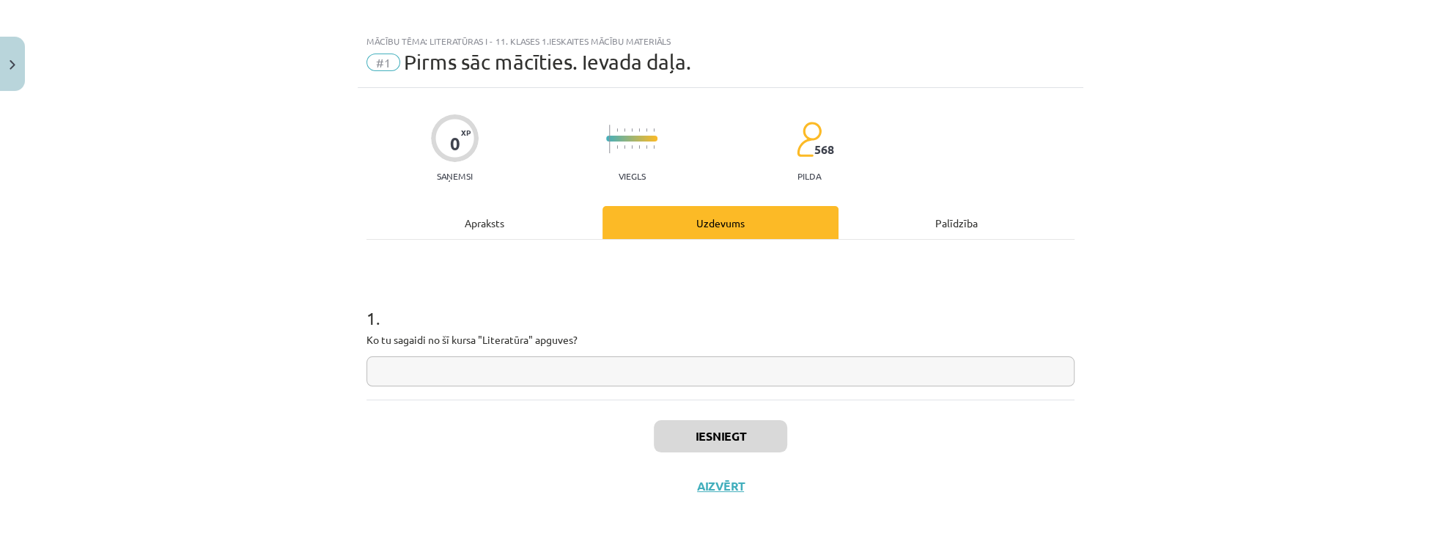
click at [741, 371] on input "text" at bounding box center [720, 371] width 708 height 30
type input "*******"
click at [748, 443] on button "Iesniegt" at bounding box center [720, 436] width 133 height 32
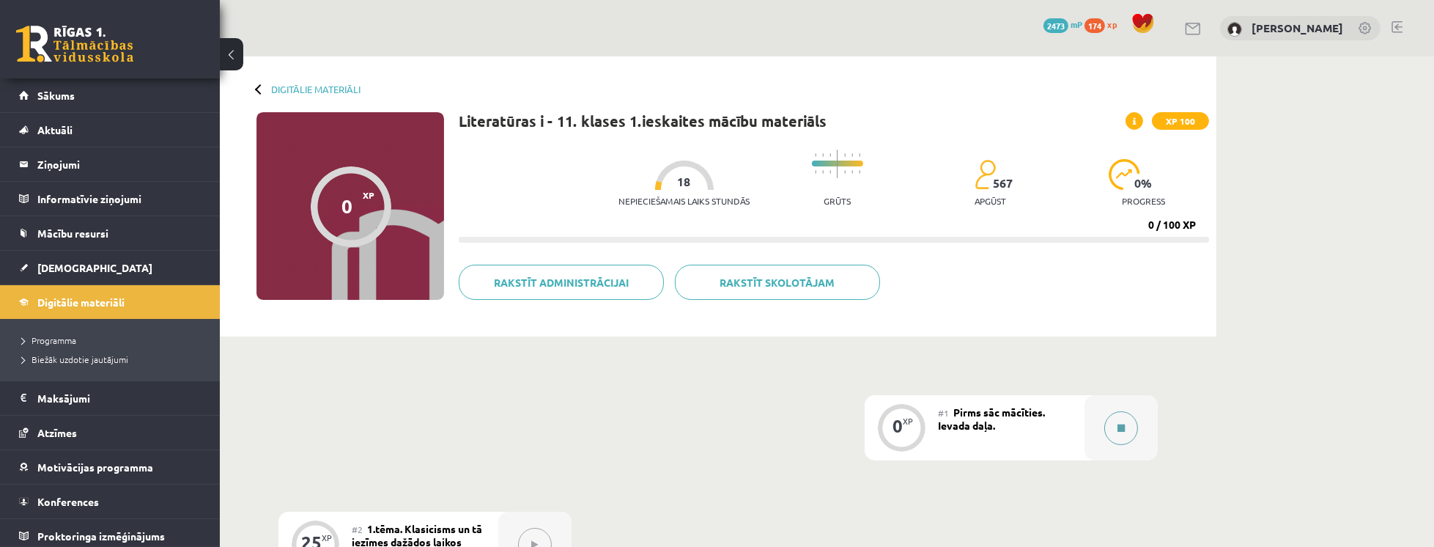
click at [1137, 440] on div at bounding box center [1121, 427] width 73 height 65
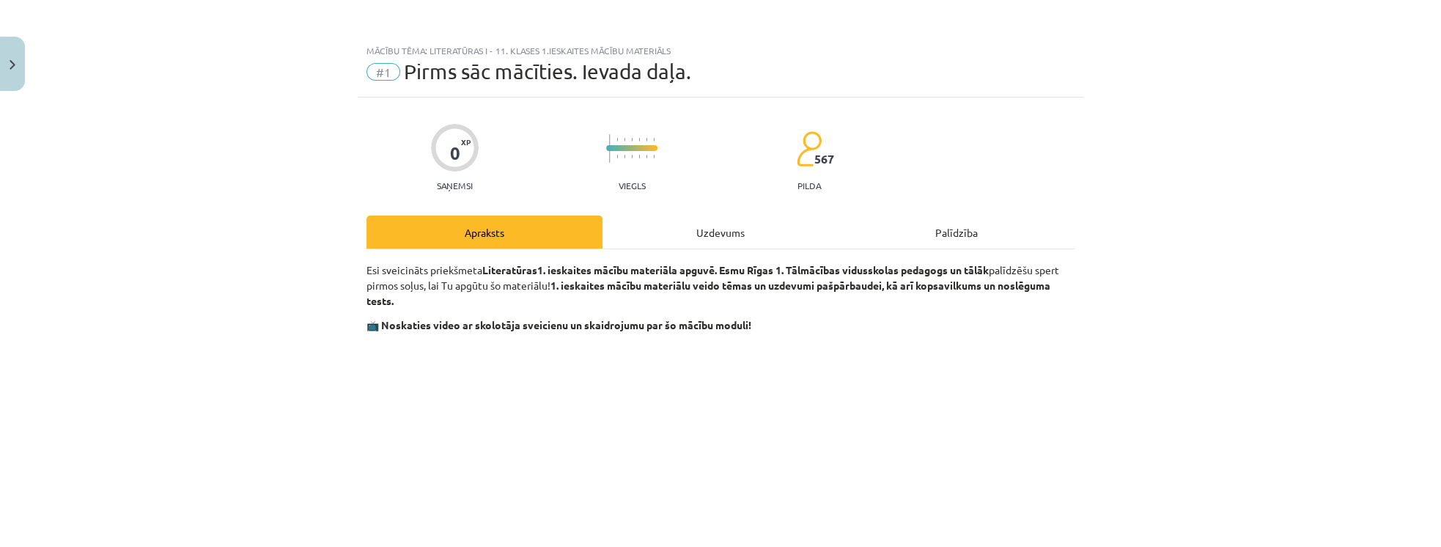
click at [752, 218] on div "Uzdevums" at bounding box center [720, 231] width 236 height 33
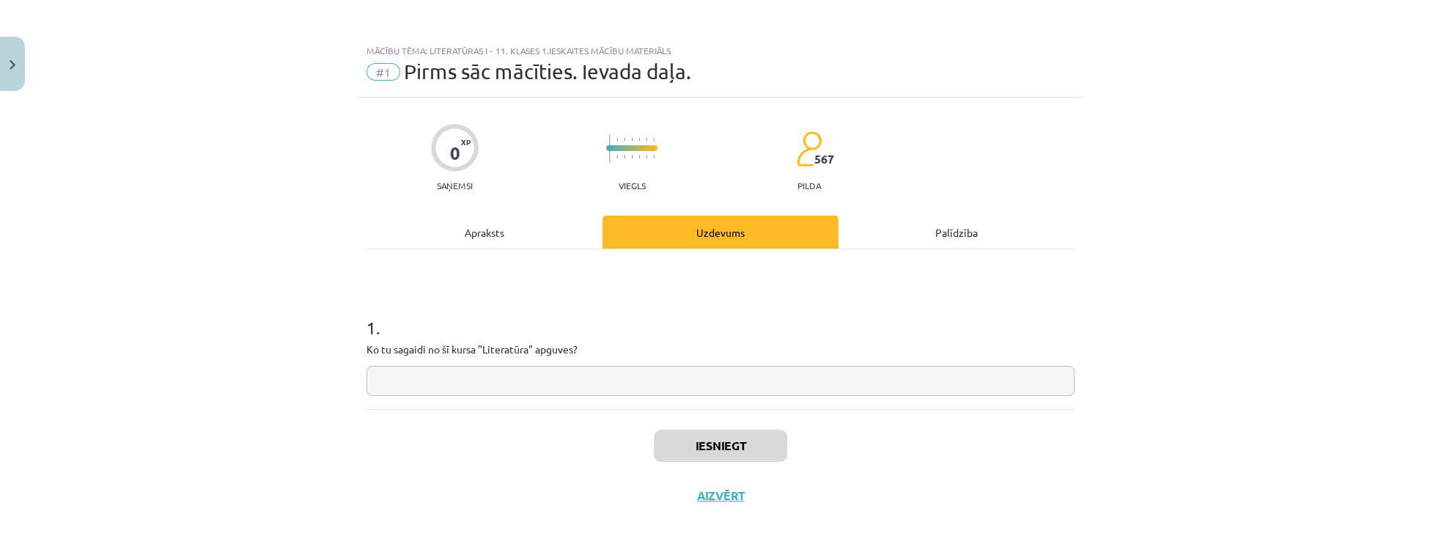
scroll to position [10, 0]
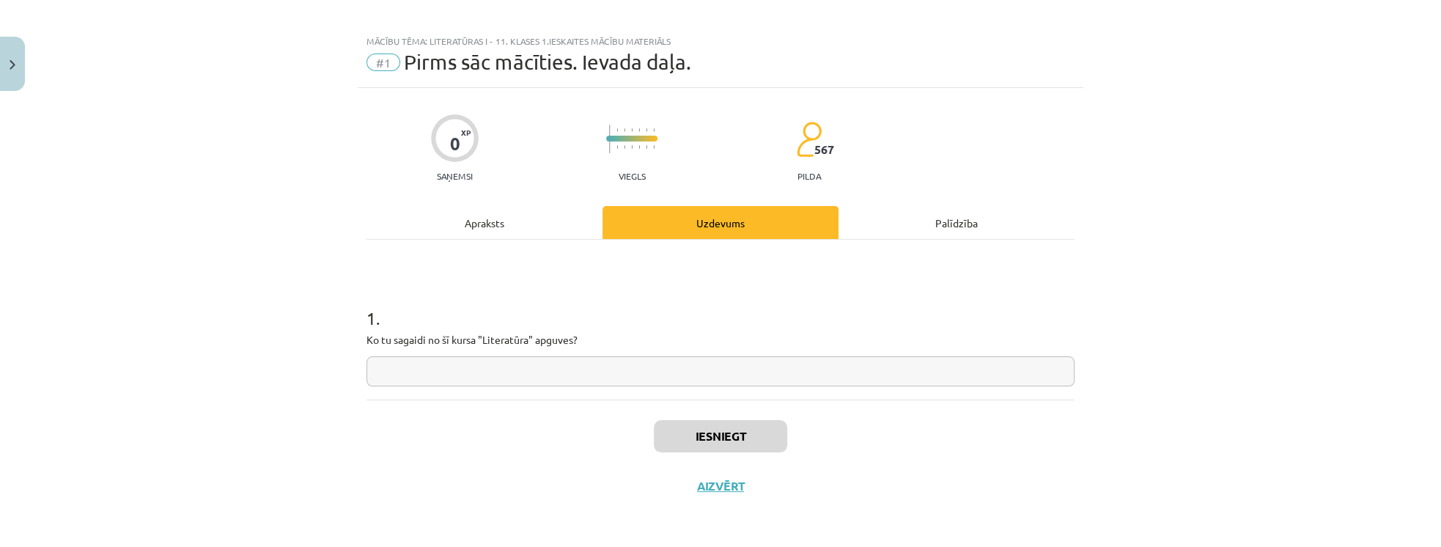
click at [675, 361] on input "text" at bounding box center [720, 371] width 708 height 30
type input "*******"
click at [766, 438] on button "Iesniegt" at bounding box center [720, 436] width 133 height 32
click at [757, 487] on button "Nākamā nodarbība" at bounding box center [721, 496] width 144 height 34
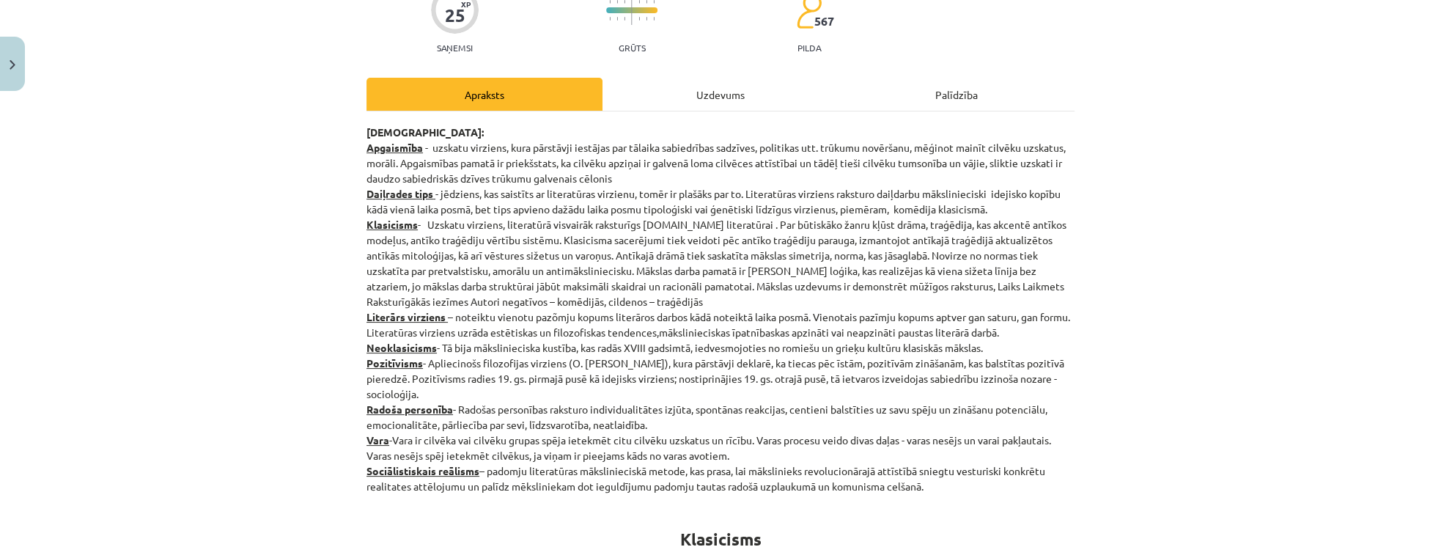
scroll to position [162, 0]
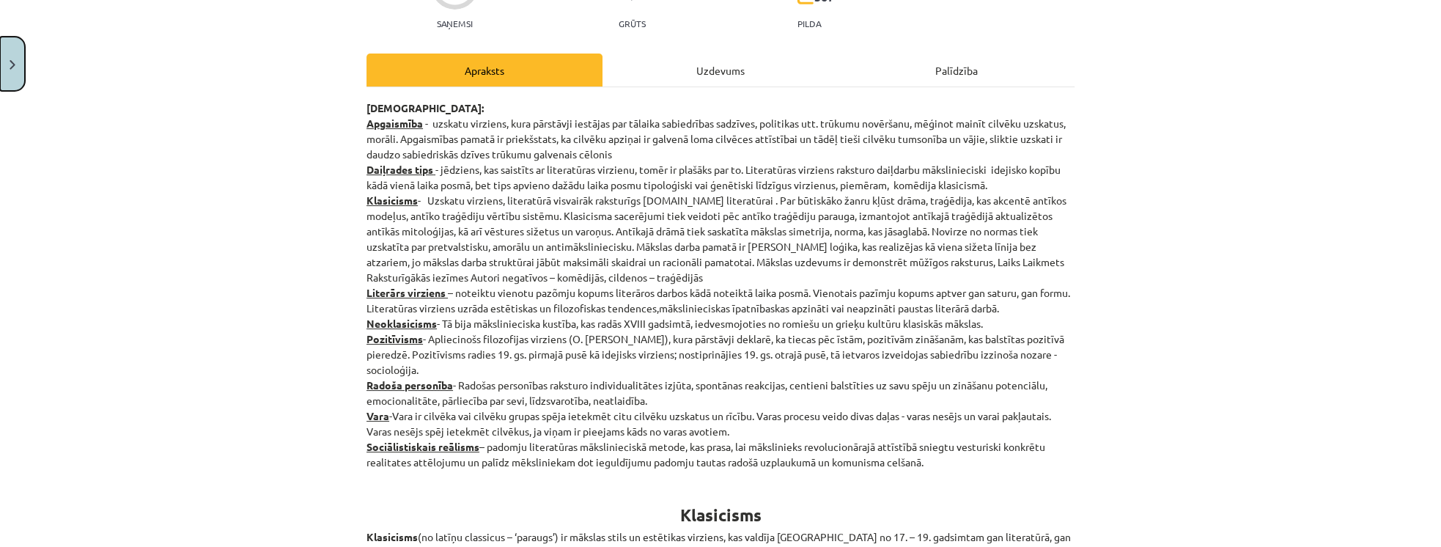
click at [0, 51] on button "Close" at bounding box center [12, 64] width 25 height 54
click at [29, 150] on div "Mācību tēma: Literatūras i - 11. klases 1.ieskaites mācību materiāls #2 1.tēma.…" at bounding box center [720, 273] width 1441 height 547
click at [34, 156] on div "Mācību tēma: Literatūras i - 11. klases 1.ieskaites mācību materiāls #2 1.tēma.…" at bounding box center [720, 273] width 1441 height 547
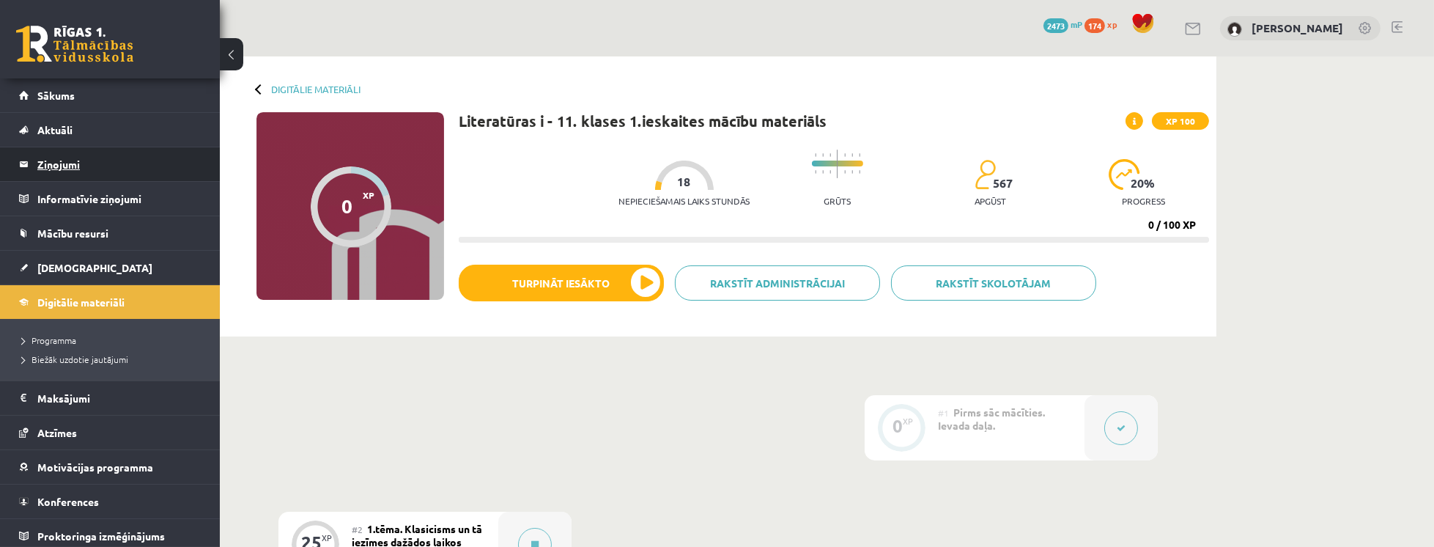
click at [34, 156] on link "Ziņojumi 0" at bounding box center [110, 164] width 182 height 34
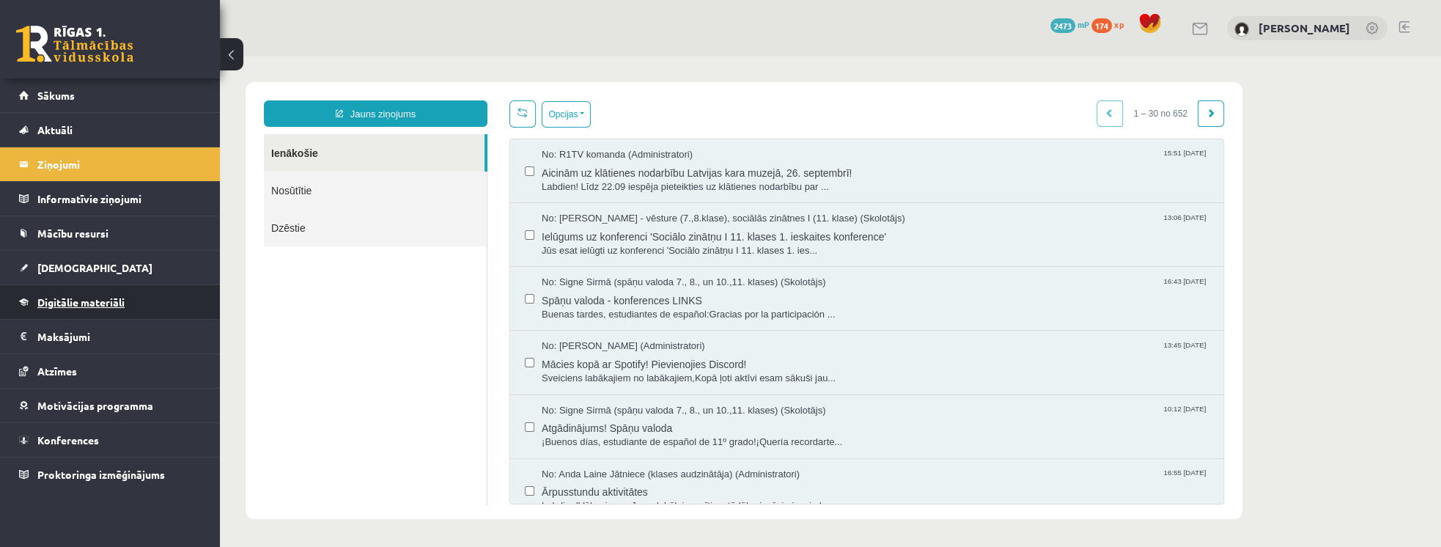
click at [50, 296] on span "Digitālie materiāli" at bounding box center [80, 301] width 87 height 13
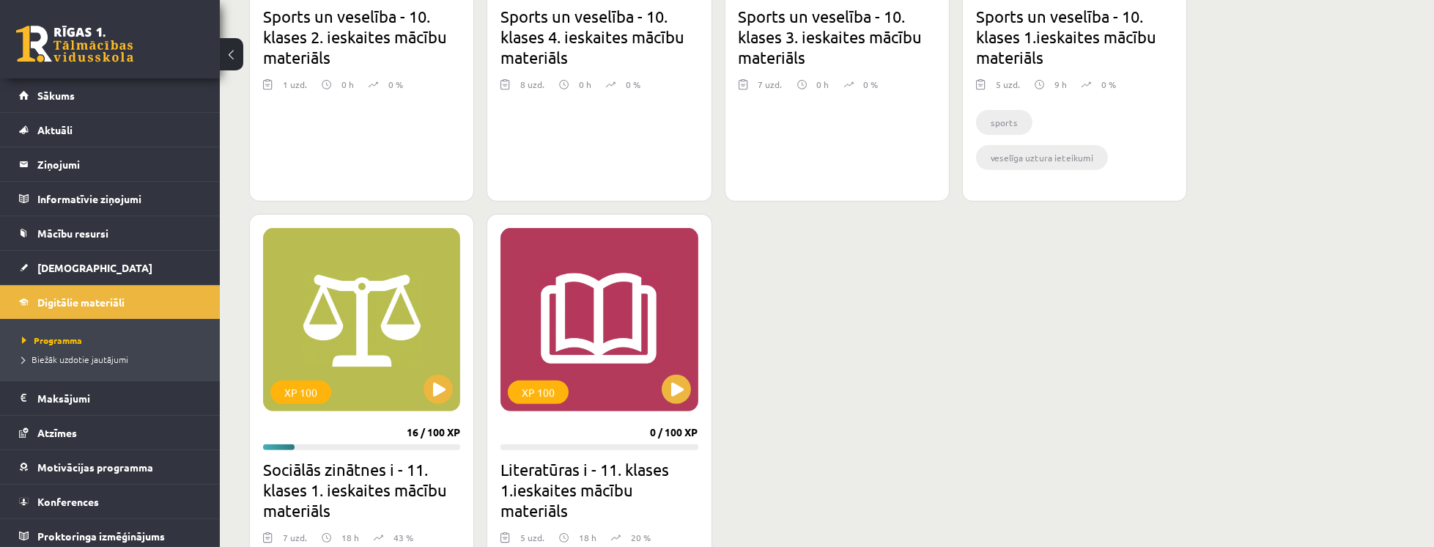
scroll to position [1173, 0]
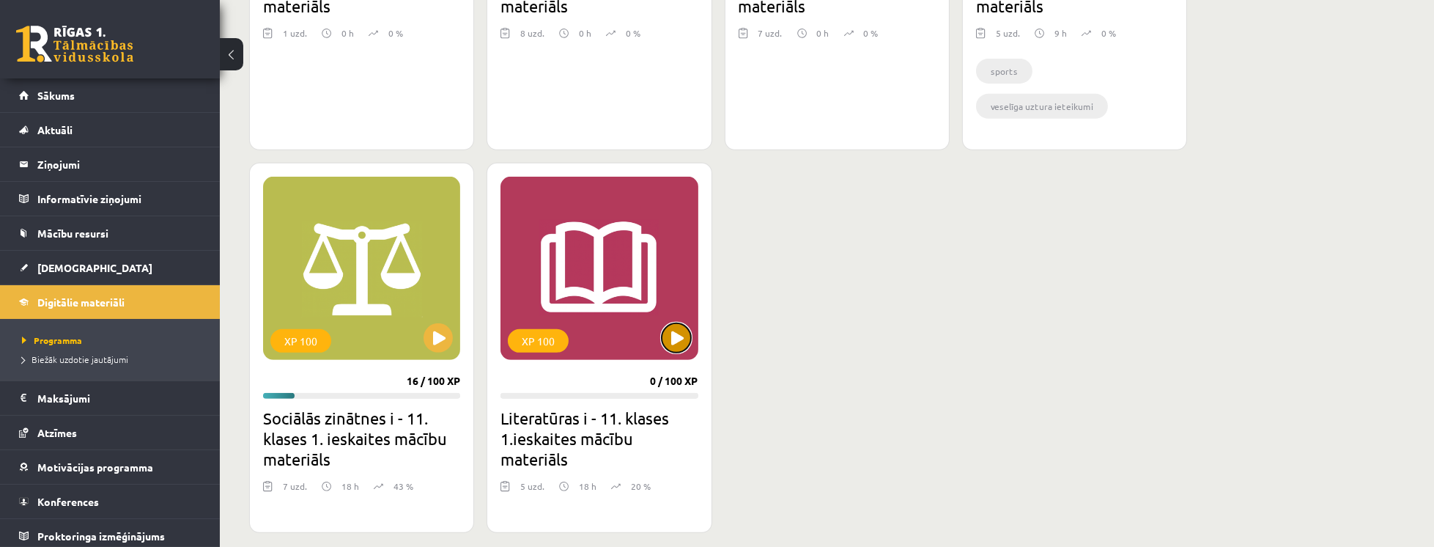
click at [673, 342] on button at bounding box center [676, 337] width 29 height 29
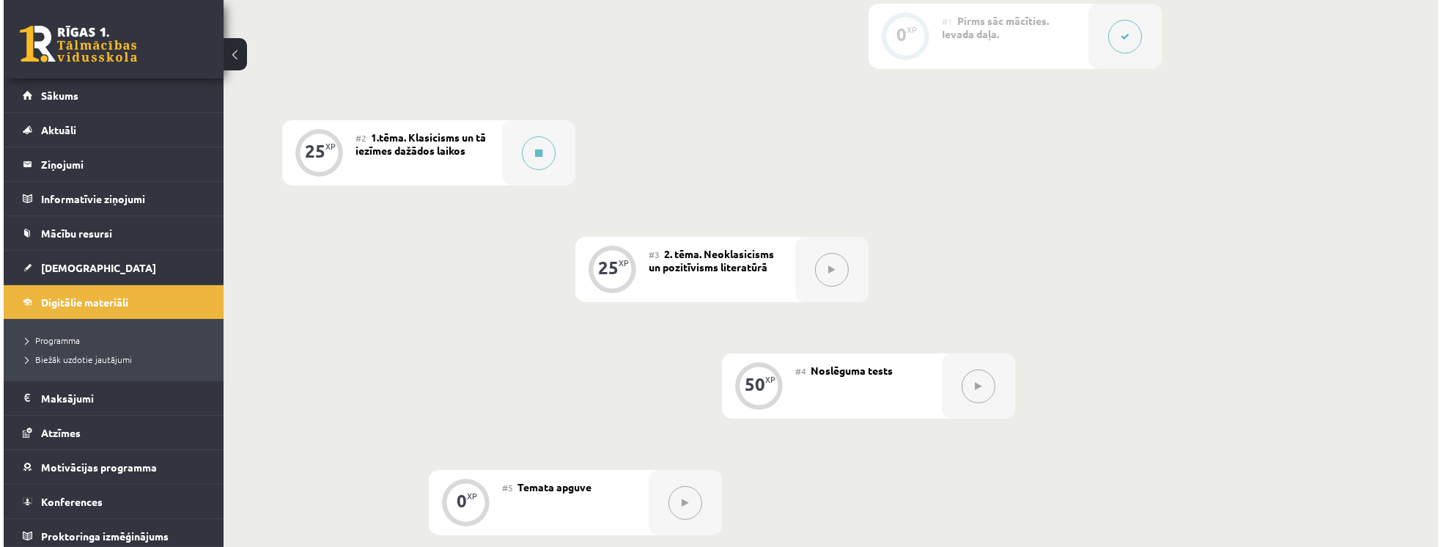
scroll to position [377, 0]
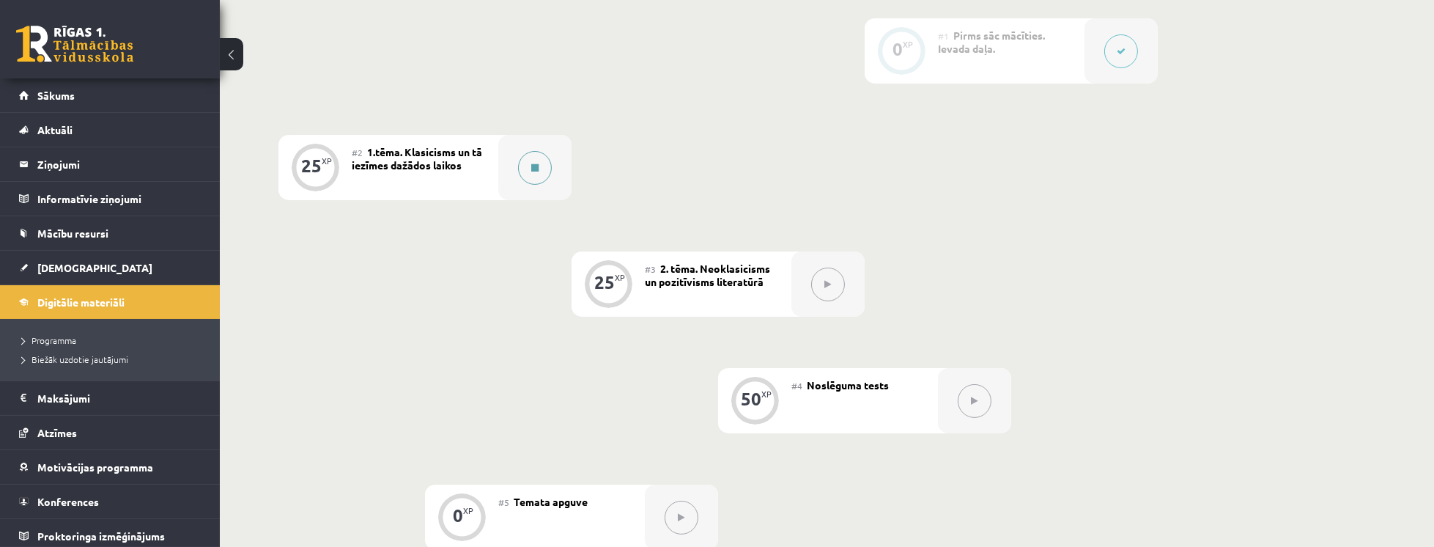
click at [538, 183] on div at bounding box center [534, 167] width 73 height 65
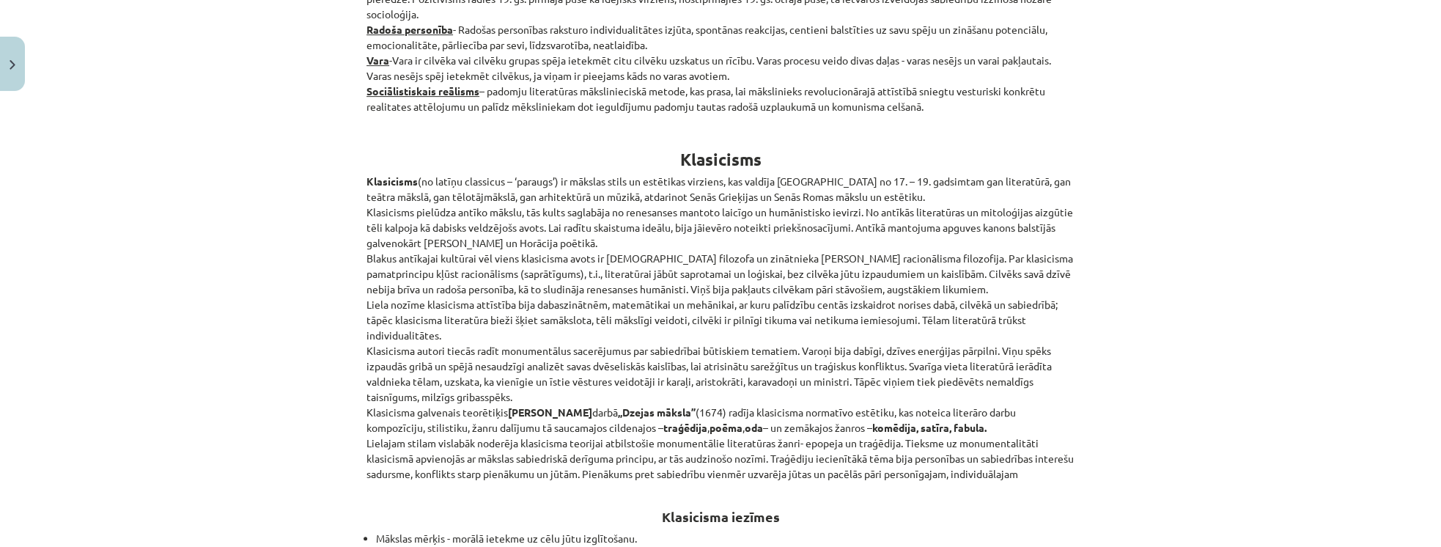
scroll to position [544, 0]
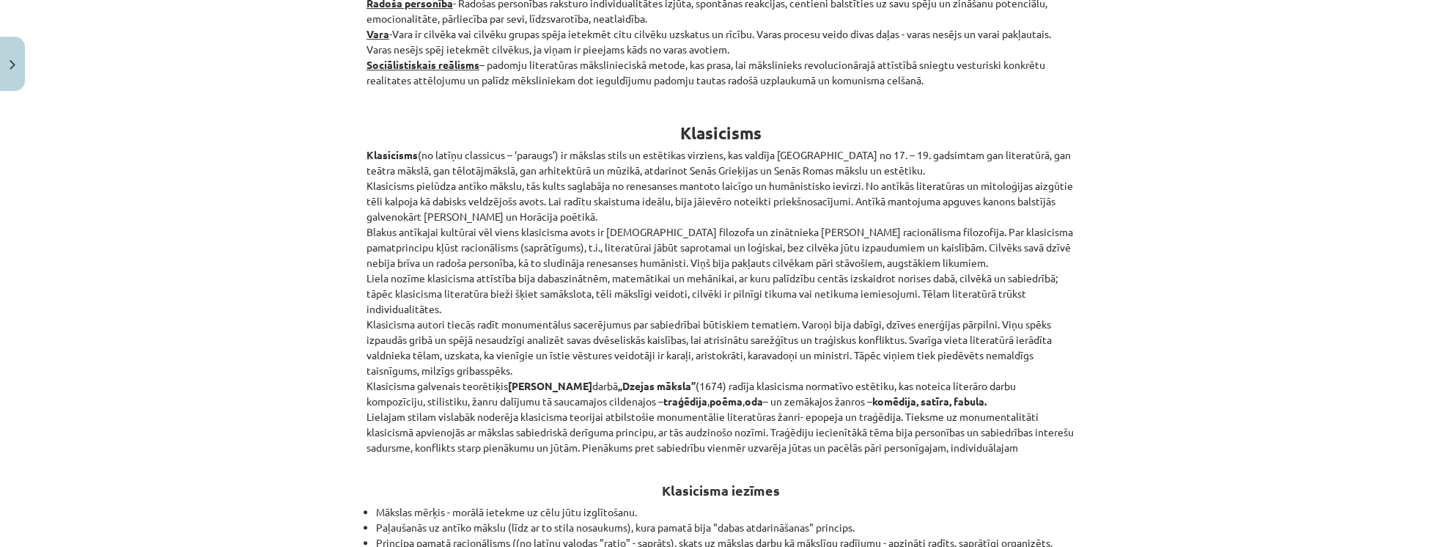
drag, startPoint x: 837, startPoint y: 347, endPoint x: 1033, endPoint y: 229, distance: 228.1
click at [1033, 229] on p "Klasicisms (no latīņu classicus – ‘paraugs’) ir mākslas stils un estētikas virz…" at bounding box center [720, 301] width 708 height 308
drag, startPoint x: 971, startPoint y: 245, endPoint x: 1006, endPoint y: 185, distance: 69.3
click at [1006, 185] on p "Klasicisms (no latīņu classicus – ‘paraugs’) ir mākslas stils un estētikas virz…" at bounding box center [720, 301] width 708 height 308
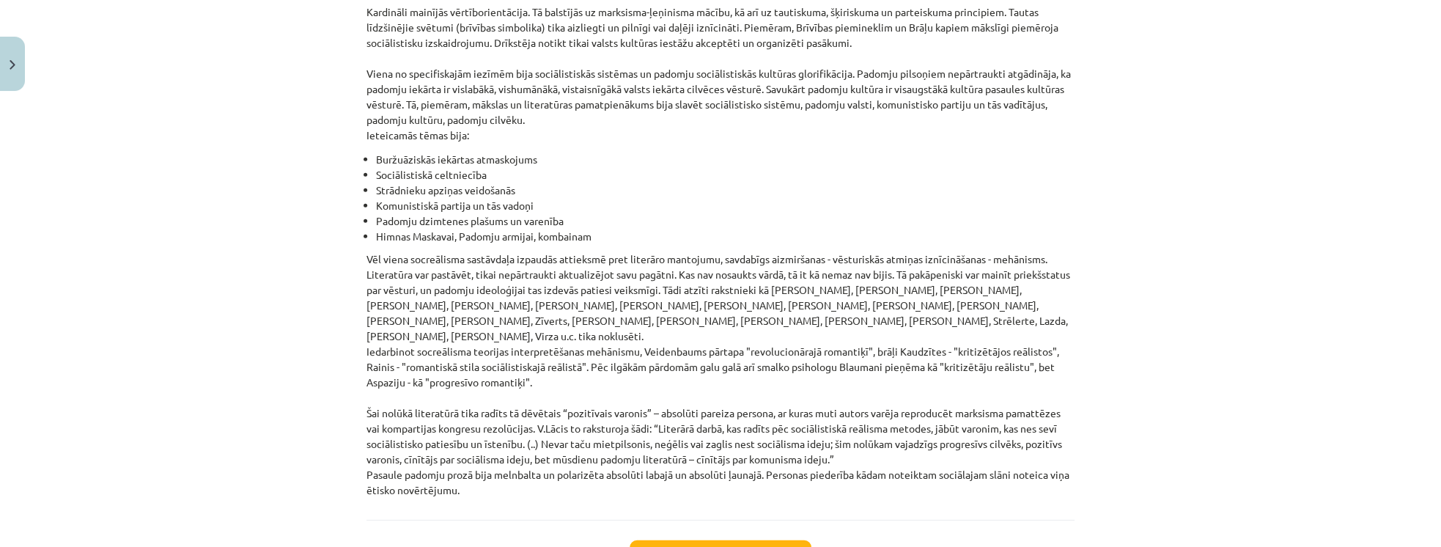
scroll to position [3308, 0]
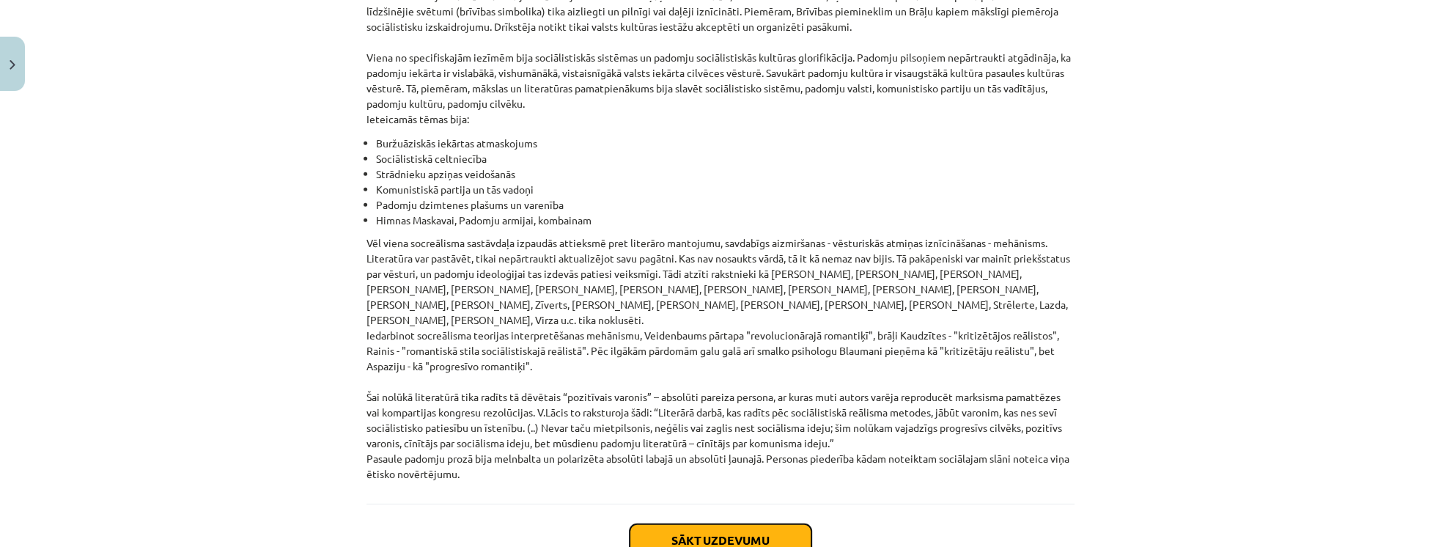
click at [789, 524] on button "Sākt uzdevumu" at bounding box center [721, 540] width 182 height 32
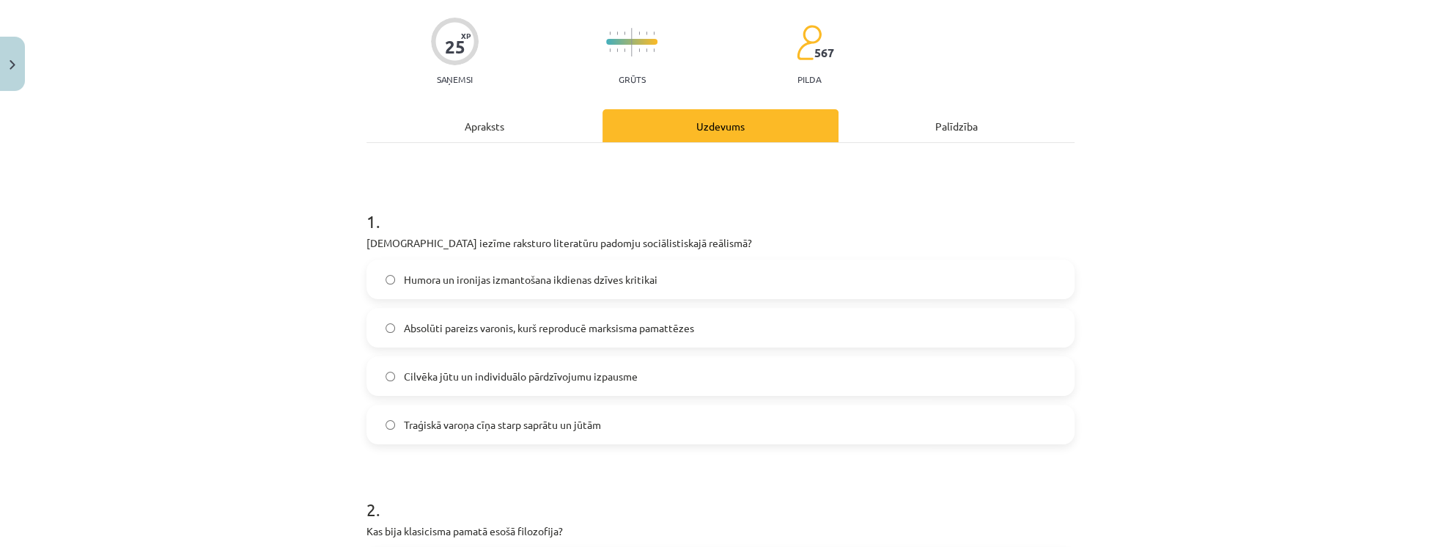
scroll to position [120, 0]
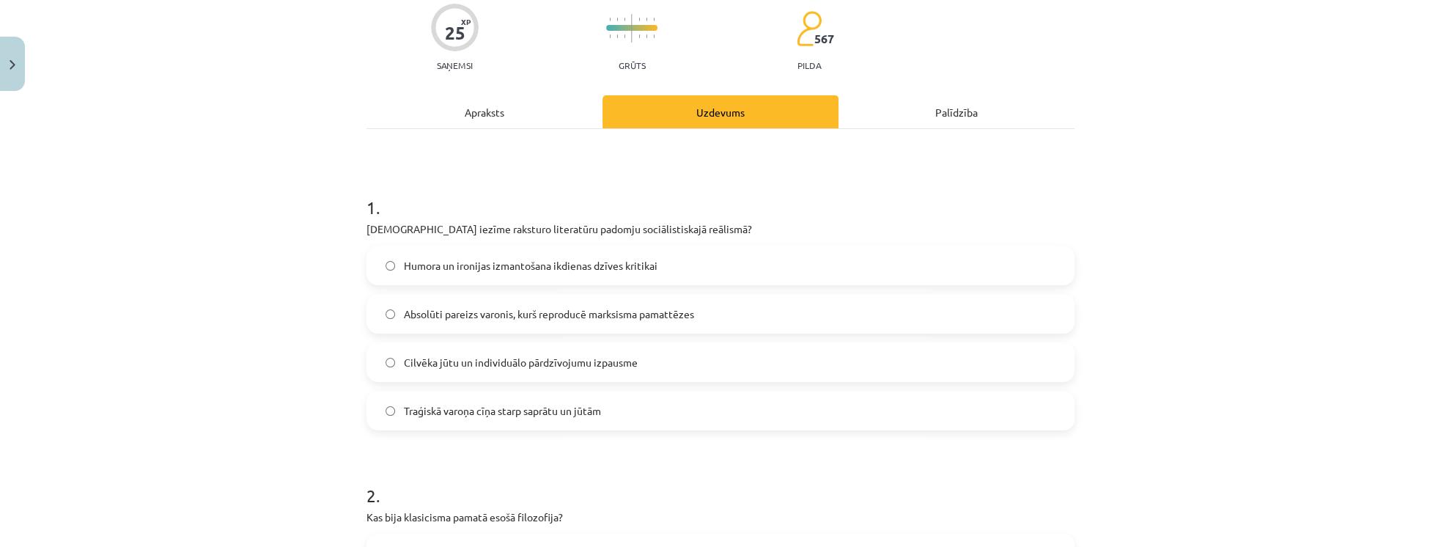
click at [585, 320] on span "Absolūti pareizs varonis, kurš reproducē marksisma pamattēzes" at bounding box center [549, 313] width 290 height 15
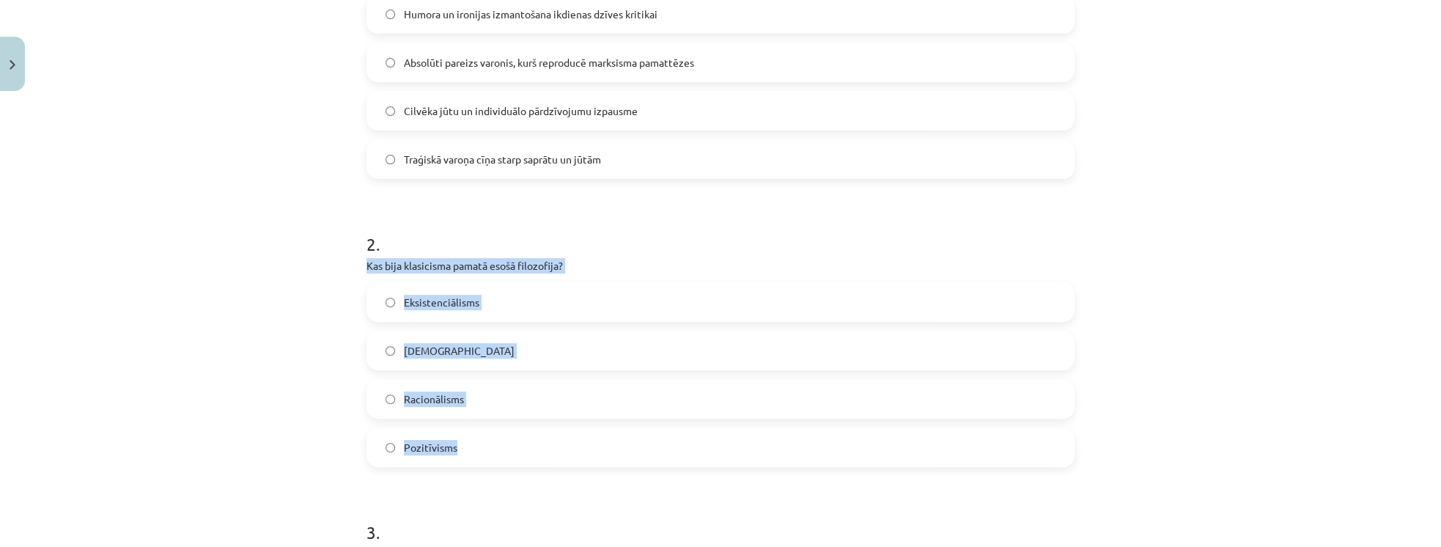
drag, startPoint x: 356, startPoint y: 259, endPoint x: 506, endPoint y: 438, distance: 233.1
drag, startPoint x: 465, startPoint y: 268, endPoint x: 448, endPoint y: 262, distance: 18.3
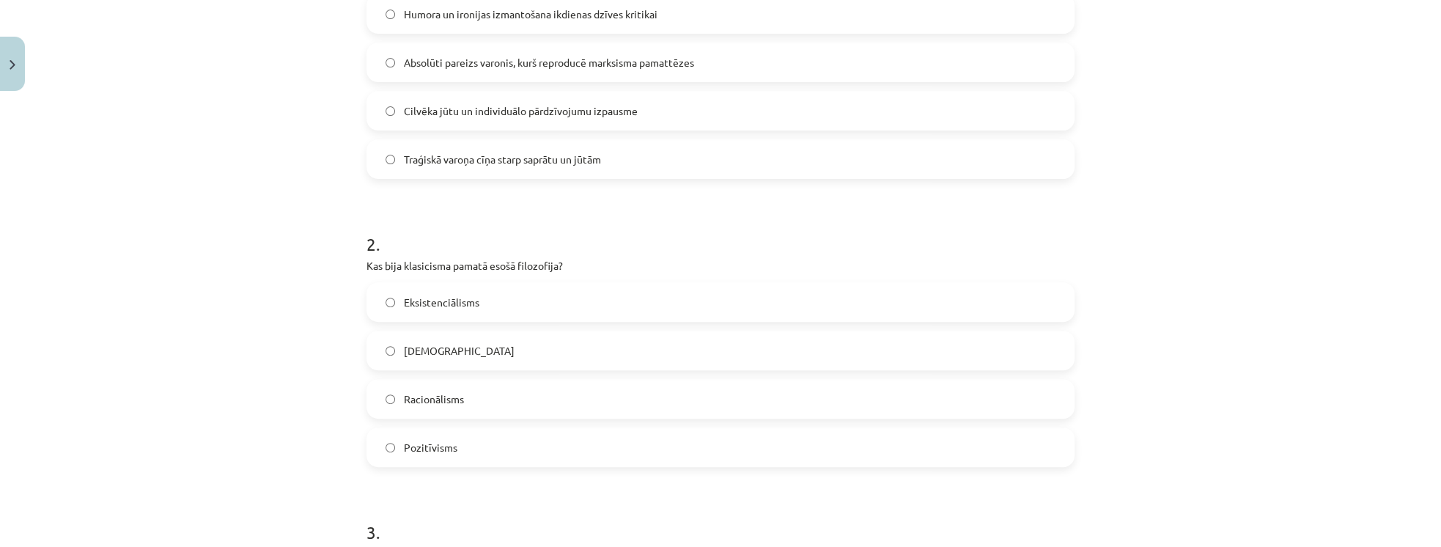
drag, startPoint x: 448, startPoint y: 262, endPoint x: 268, endPoint y: 126, distance: 226.0
click at [268, 126] on div "Mācību tēma: Literatūras i - 11. klases 1.ieskaites mācību materiāls #2 1.tēma.…" at bounding box center [720, 273] width 1441 height 547
click at [473, 406] on label "Racionālisms" at bounding box center [720, 398] width 705 height 37
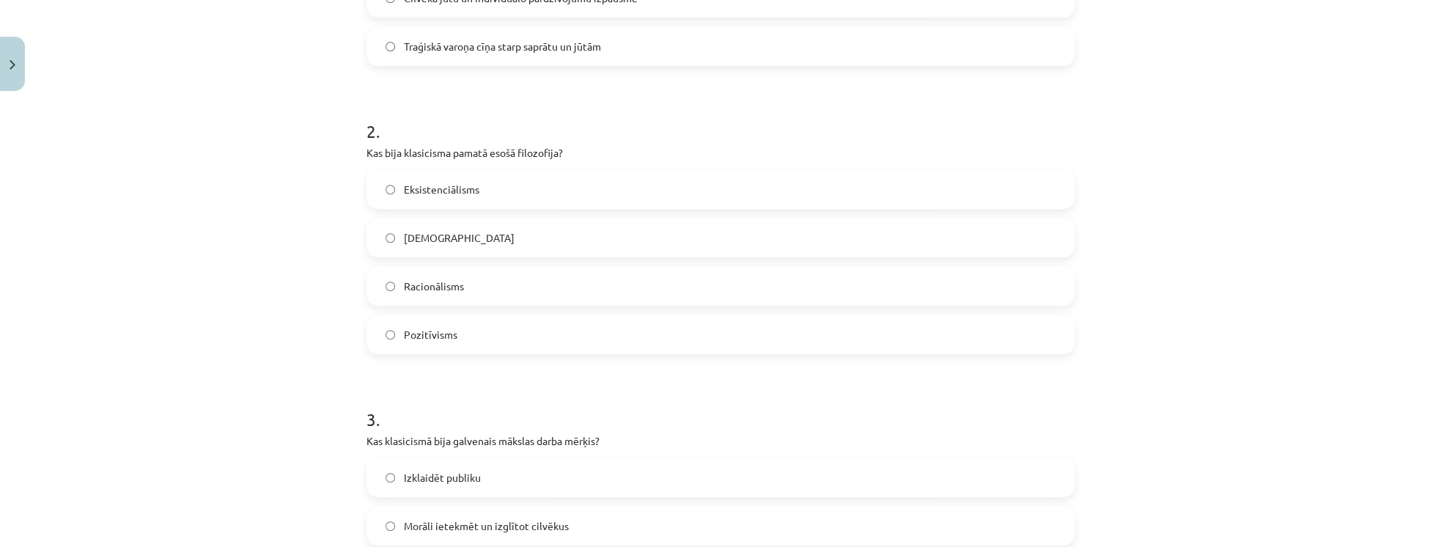
scroll to position [665, 0]
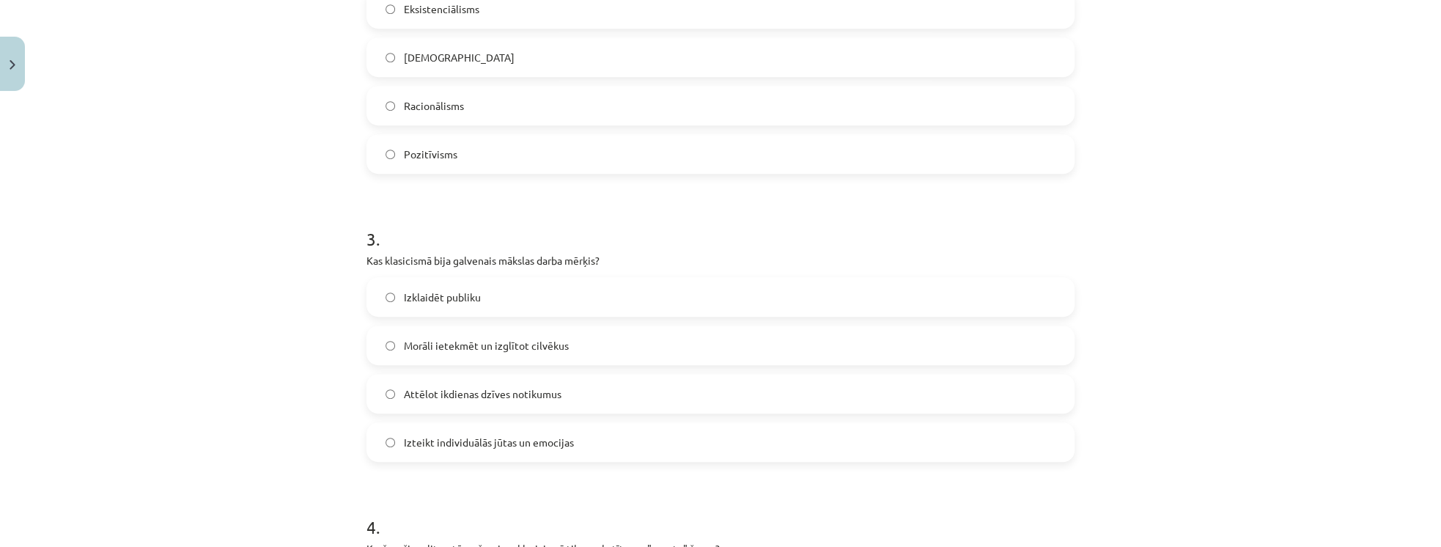
click at [485, 349] on span "Morāli ietekmēt un izglītot cilvēkus" at bounding box center [486, 345] width 165 height 15
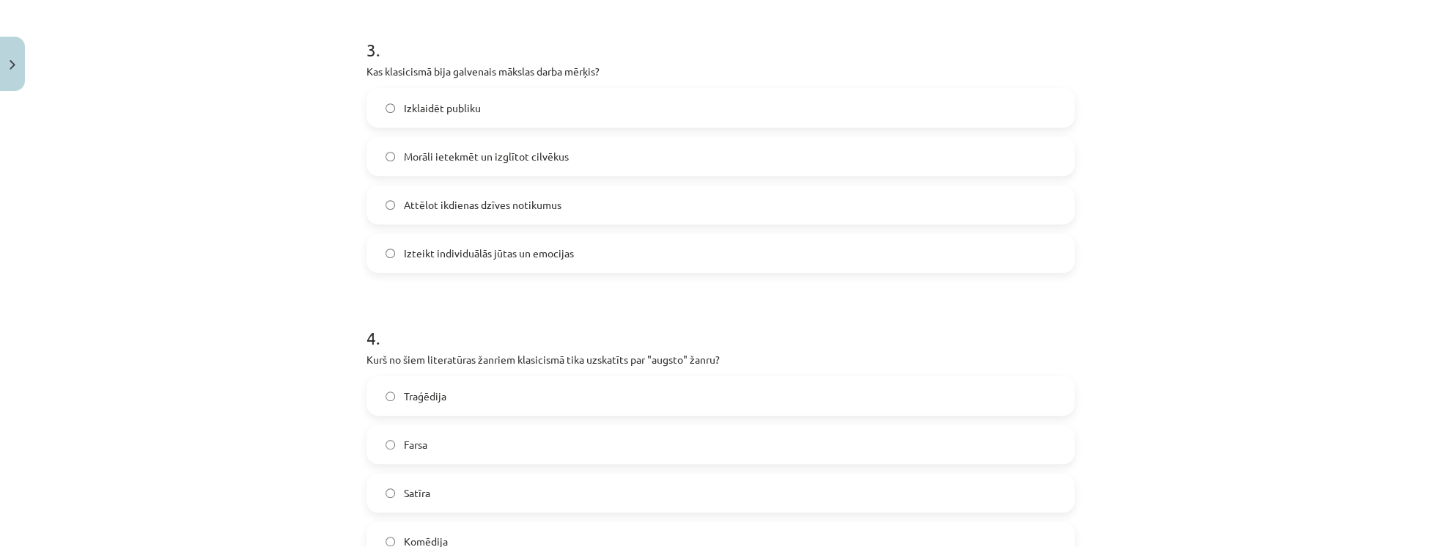
scroll to position [874, 0]
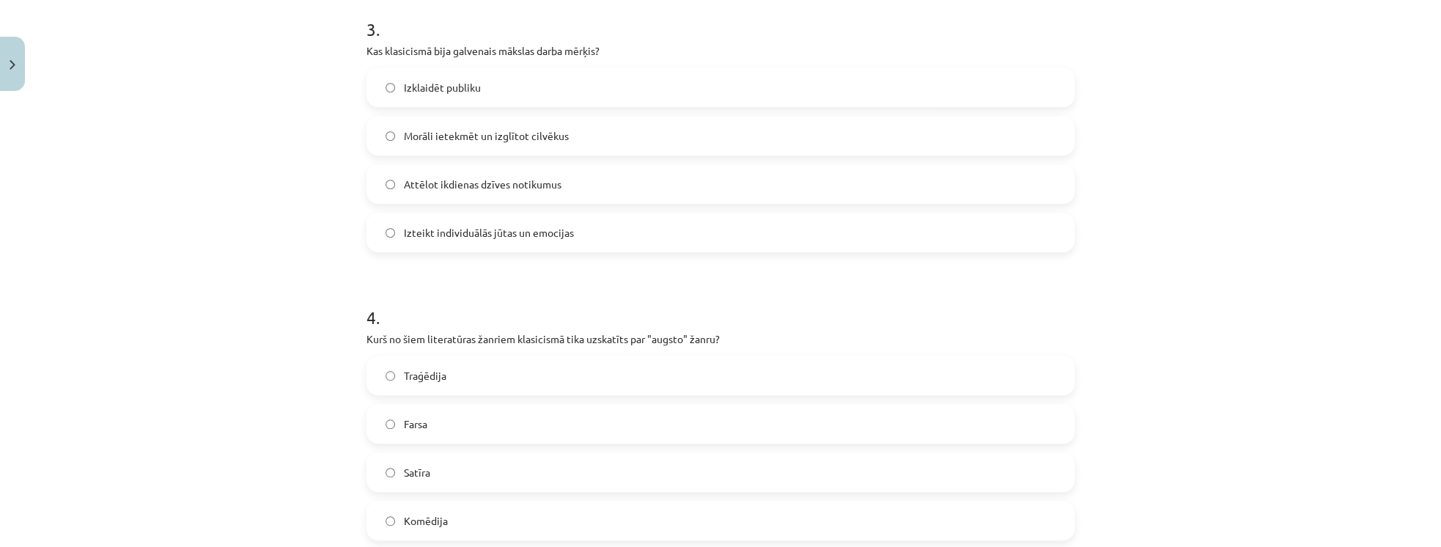
click at [473, 472] on label "Satīra" at bounding box center [720, 472] width 705 height 37
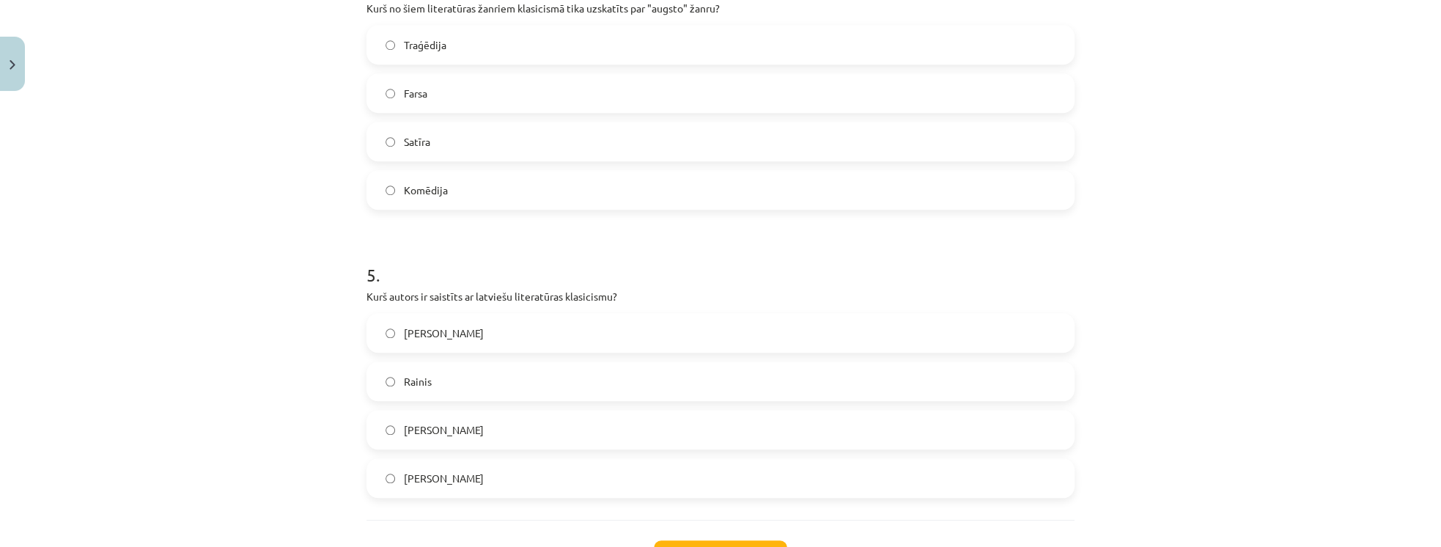
scroll to position [1209, 0]
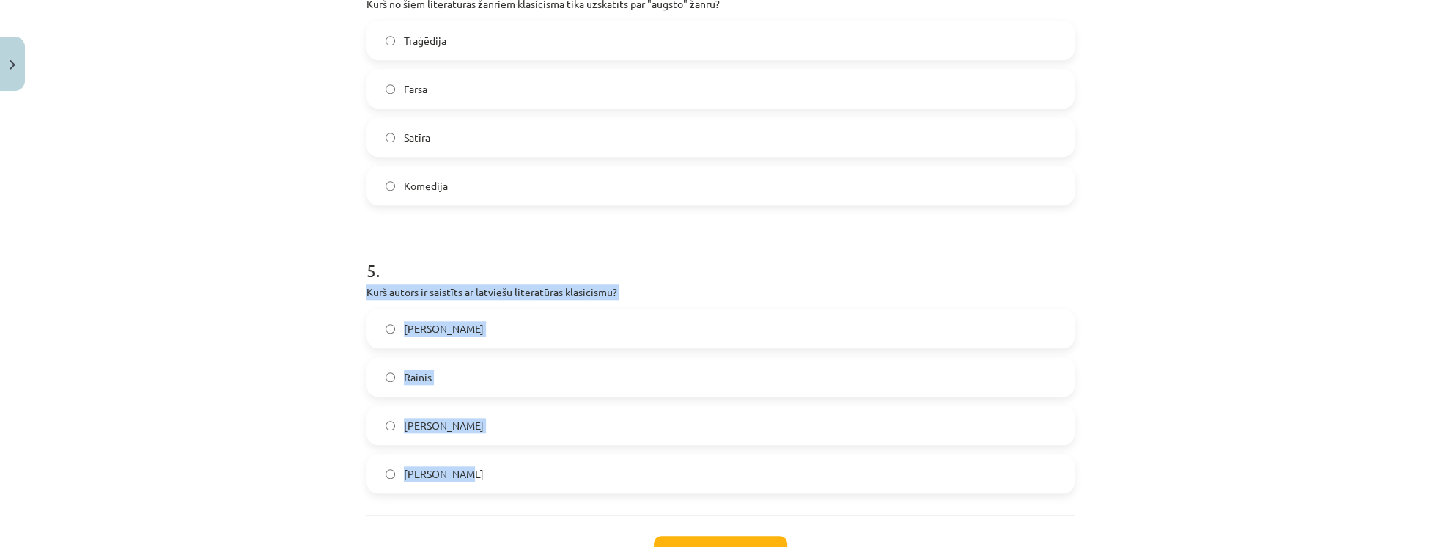
drag, startPoint x: 364, startPoint y: 294, endPoint x: 483, endPoint y: 476, distance: 217.5
click at [483, 476] on div "5 . Kurš autors ir saistīts ar latviešu literatūras klasicismu? [PERSON_NAME] […" at bounding box center [720, 364] width 708 height 259
copy div "Kurš autors ir saistīts ar latviešu literatūras klasicismu? [PERSON_NAME] [PERS…"
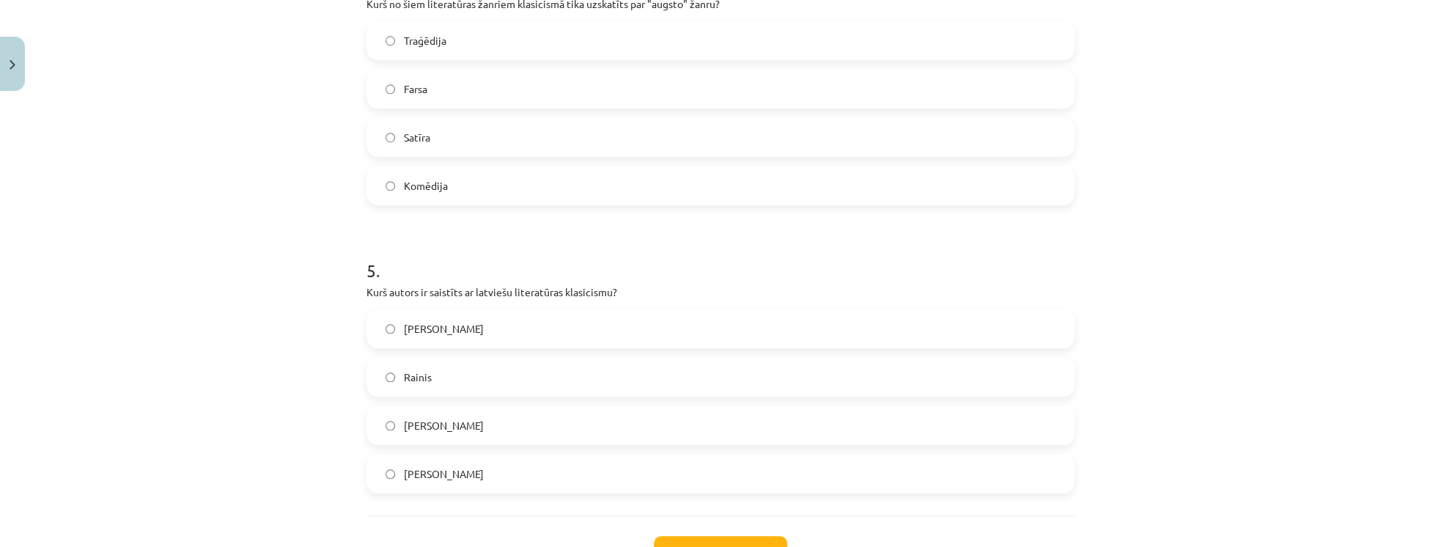
drag, startPoint x: 195, startPoint y: 13, endPoint x: 189, endPoint y: 3, distance: 11.8
click at [192, 6] on div "Mācību tēma: Literatūras i - 11. klases 1.ieskaites mācību materiāls #2 1.tēma.…" at bounding box center [720, 273] width 1441 height 547
click at [497, 317] on label "[PERSON_NAME]" at bounding box center [720, 330] width 705 height 37
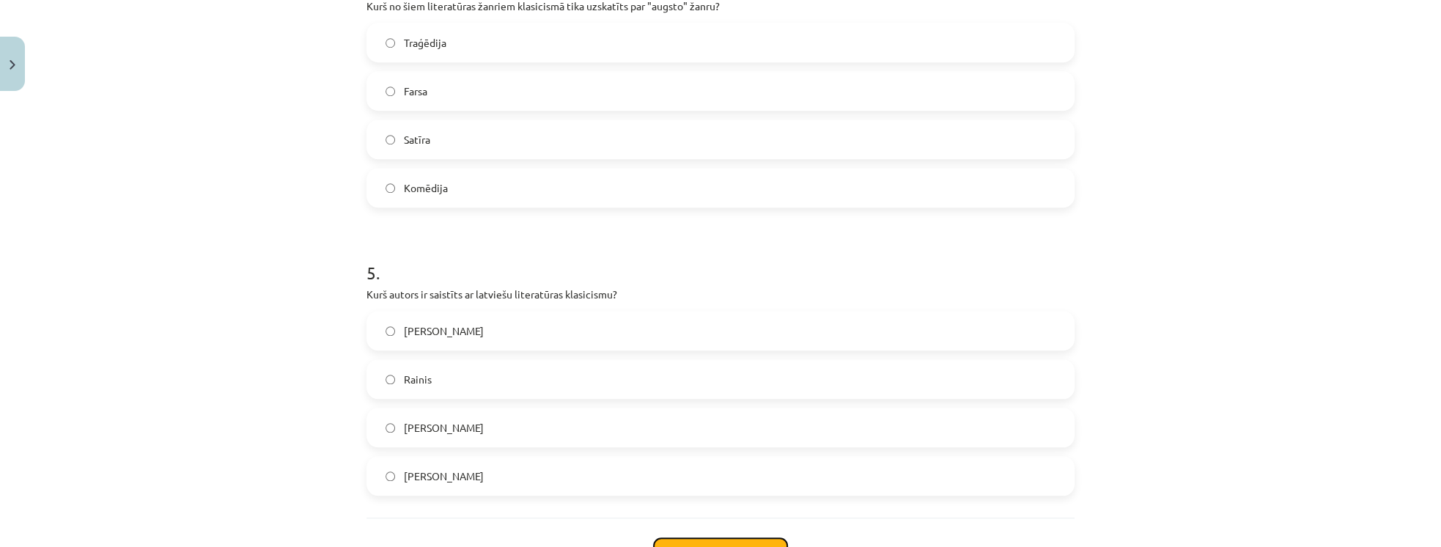
click at [761, 538] on button "Iesniegt" at bounding box center [720, 554] width 133 height 32
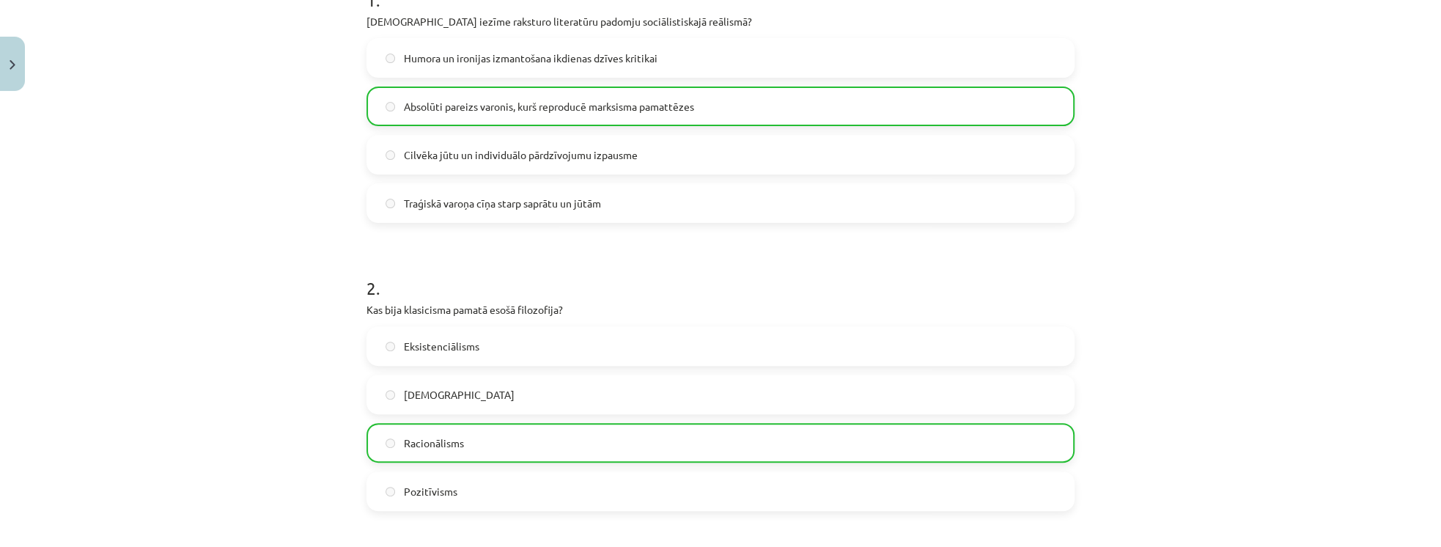
scroll to position [0, 0]
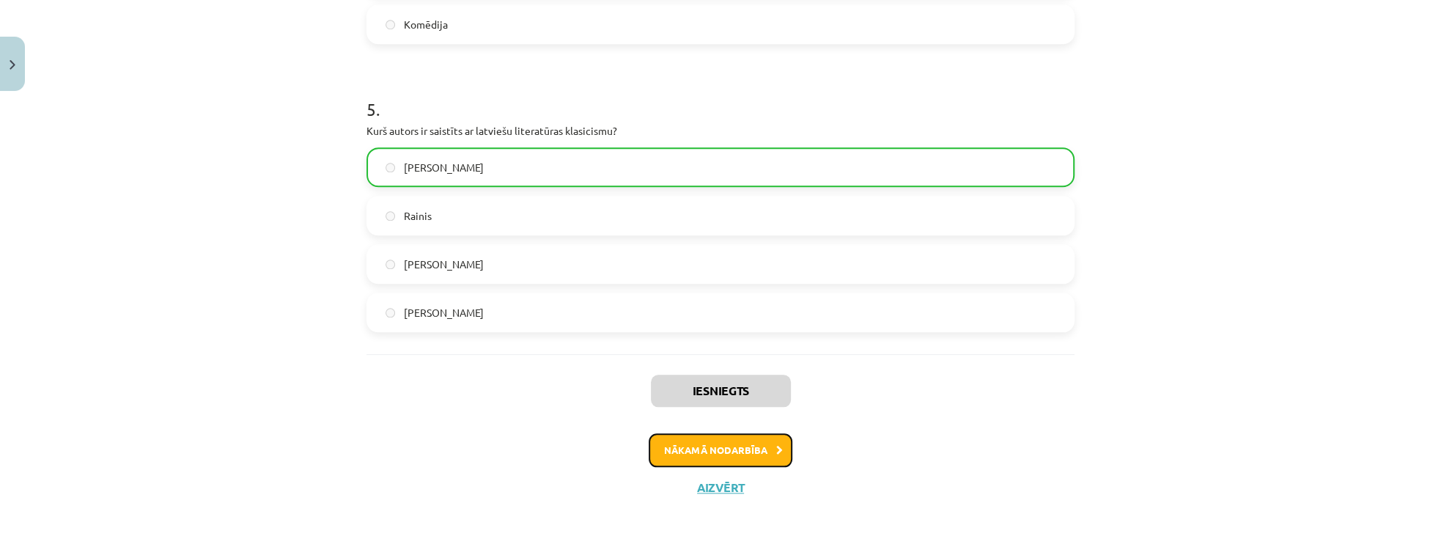
click at [716, 440] on button "Nākamā nodarbība" at bounding box center [721, 450] width 144 height 34
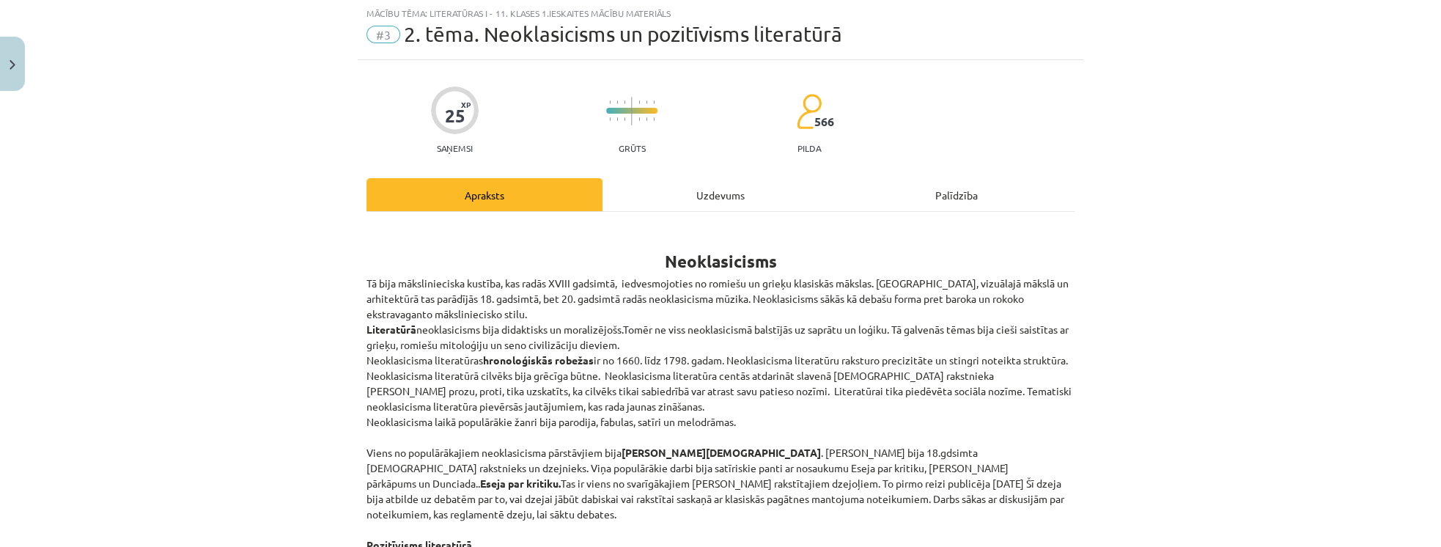
scroll to position [37, 0]
